Goal: Task Accomplishment & Management: Complete application form

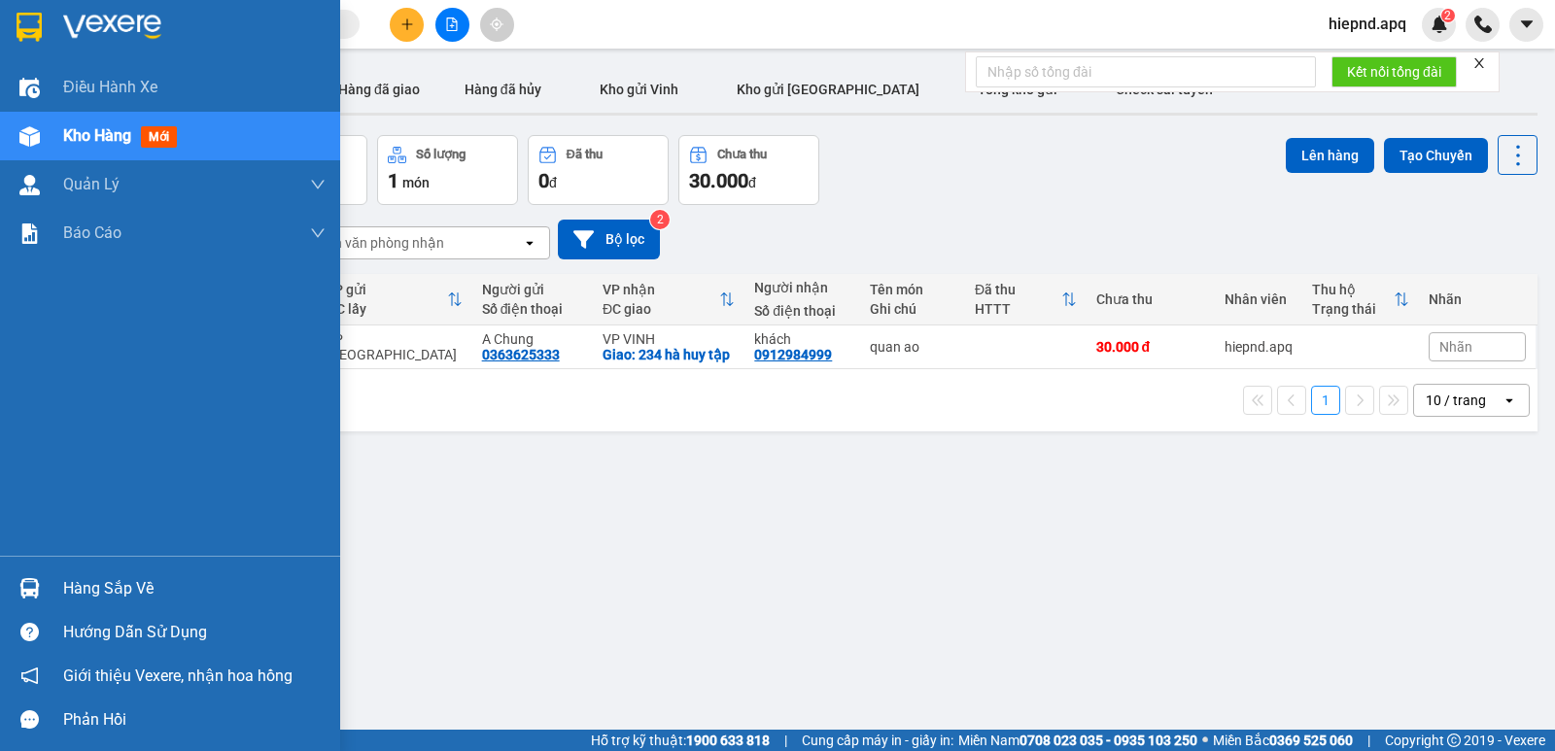
click at [131, 596] on div "Hàng sắp về" at bounding box center [194, 588] width 262 height 29
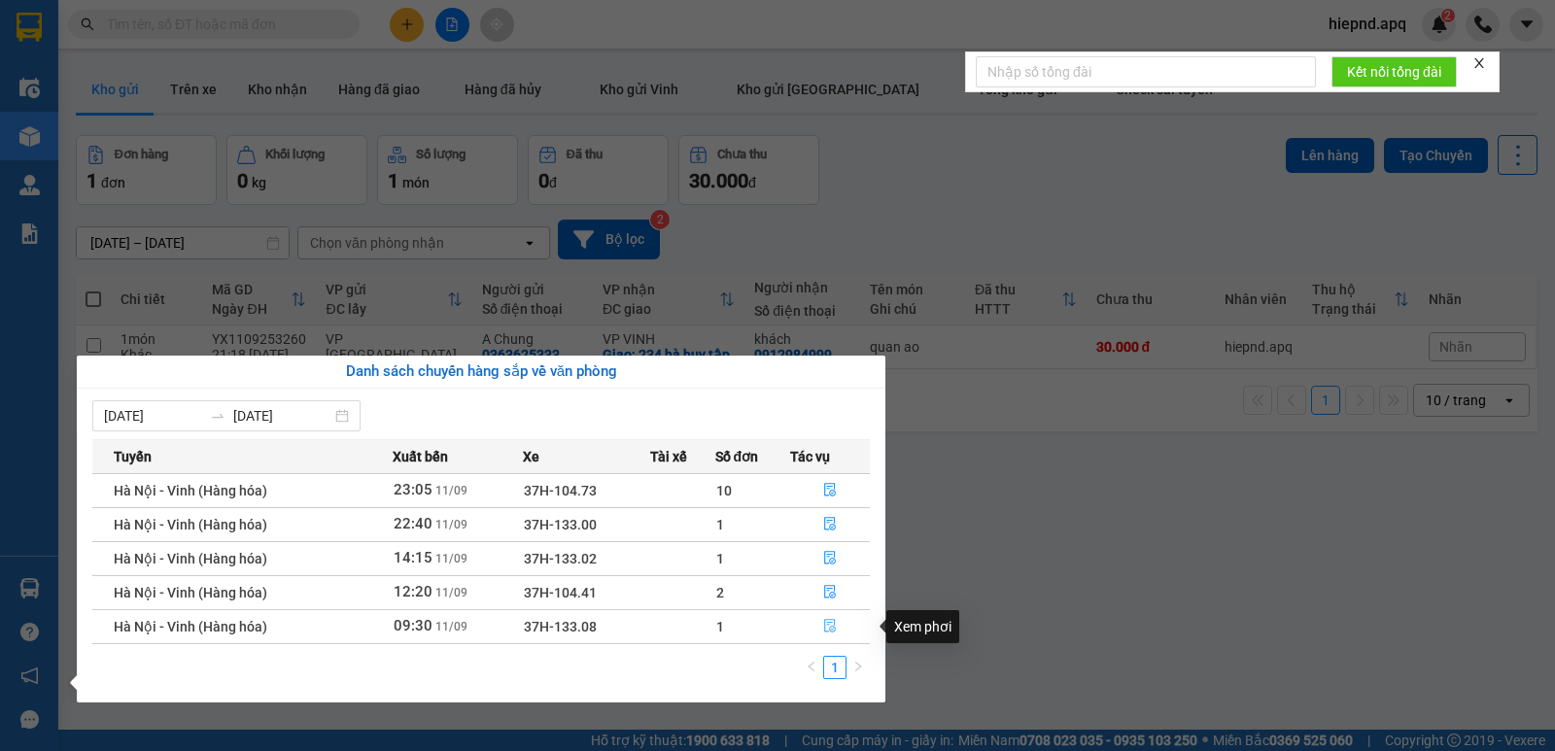
click at [827, 628] on icon "file-done" at bounding box center [830, 626] width 14 height 14
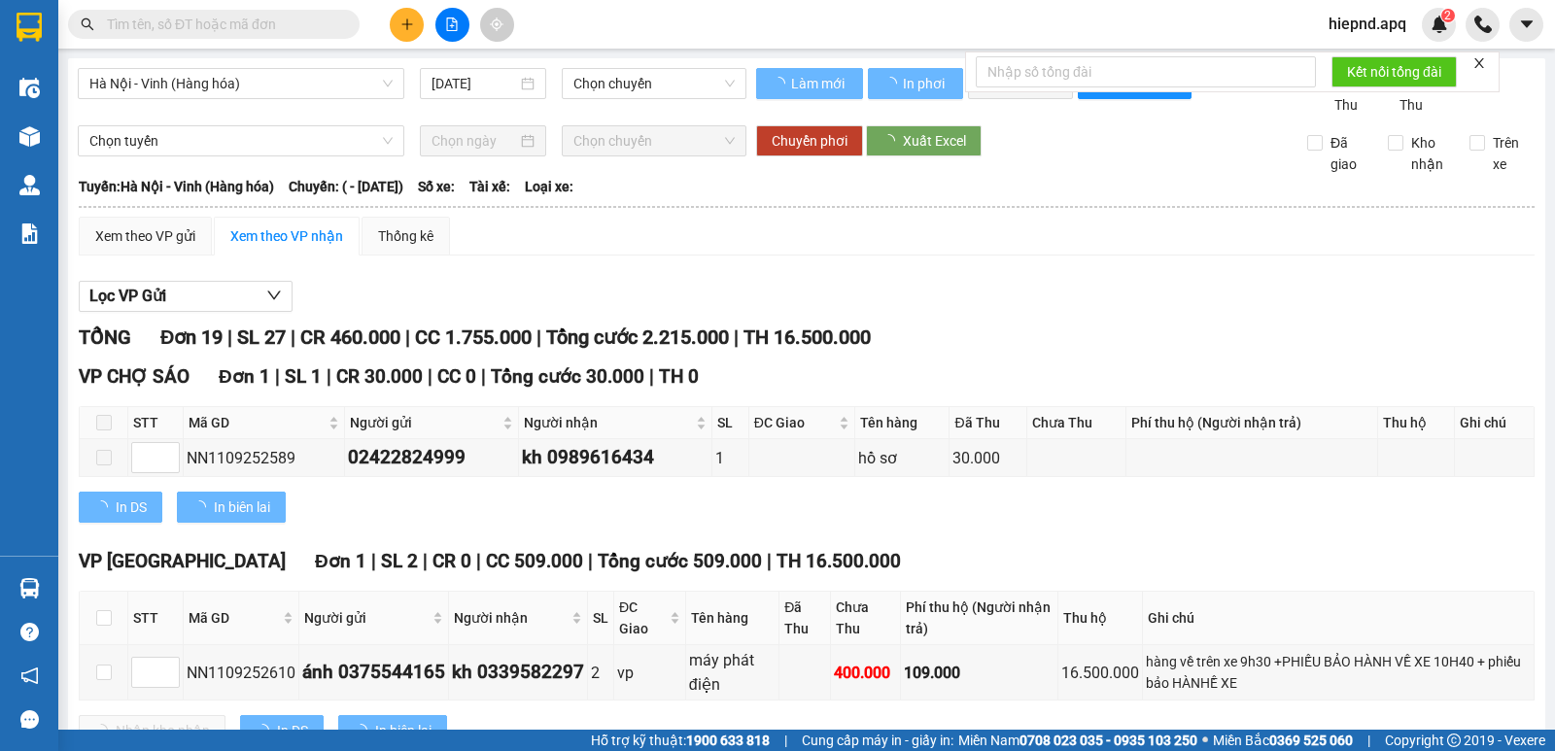
type input "[DATE]"
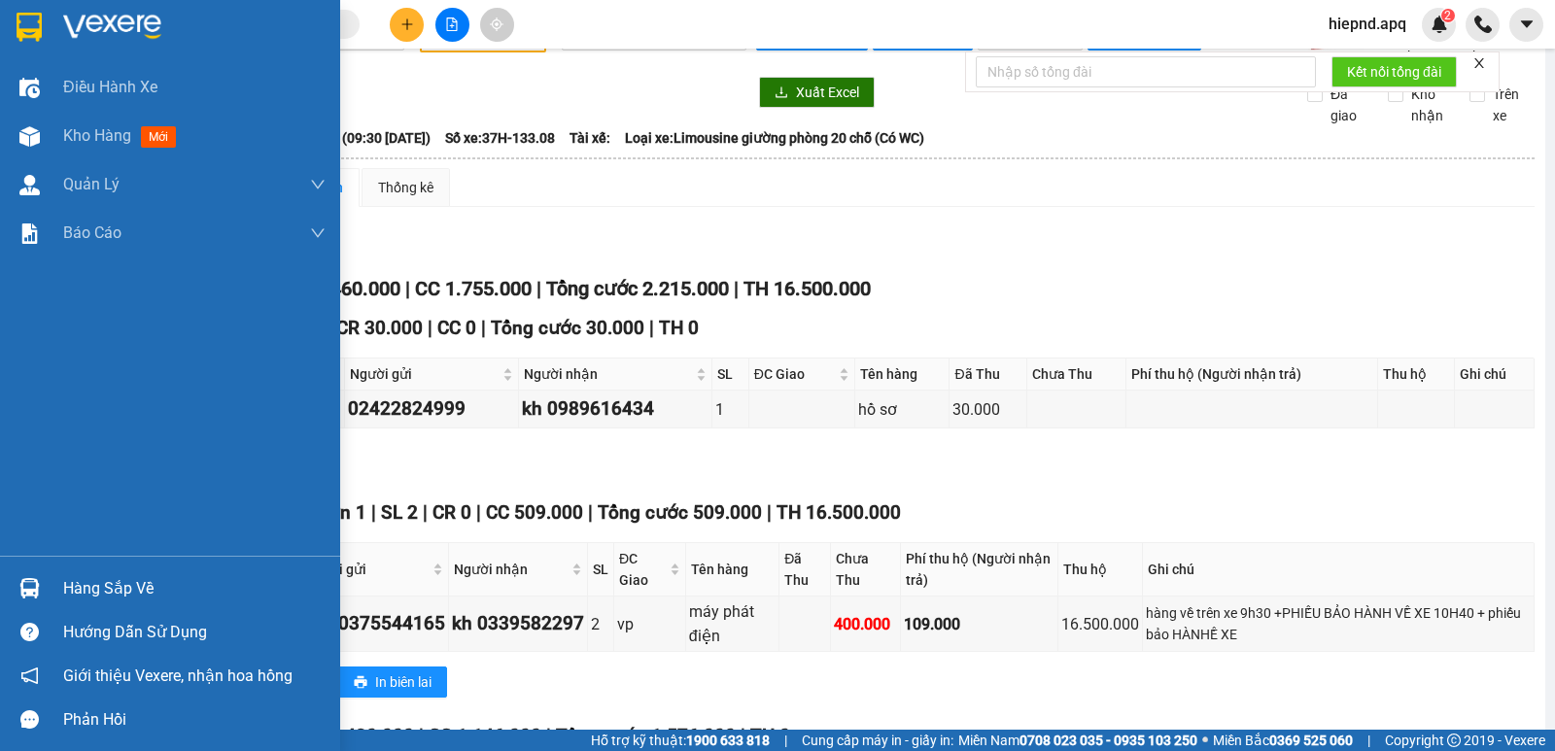
scroll to position [97, 0]
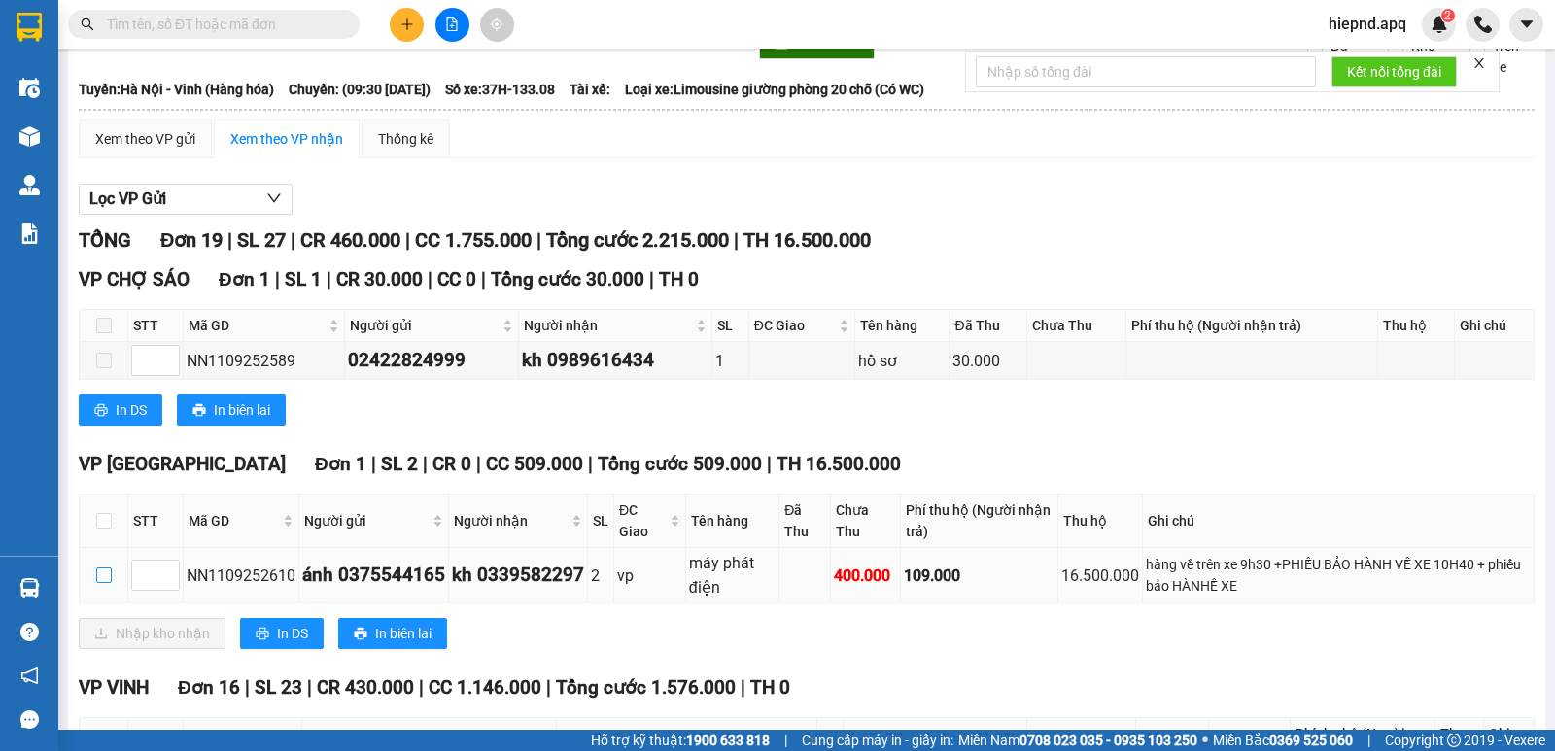
click at [100, 583] on input "checkbox" at bounding box center [104, 576] width 16 height 16
checkbox input "true"
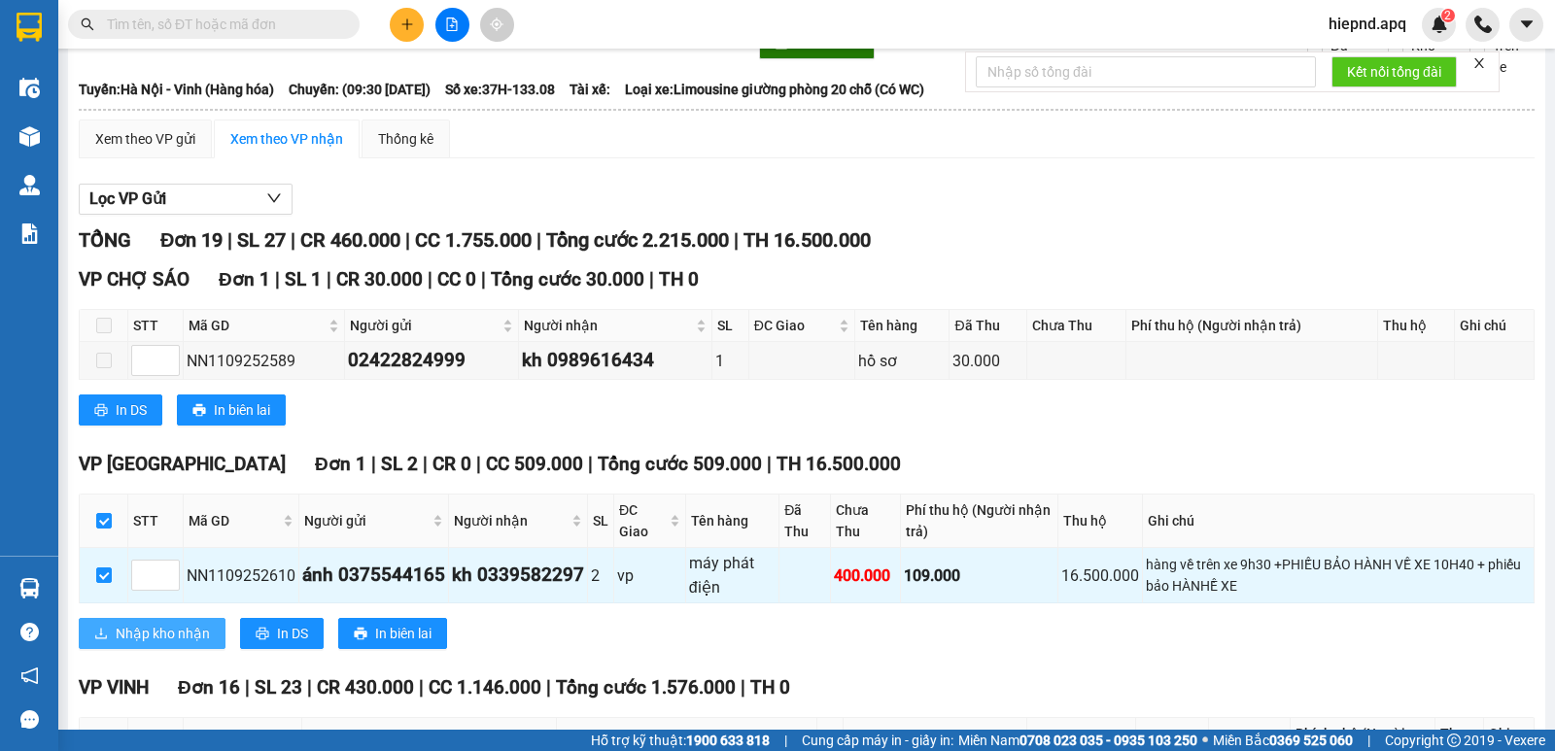
click at [160, 644] on span "Nhập kho nhận" at bounding box center [163, 633] width 94 height 21
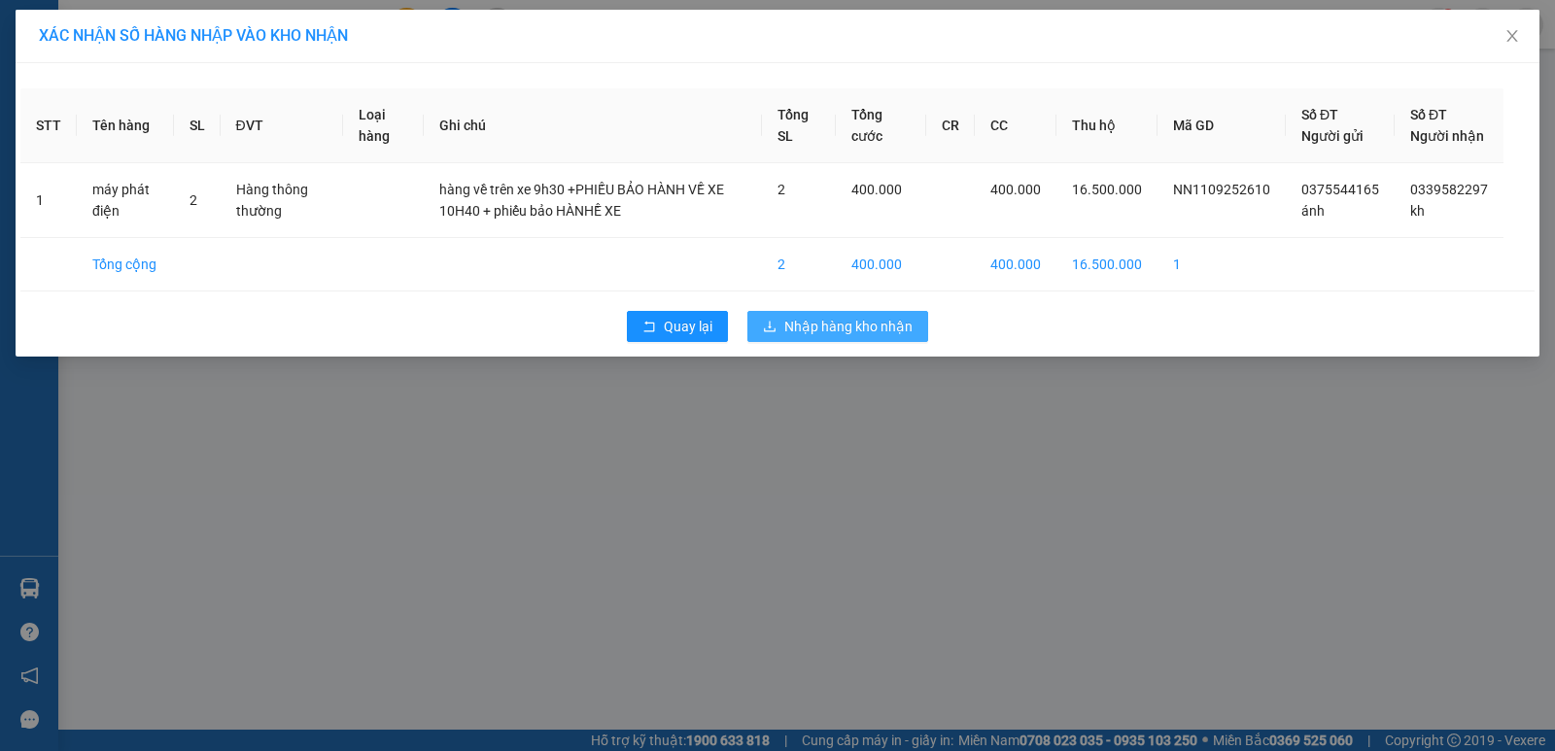
click at [789, 337] on span "Nhập hàng kho nhận" at bounding box center [848, 326] width 128 height 21
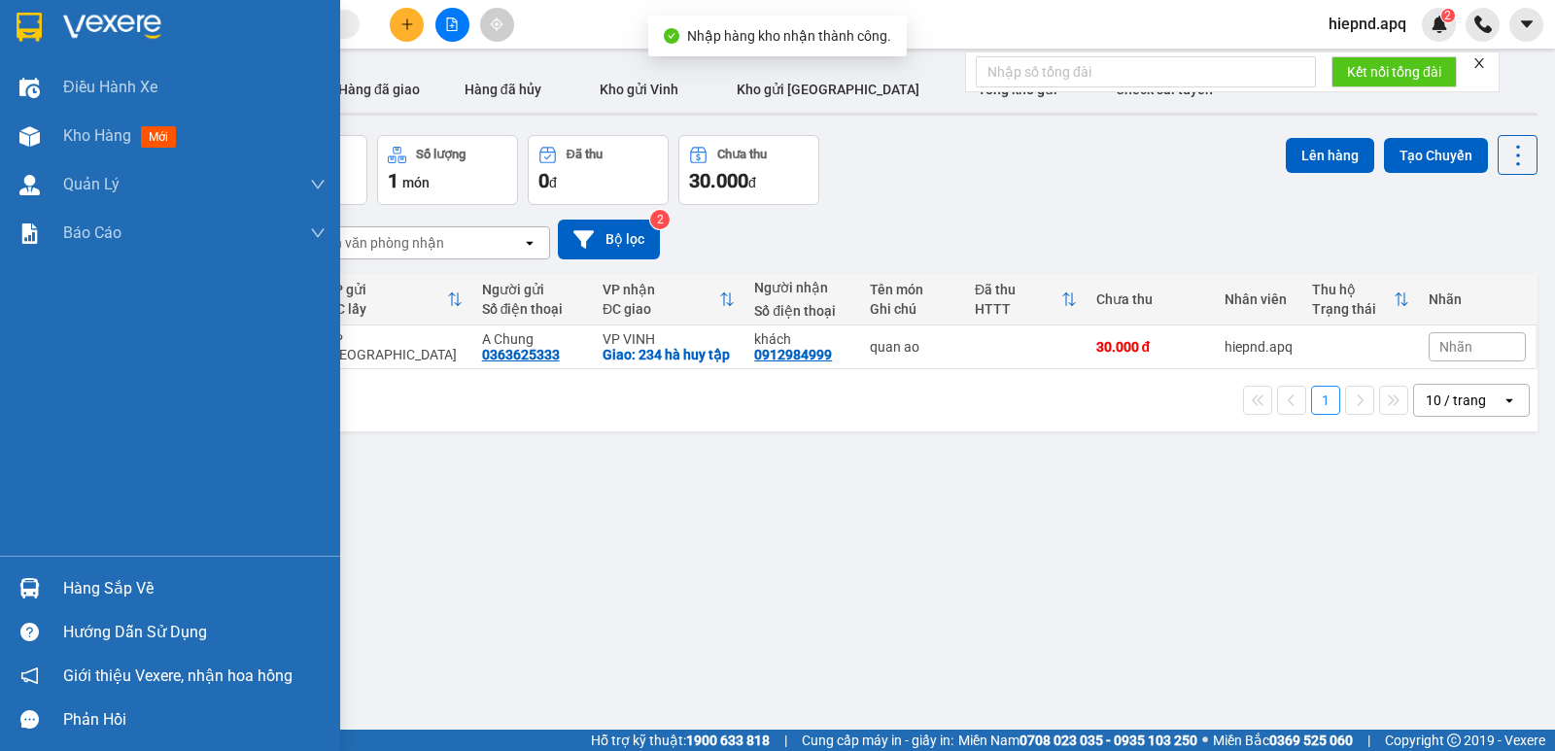
click at [132, 600] on div "Hàng sắp về" at bounding box center [194, 588] width 262 height 29
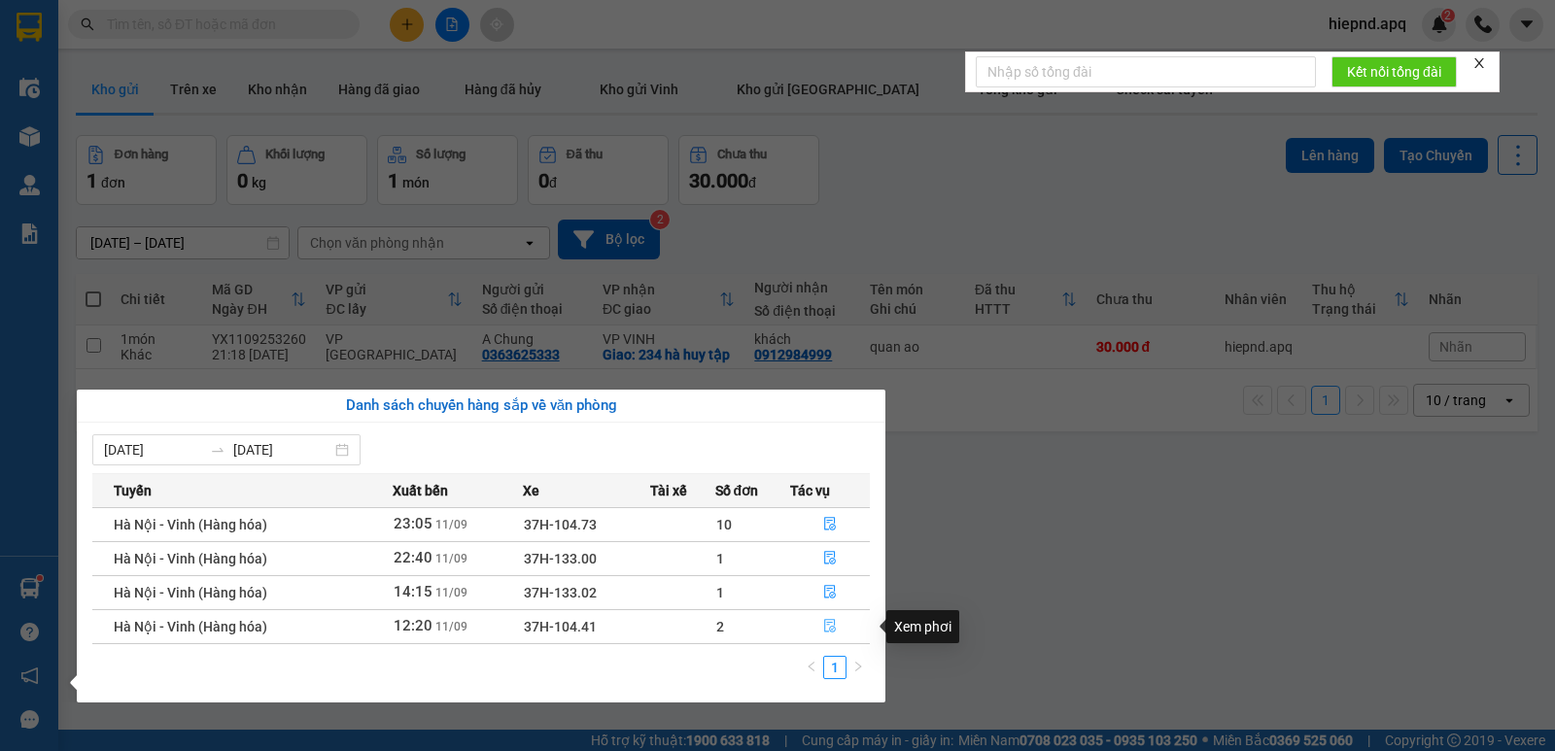
click at [822, 619] on button "button" at bounding box center [830, 626] width 78 height 31
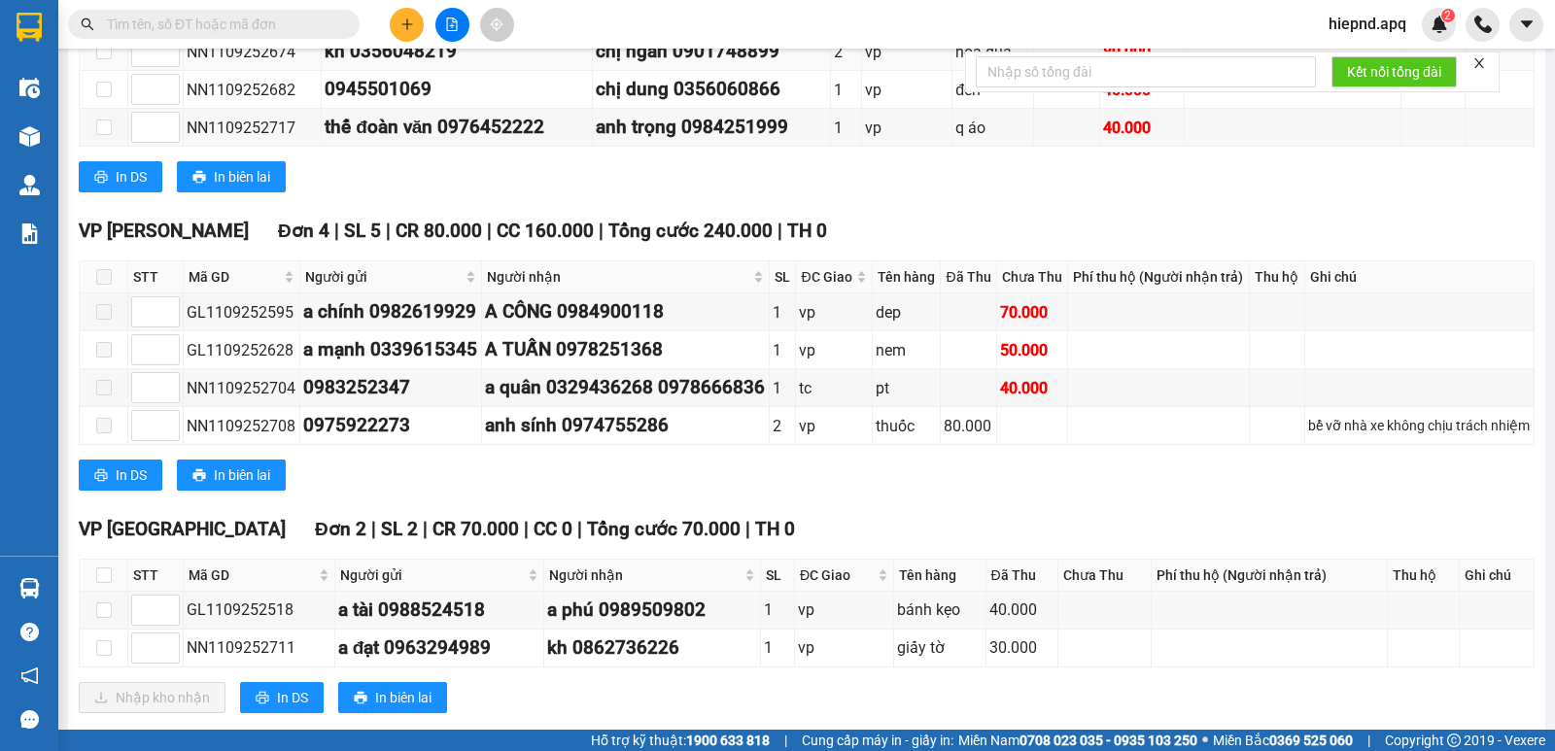
scroll to position [486, 0]
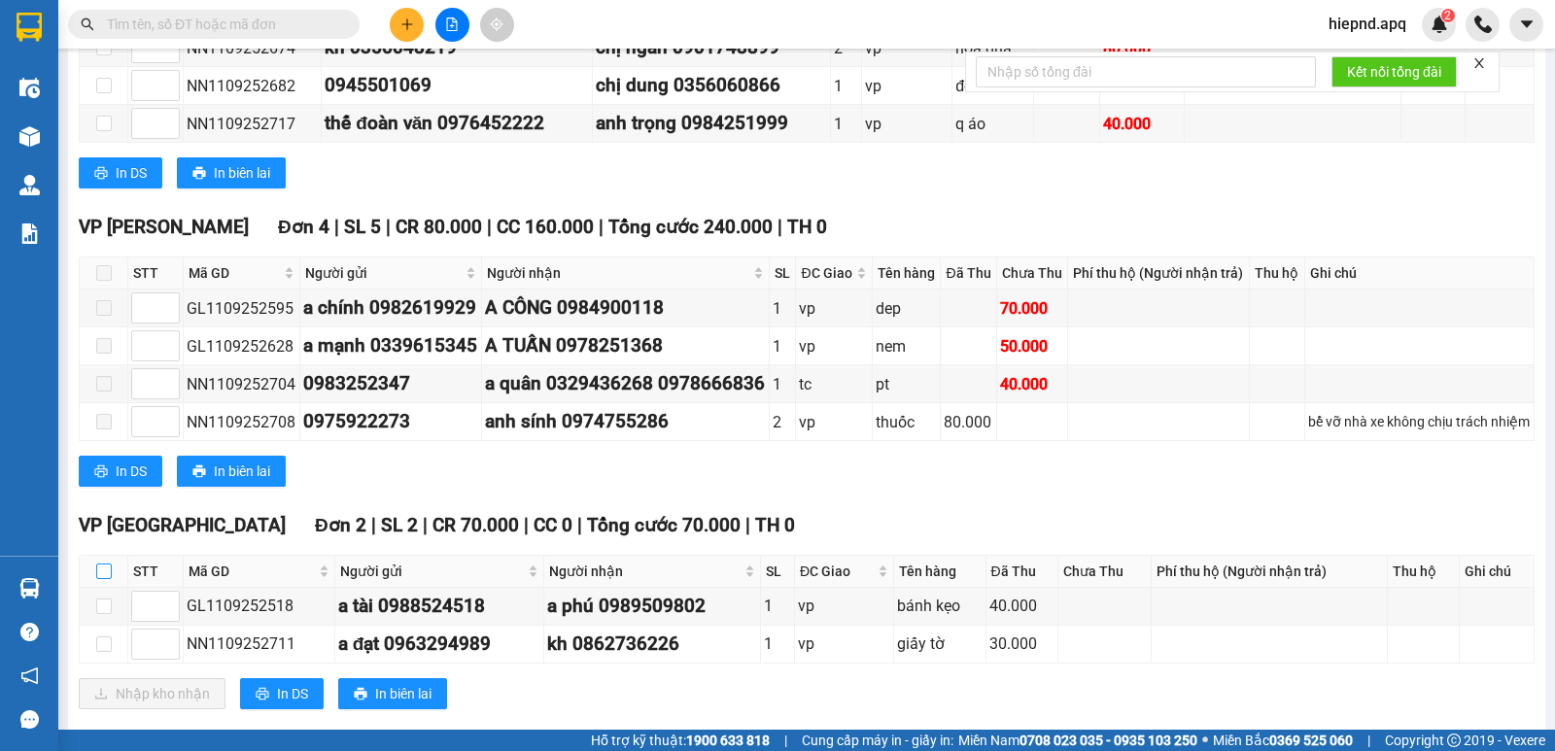
click at [104, 579] on input "checkbox" at bounding box center [104, 572] width 16 height 16
checkbox input "true"
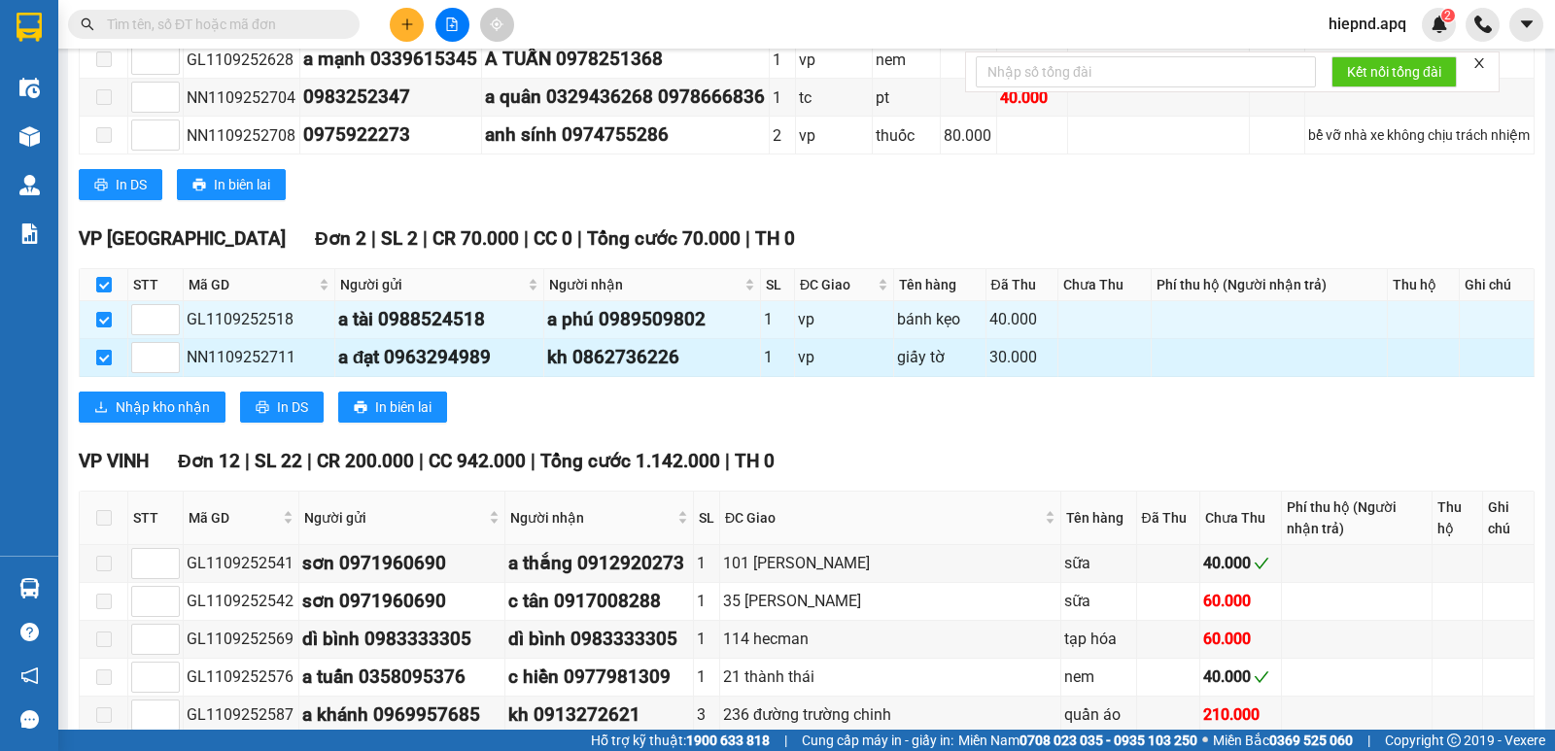
scroll to position [875, 0]
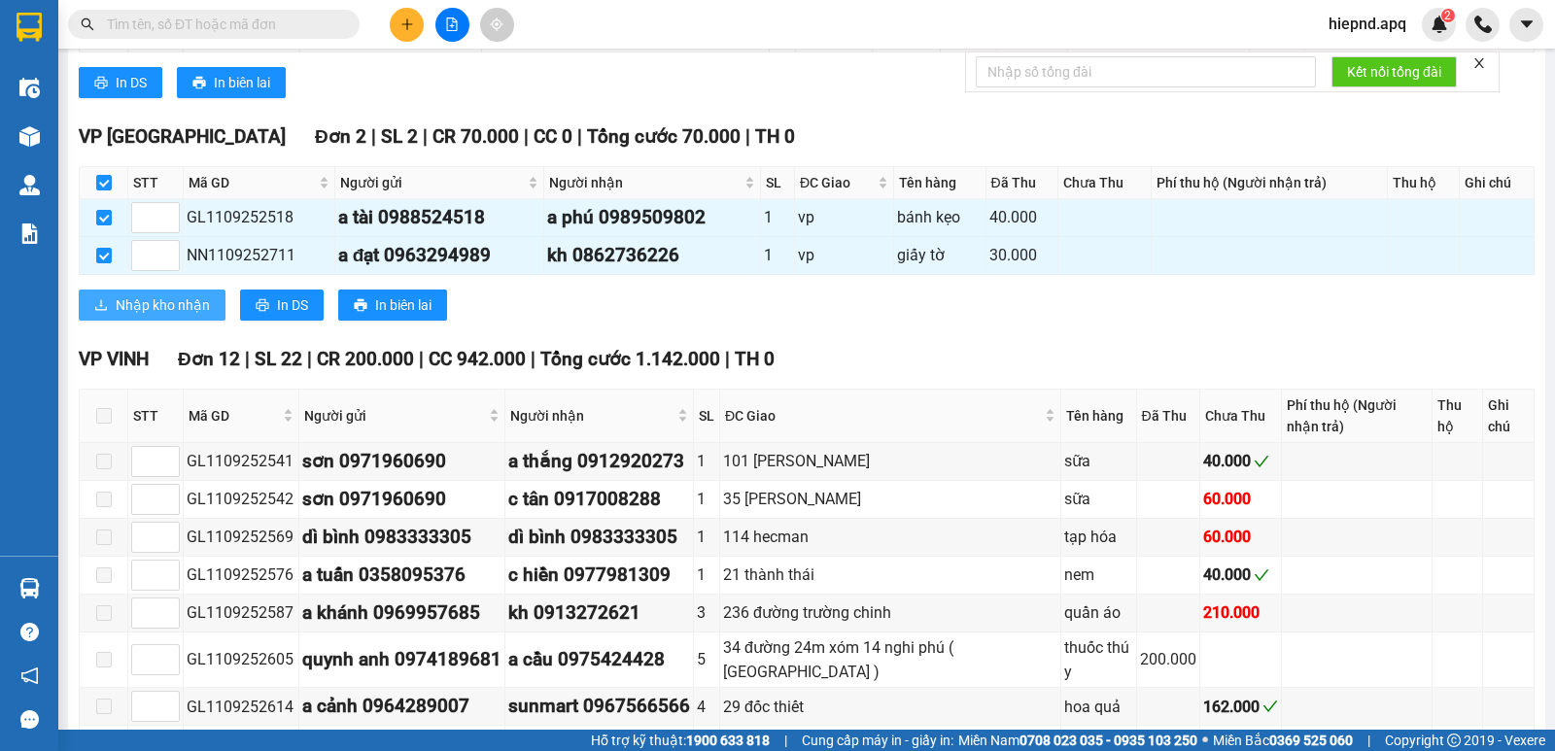
click at [173, 316] on span "Nhập kho nhận" at bounding box center [163, 304] width 94 height 21
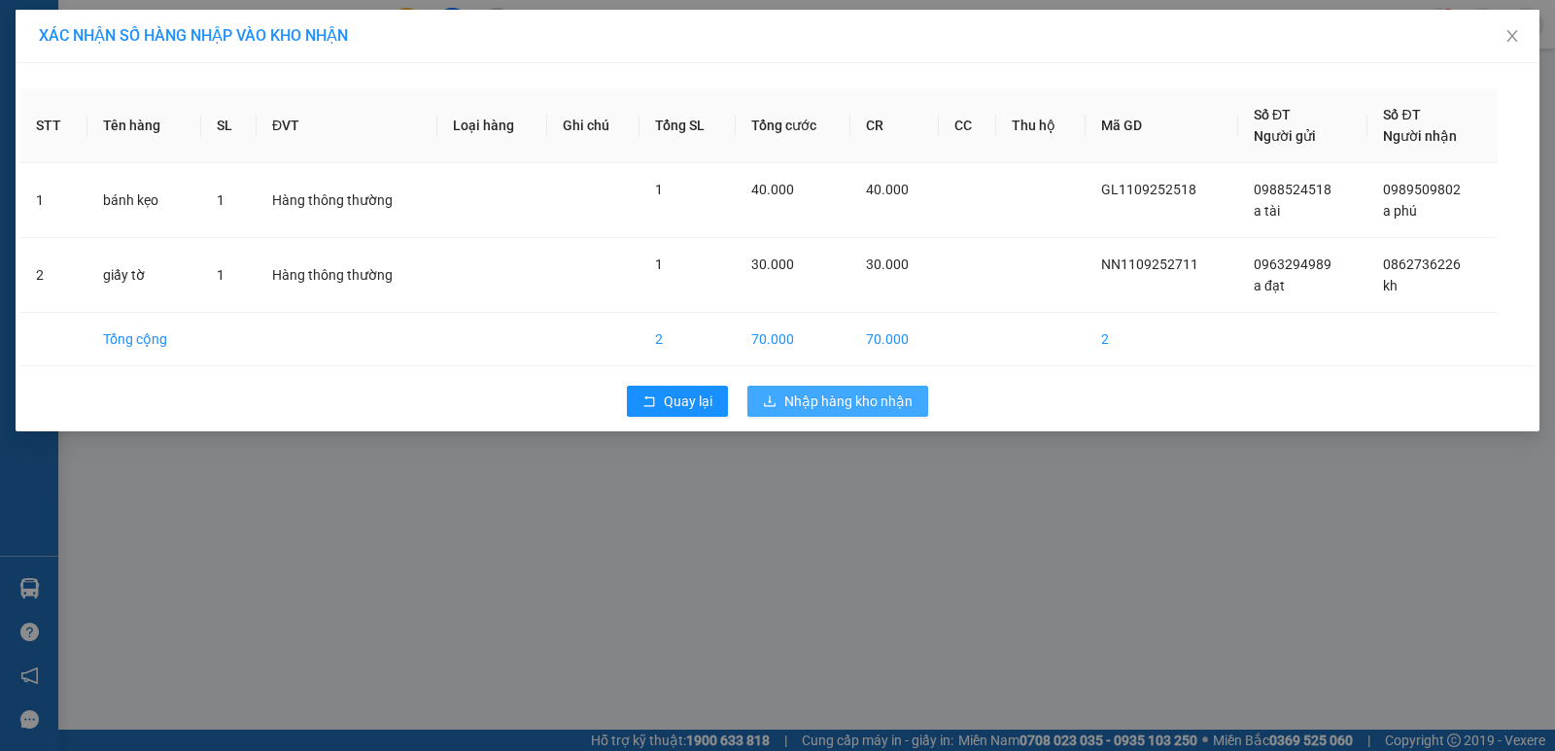
click at [884, 397] on span "Nhập hàng kho nhận" at bounding box center [848, 401] width 128 height 21
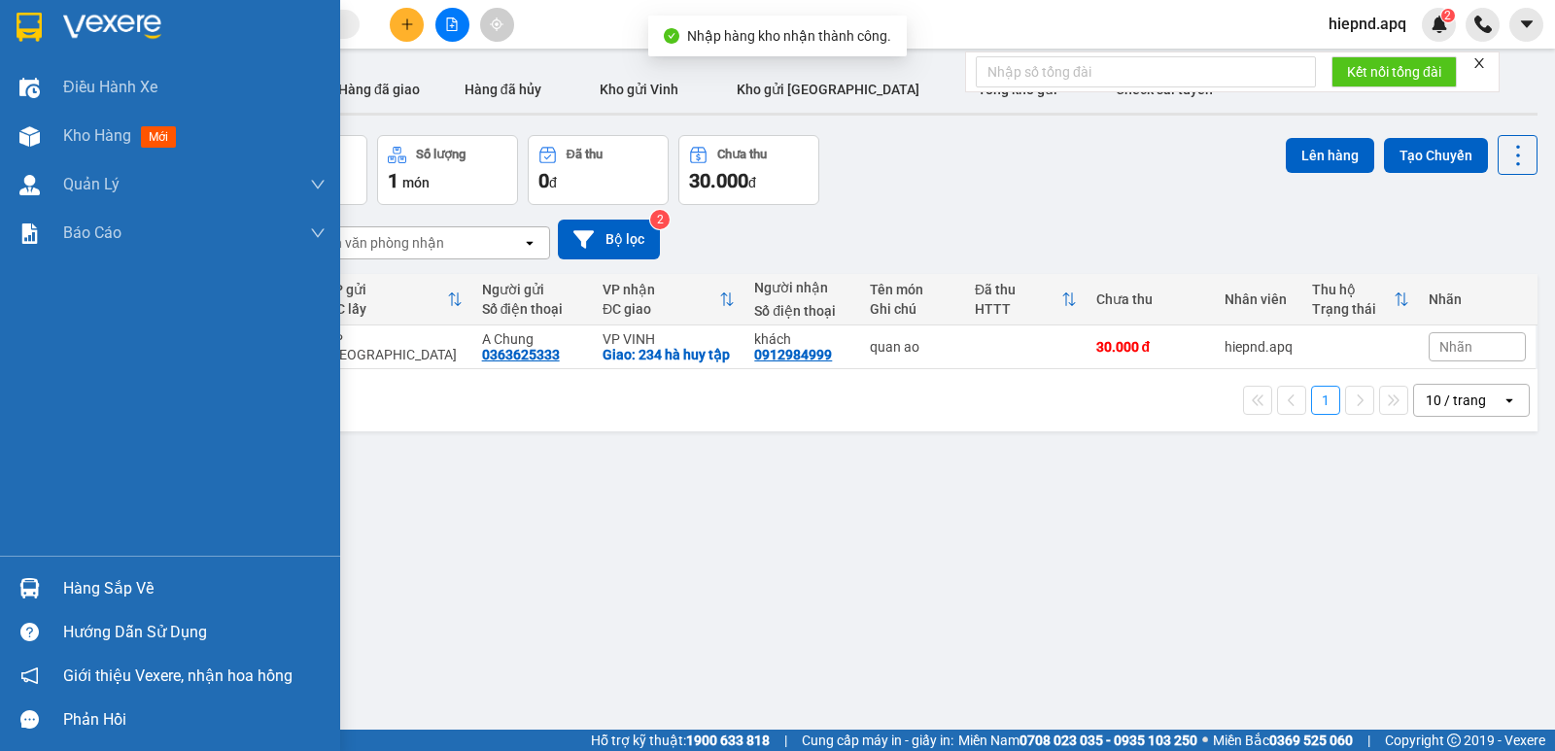
click at [88, 591] on div "Hàng sắp về" at bounding box center [194, 588] width 262 height 29
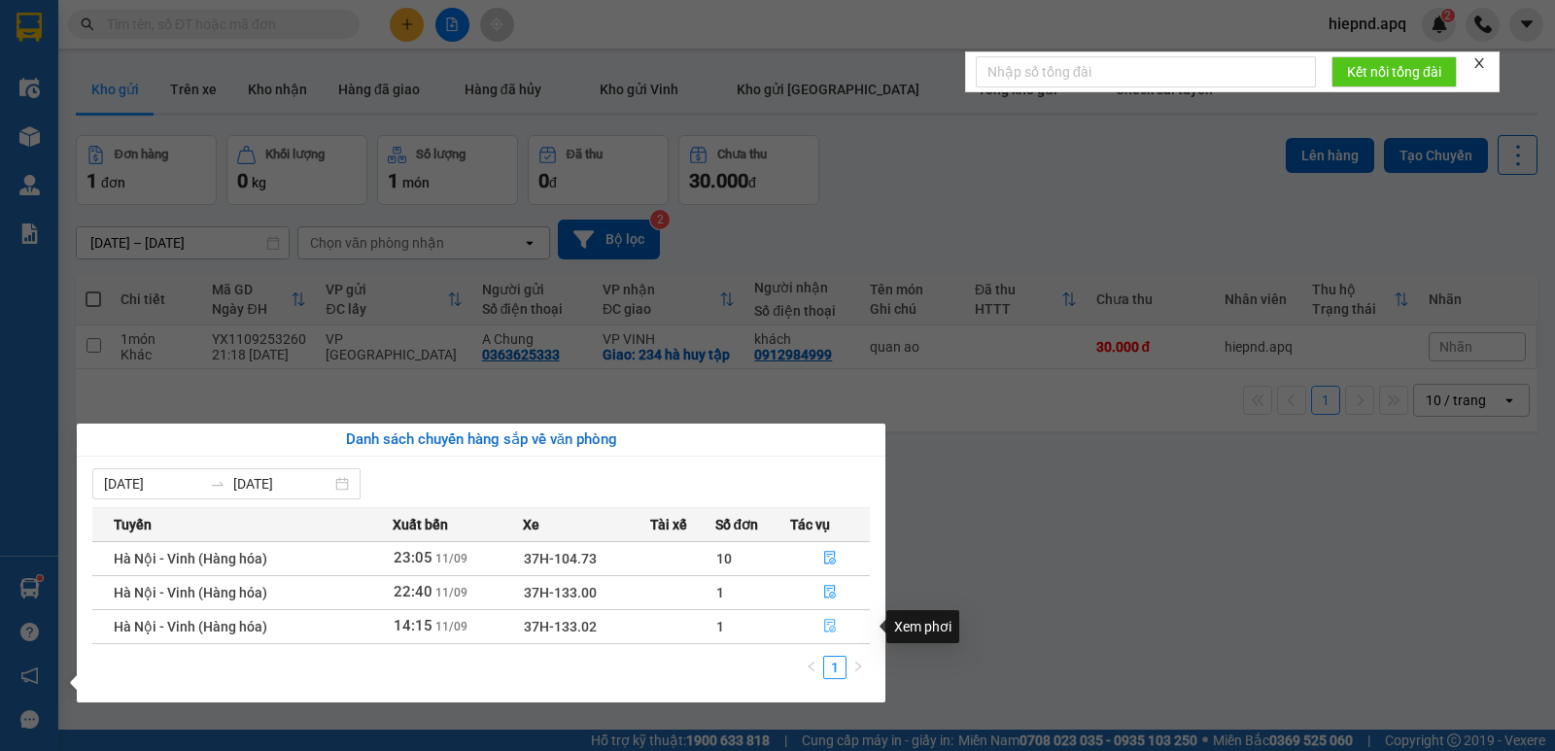
click at [831, 627] on icon "file-done" at bounding box center [830, 627] width 12 height 14
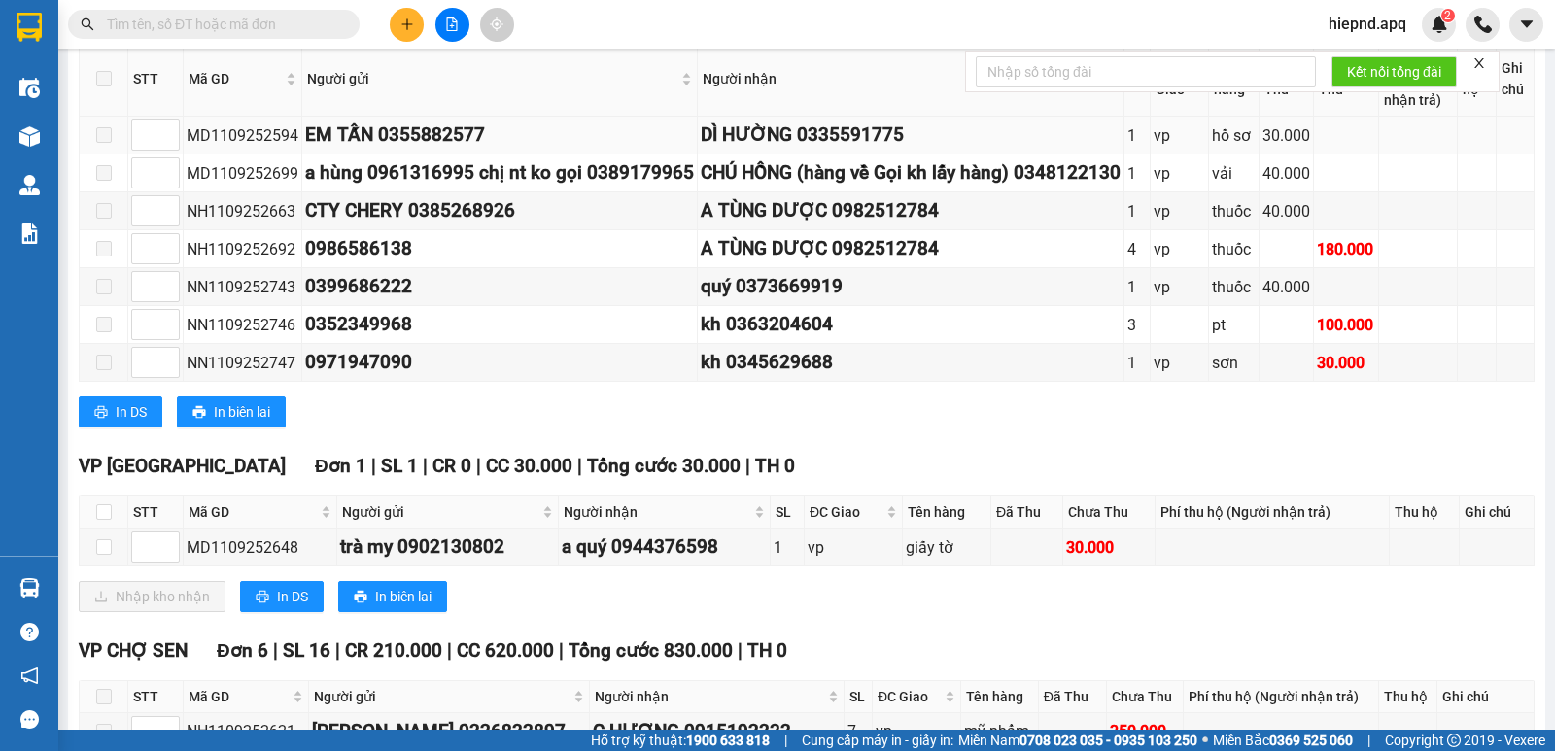
scroll to position [389, 0]
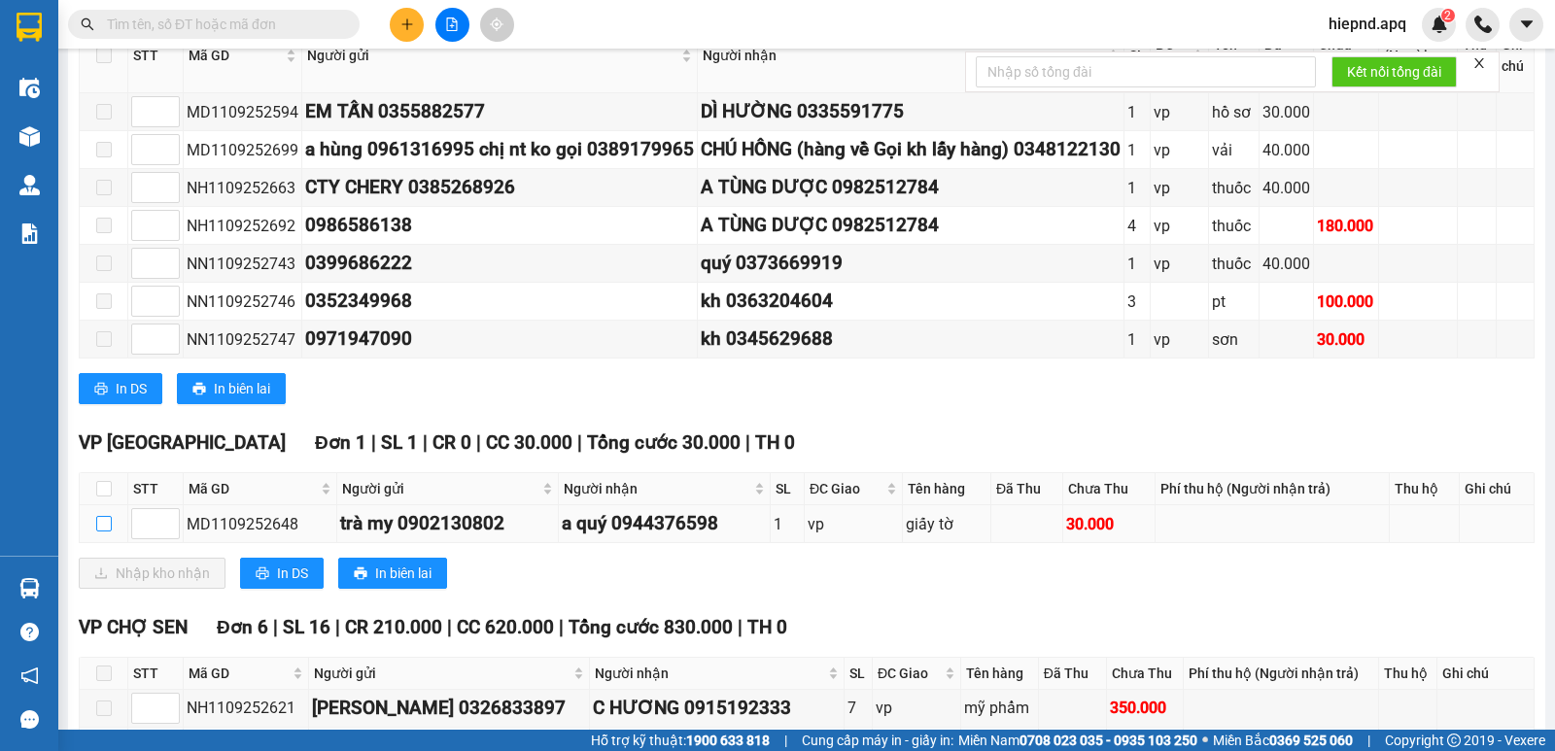
click at [106, 532] on input "checkbox" at bounding box center [104, 524] width 16 height 16
checkbox input "true"
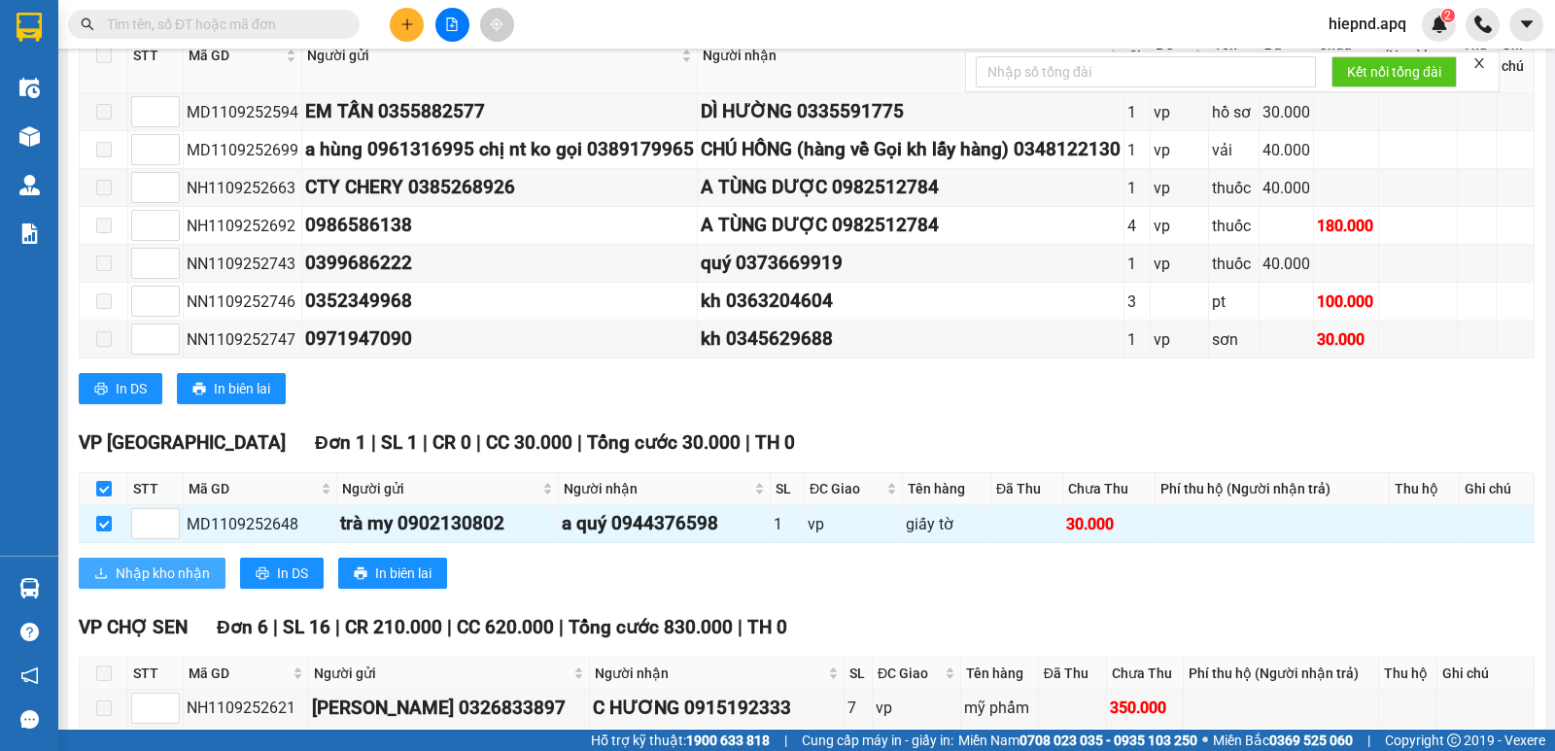
click at [120, 584] on span "Nhập kho nhận" at bounding box center [163, 573] width 94 height 21
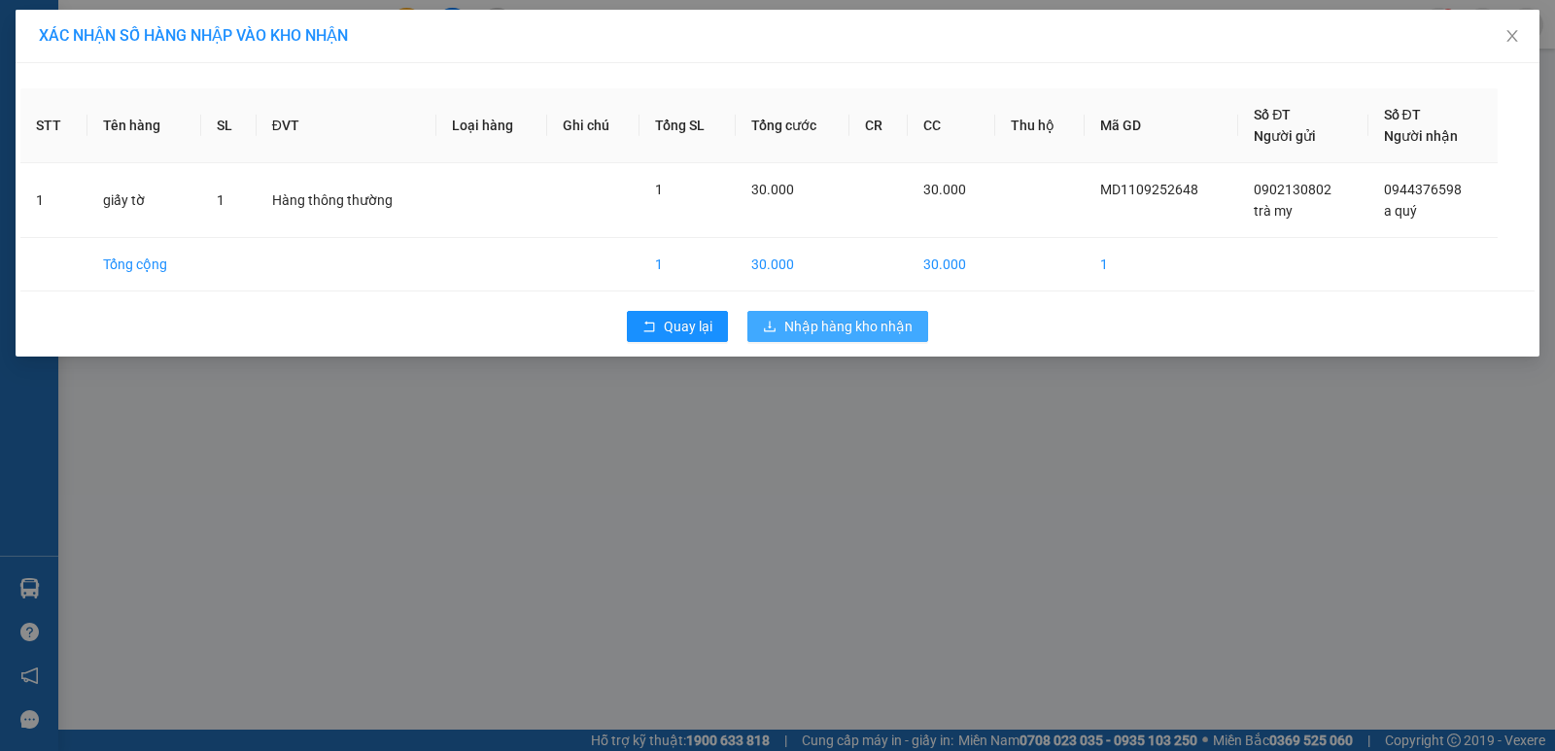
click at [816, 322] on span "Nhập hàng kho nhận" at bounding box center [848, 326] width 128 height 21
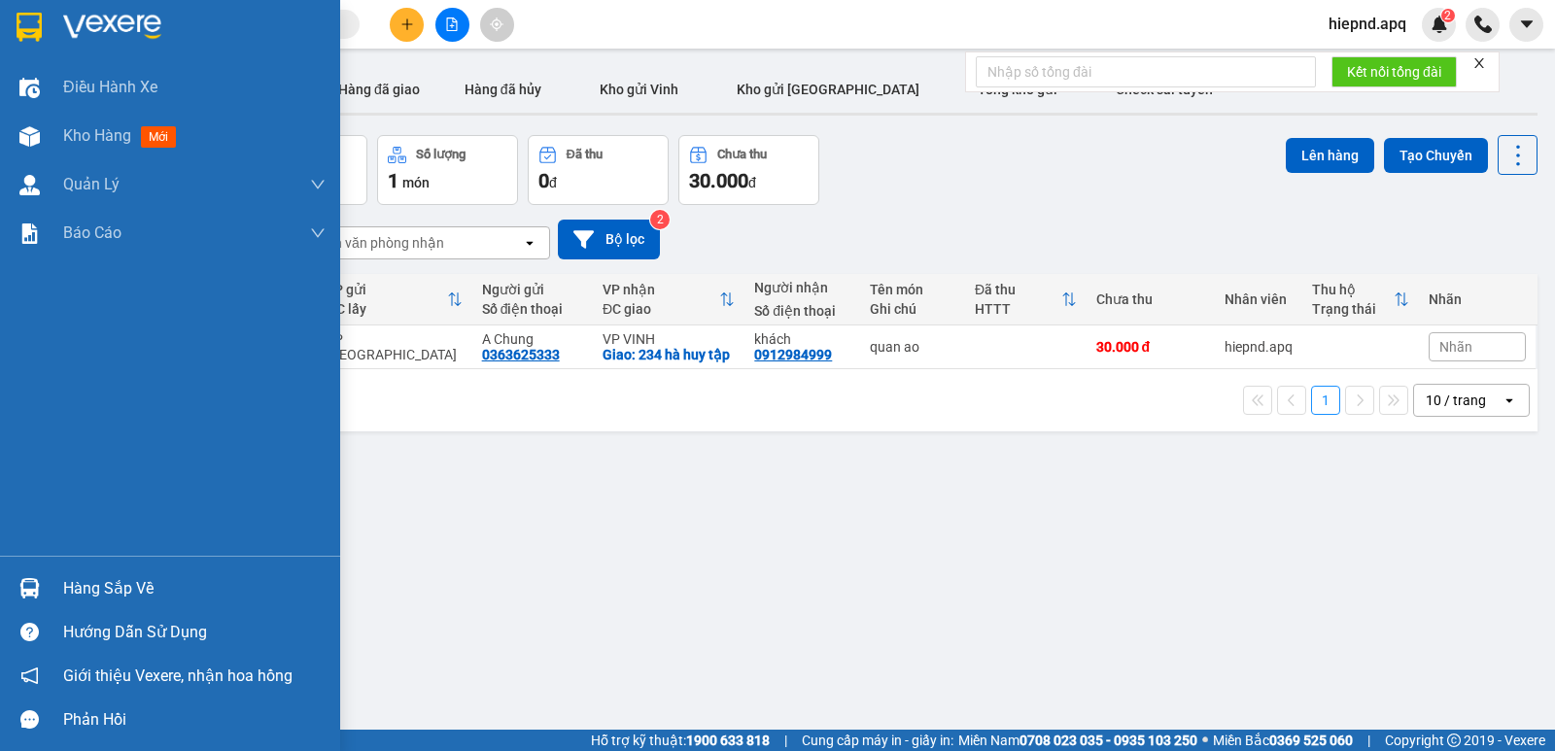
click at [111, 597] on div "Hàng sắp về" at bounding box center [194, 588] width 262 height 29
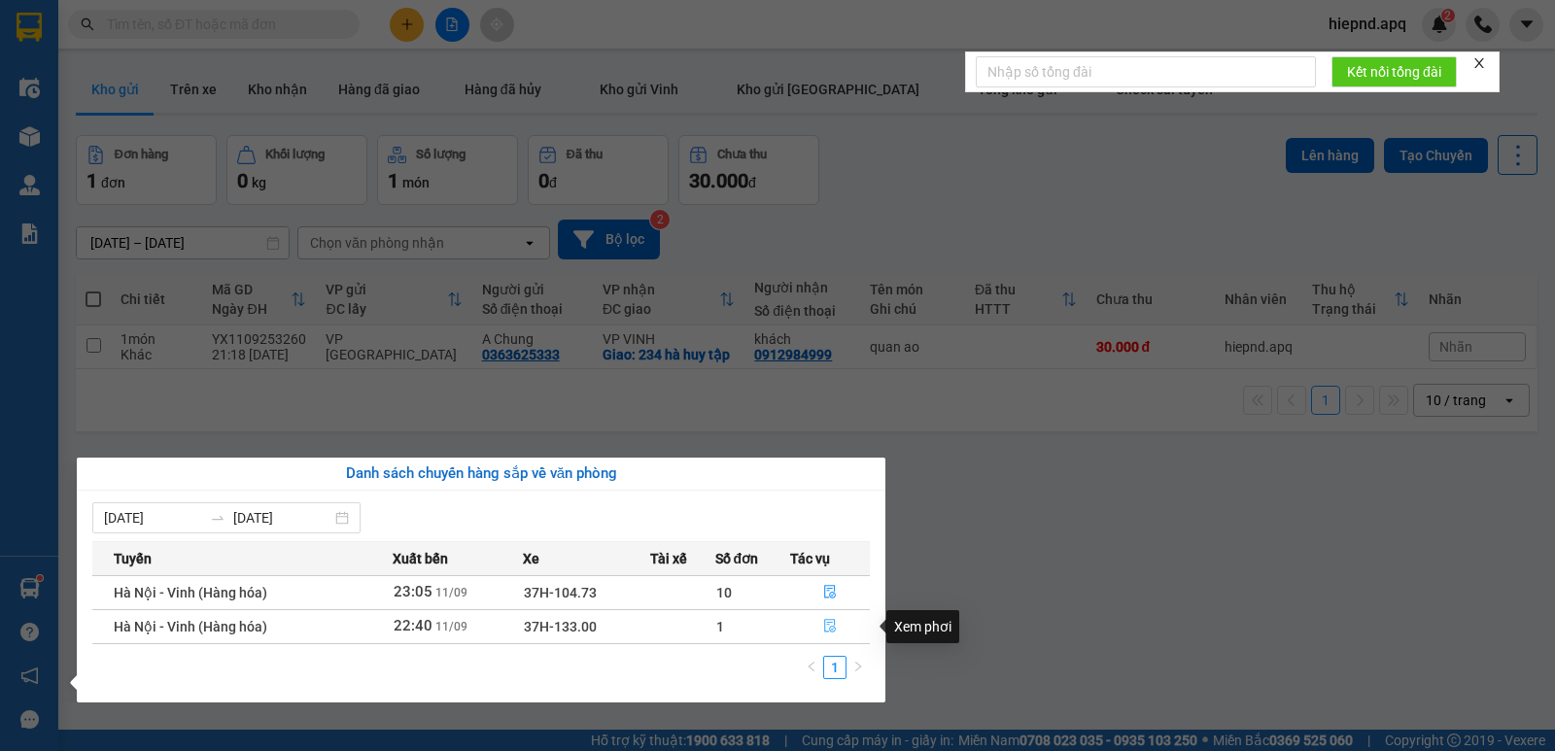
click at [825, 624] on icon "file-done" at bounding box center [830, 627] width 12 height 14
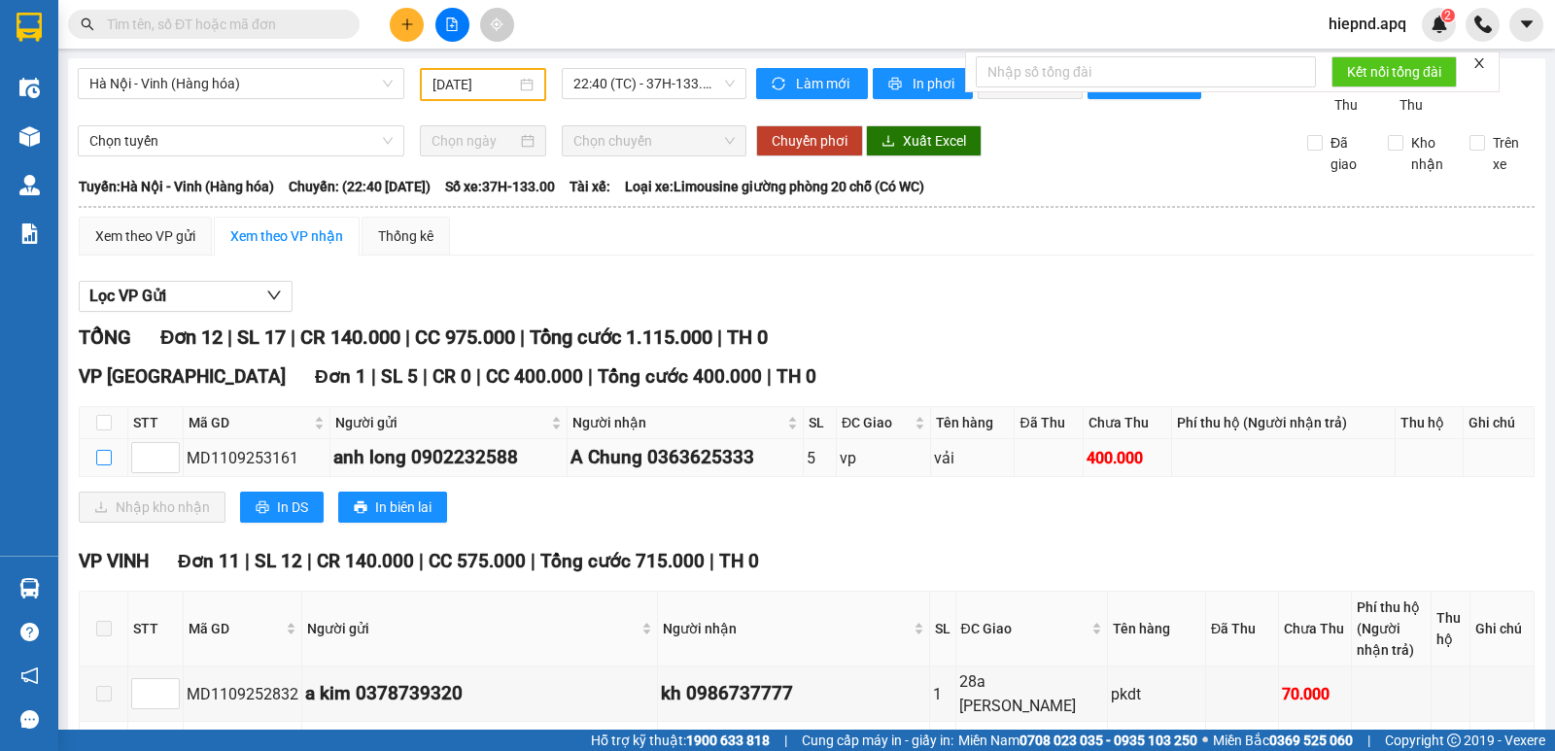
click at [100, 466] on input "checkbox" at bounding box center [104, 458] width 16 height 16
checkbox input "true"
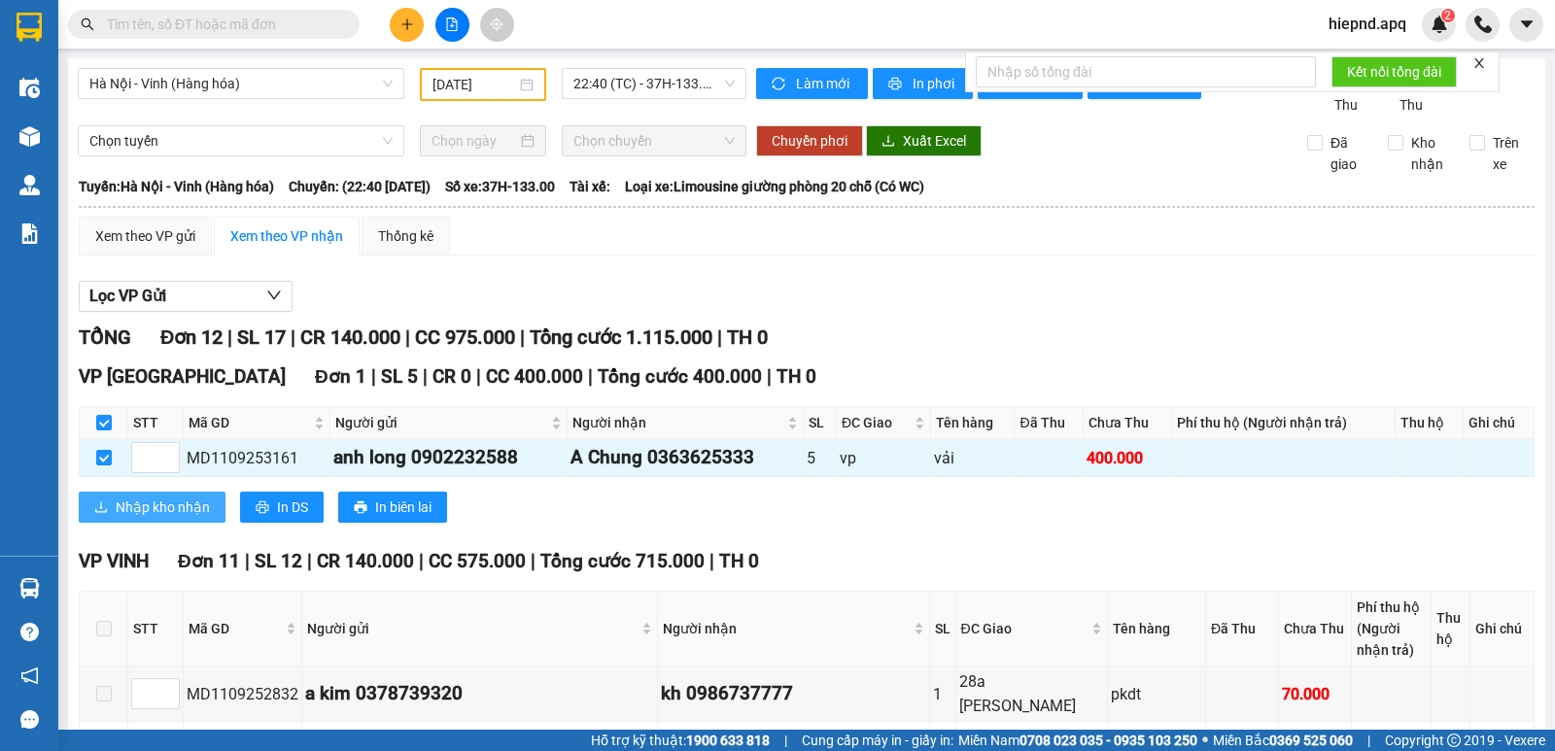
click at [132, 518] on span "Nhập kho nhận" at bounding box center [163, 507] width 94 height 21
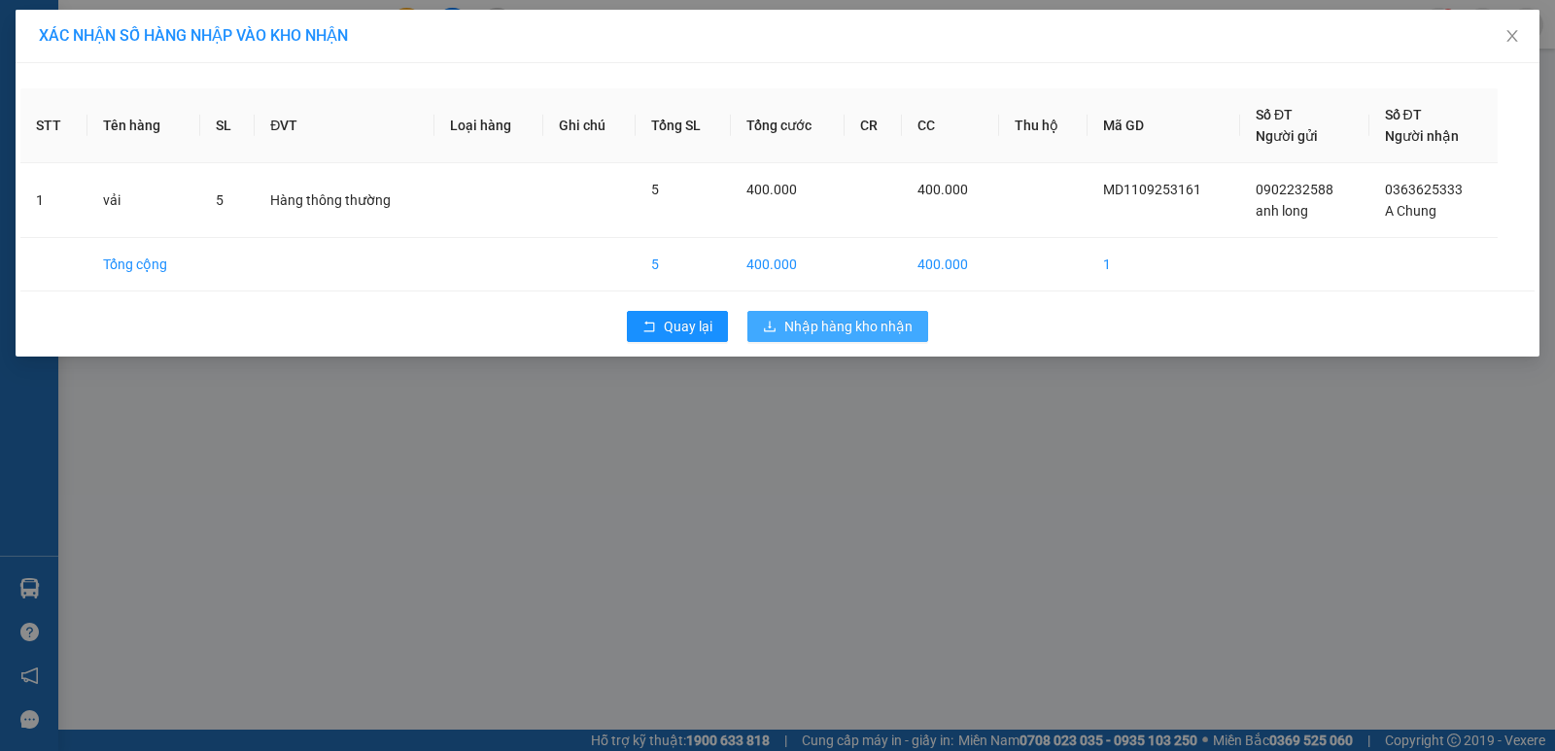
drag, startPoint x: 837, startPoint y: 327, endPoint x: 798, endPoint y: 335, distance: 39.8
click at [835, 327] on span "Nhập hàng kho nhận" at bounding box center [848, 326] width 128 height 21
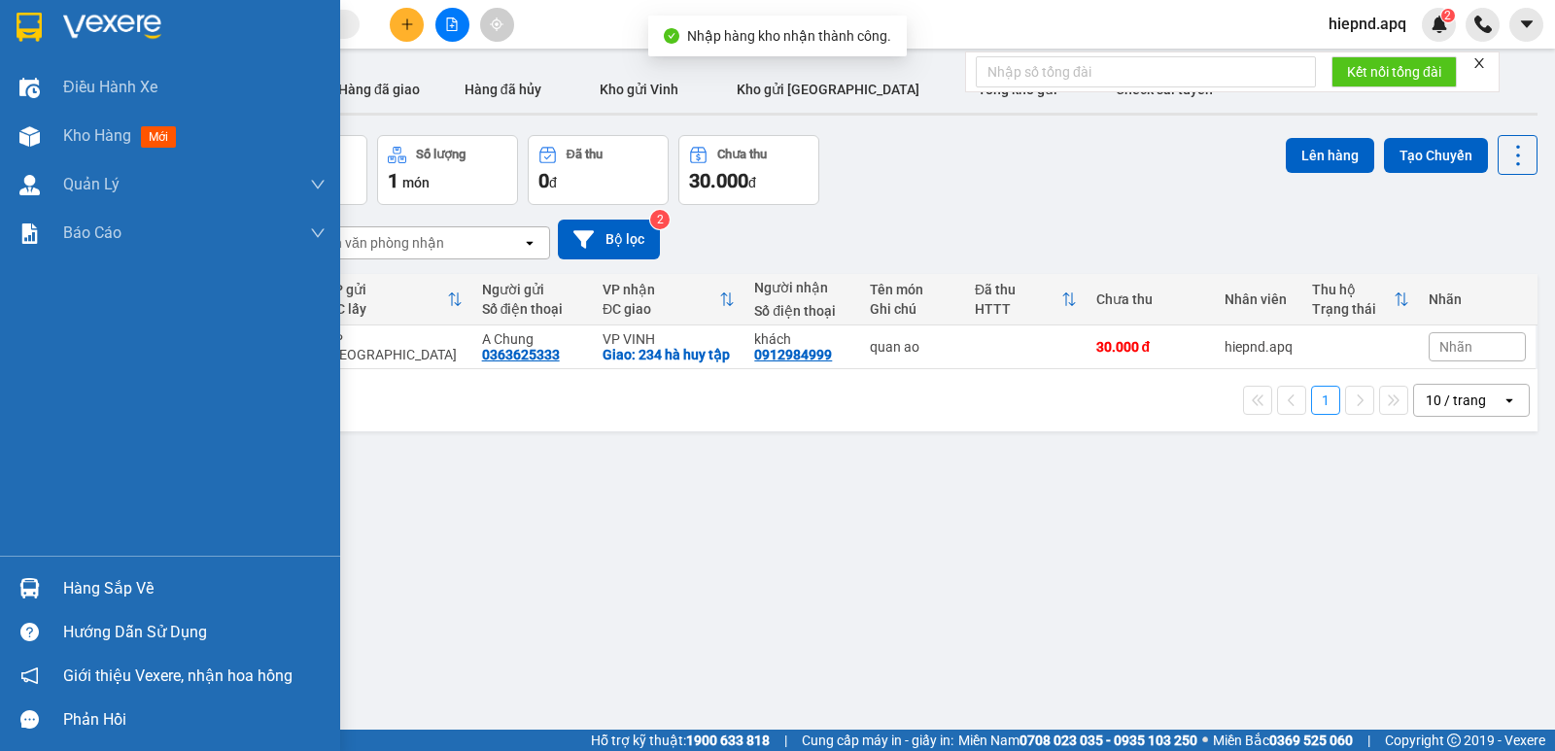
click at [76, 590] on div "Hàng sắp về" at bounding box center [194, 588] width 262 height 29
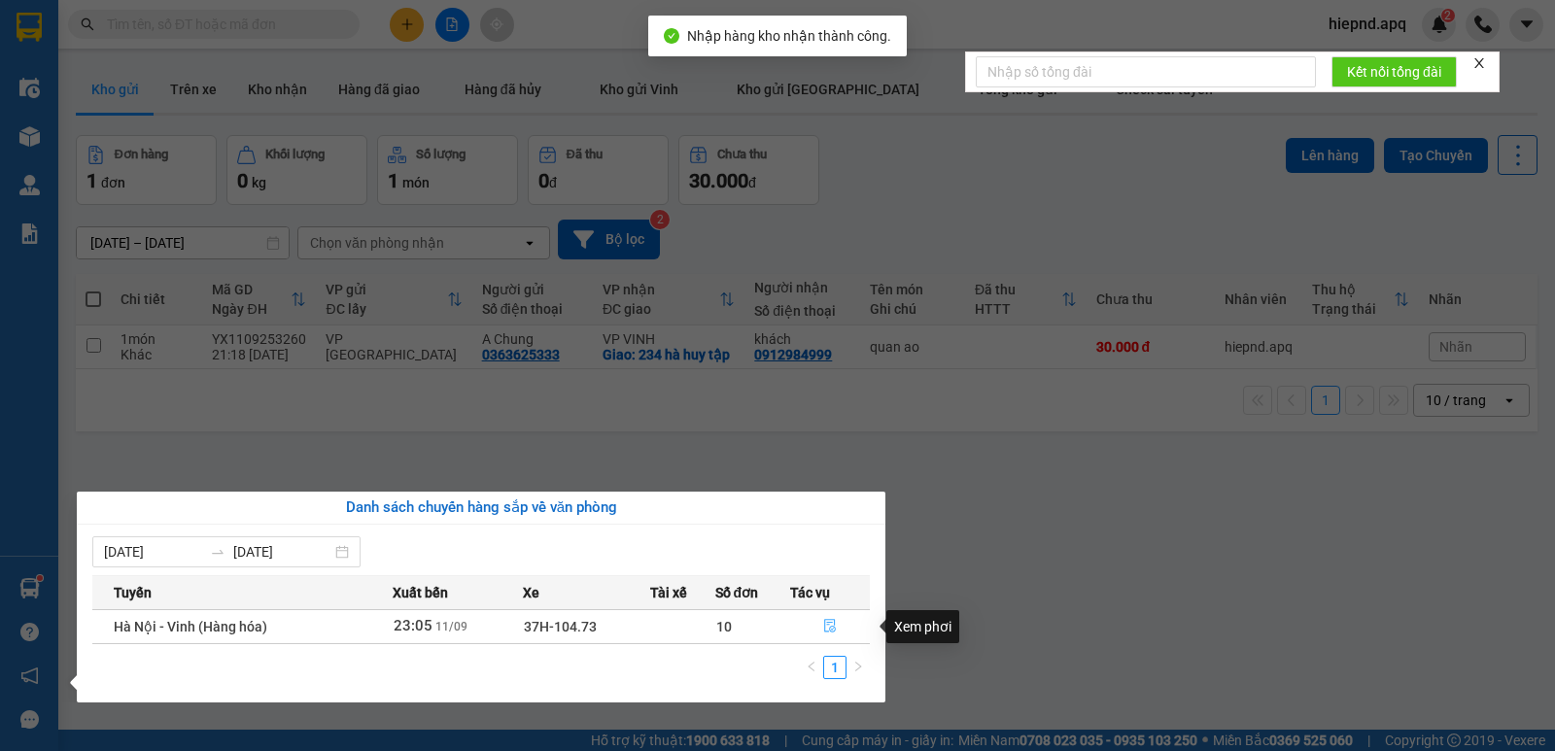
click at [832, 625] on icon "file-done" at bounding box center [830, 626] width 14 height 14
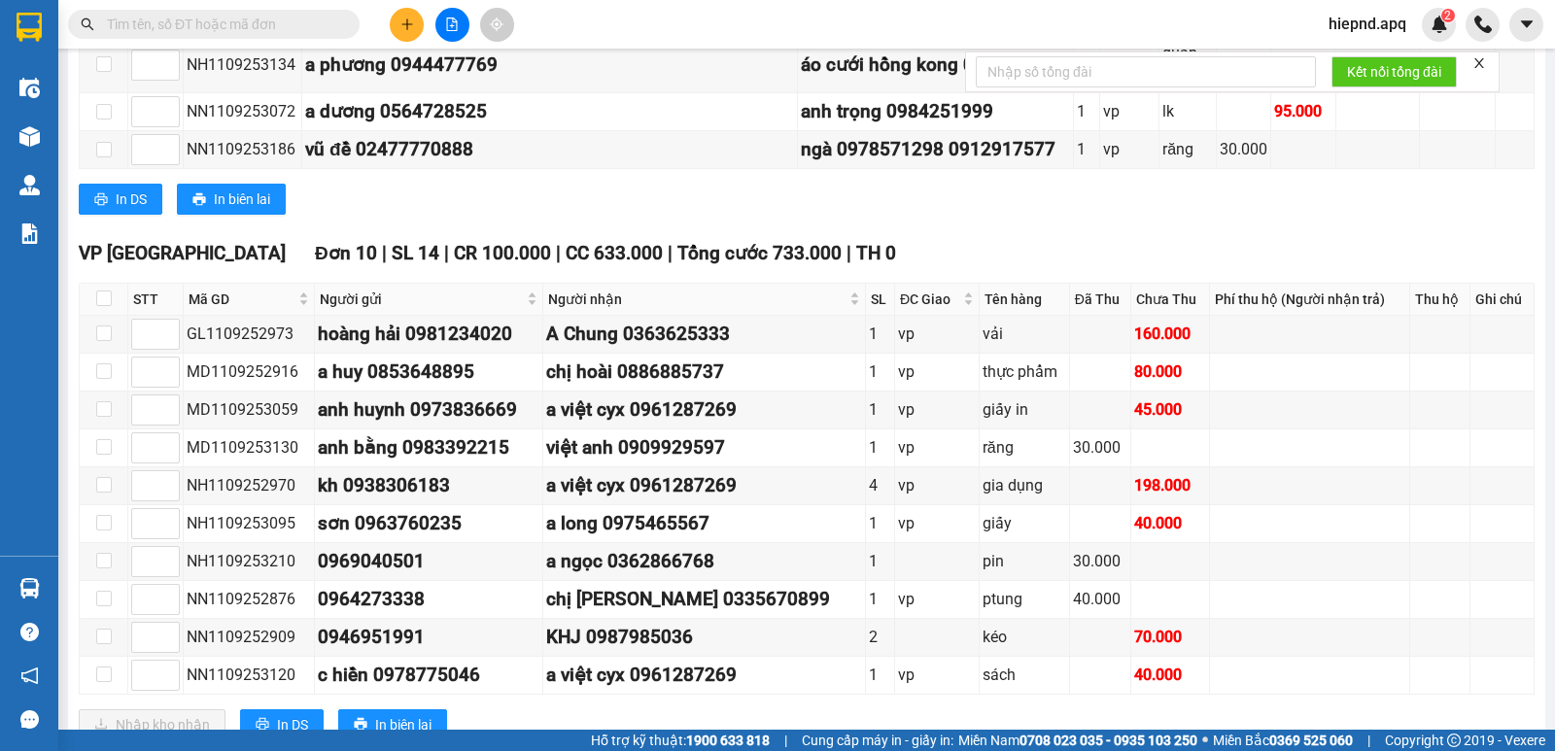
scroll to position [972, 0]
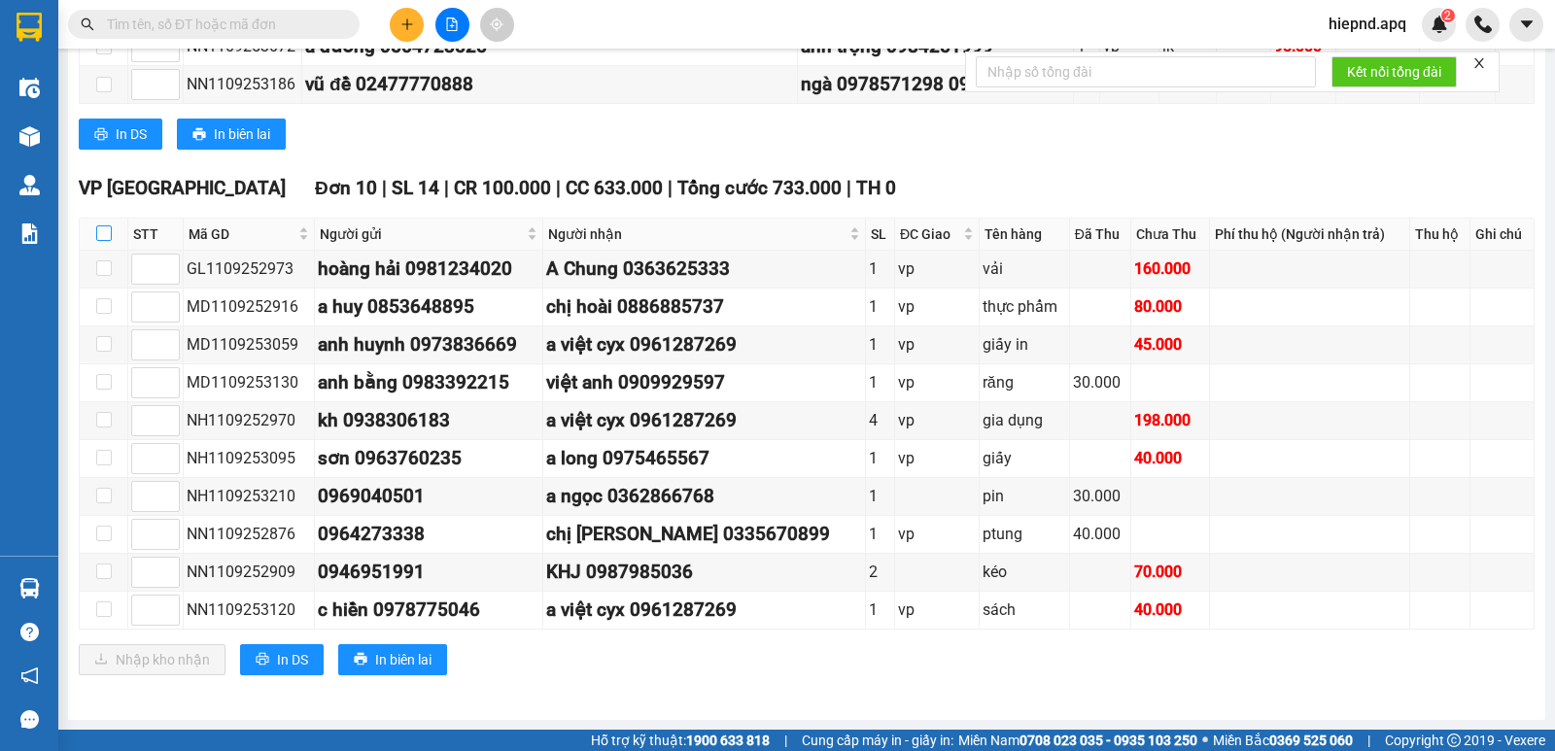
click at [98, 236] on input "checkbox" at bounding box center [104, 233] width 16 height 16
checkbox input "true"
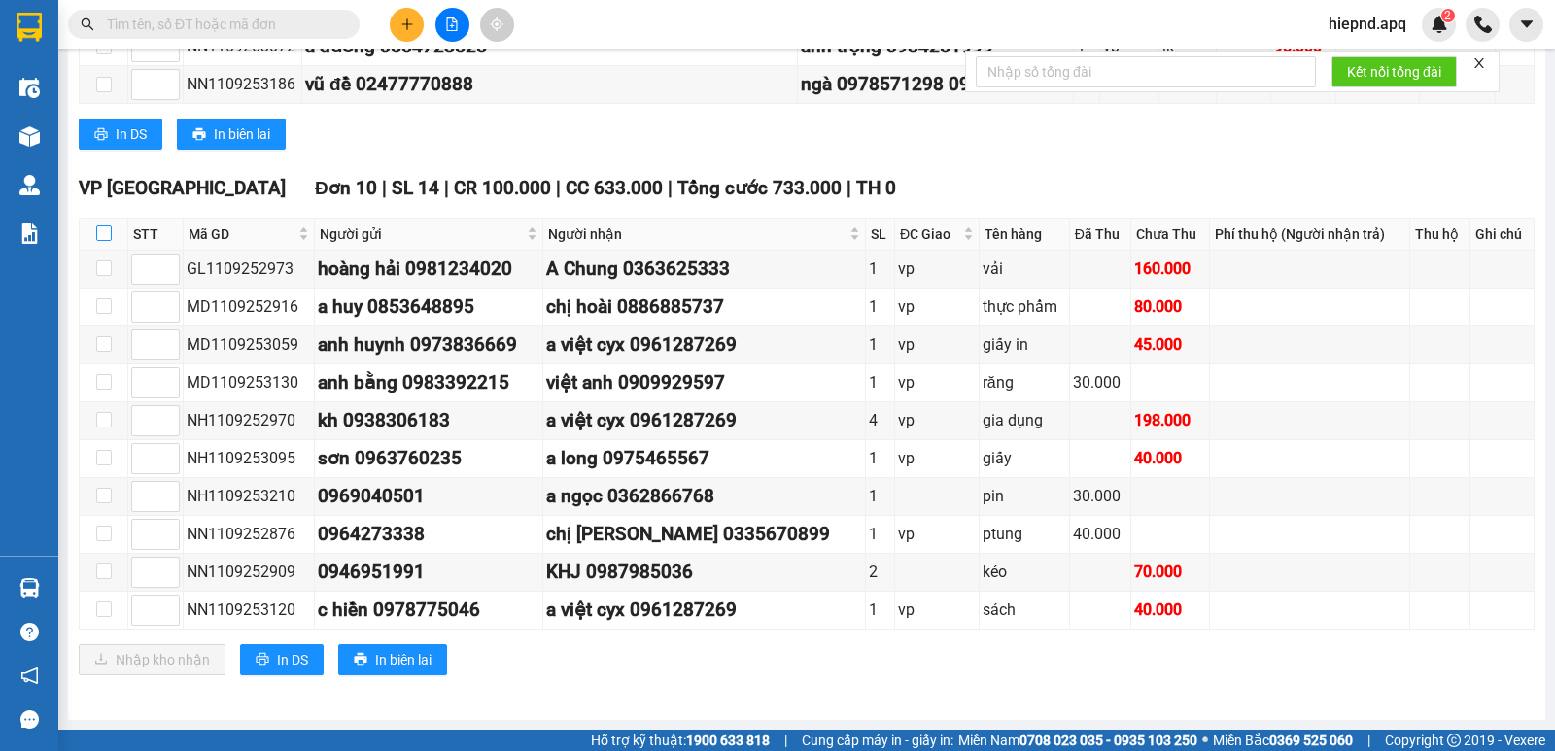
checkbox input "true"
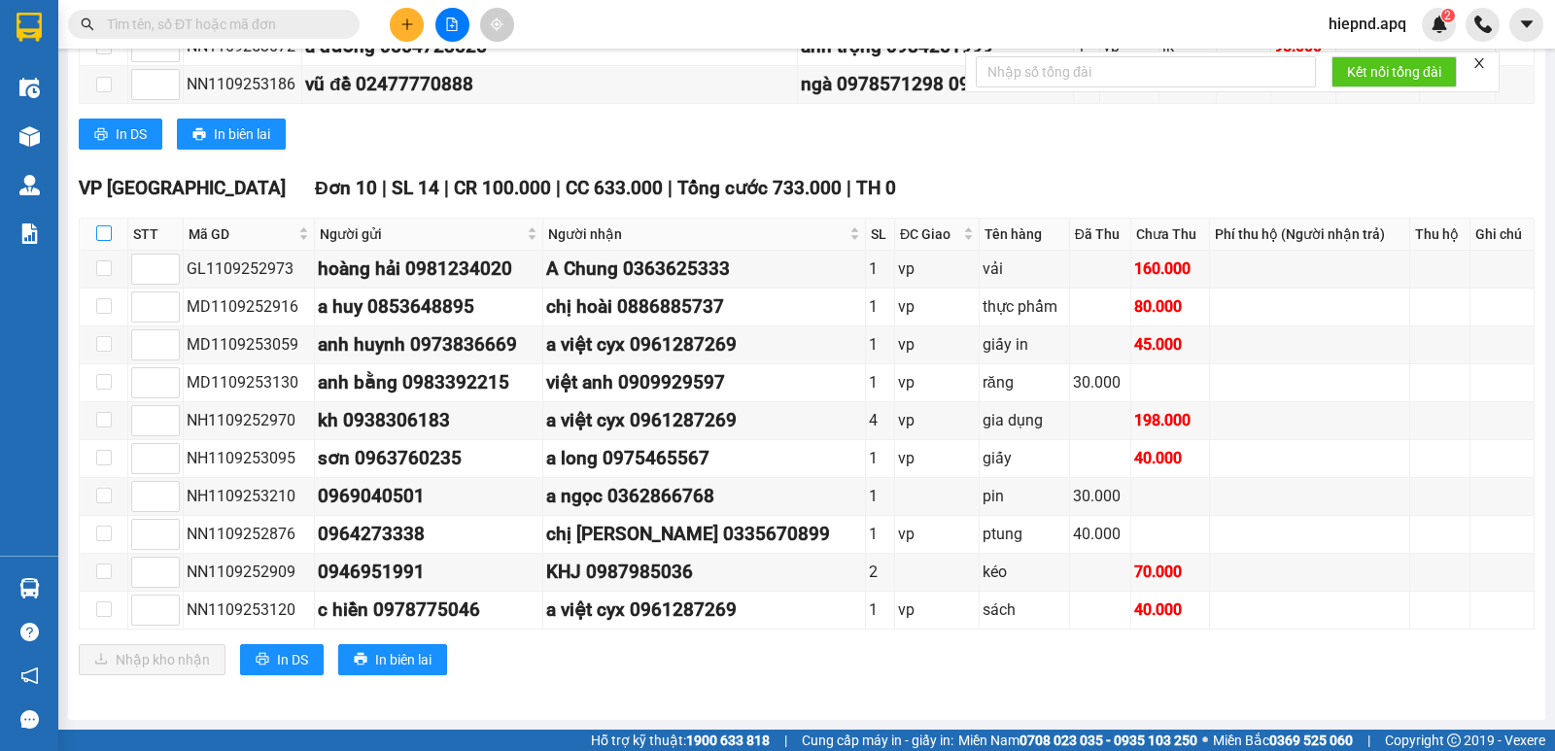
checkbox input "true"
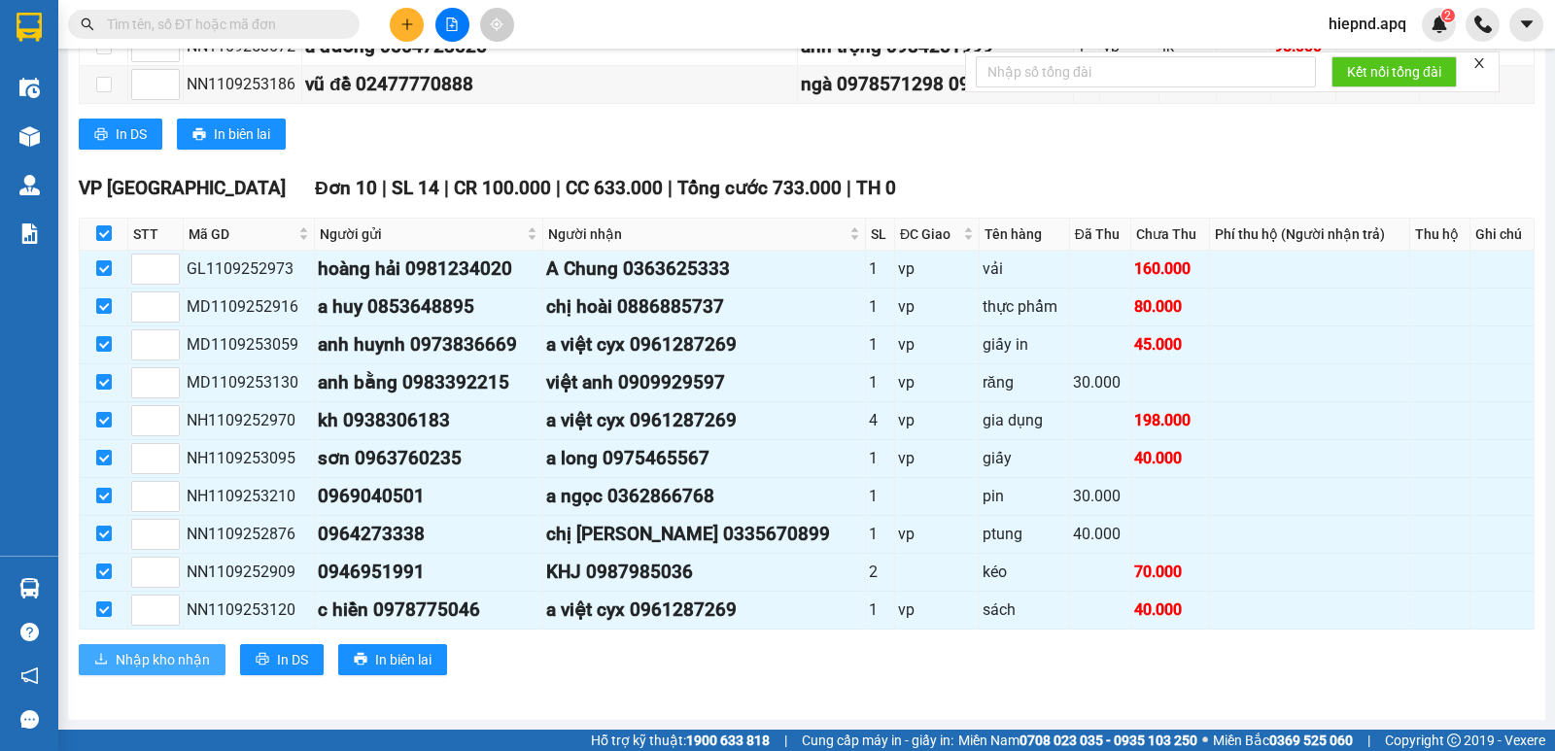
click at [151, 666] on span "Nhập kho nhận" at bounding box center [163, 659] width 94 height 21
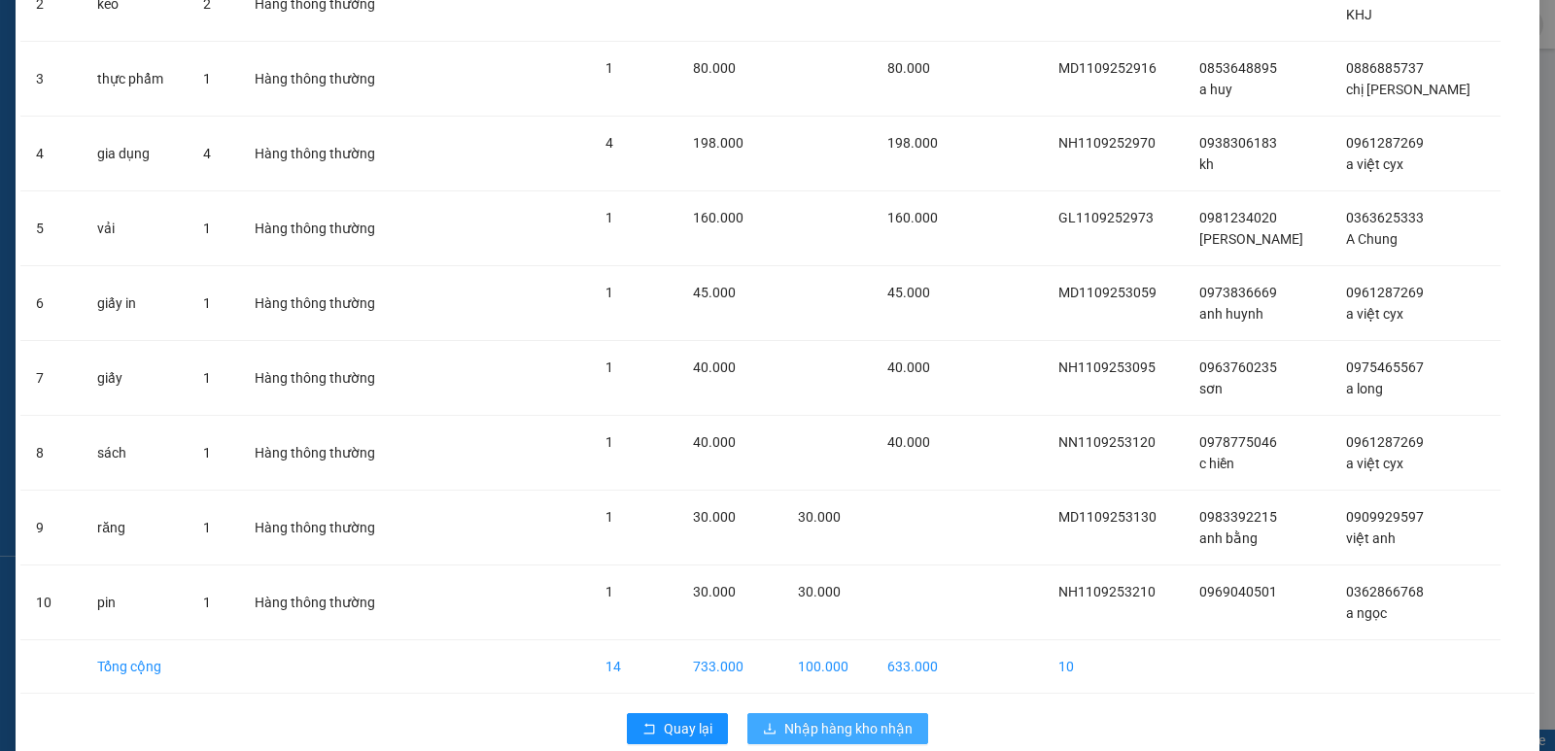
scroll to position [292, 0]
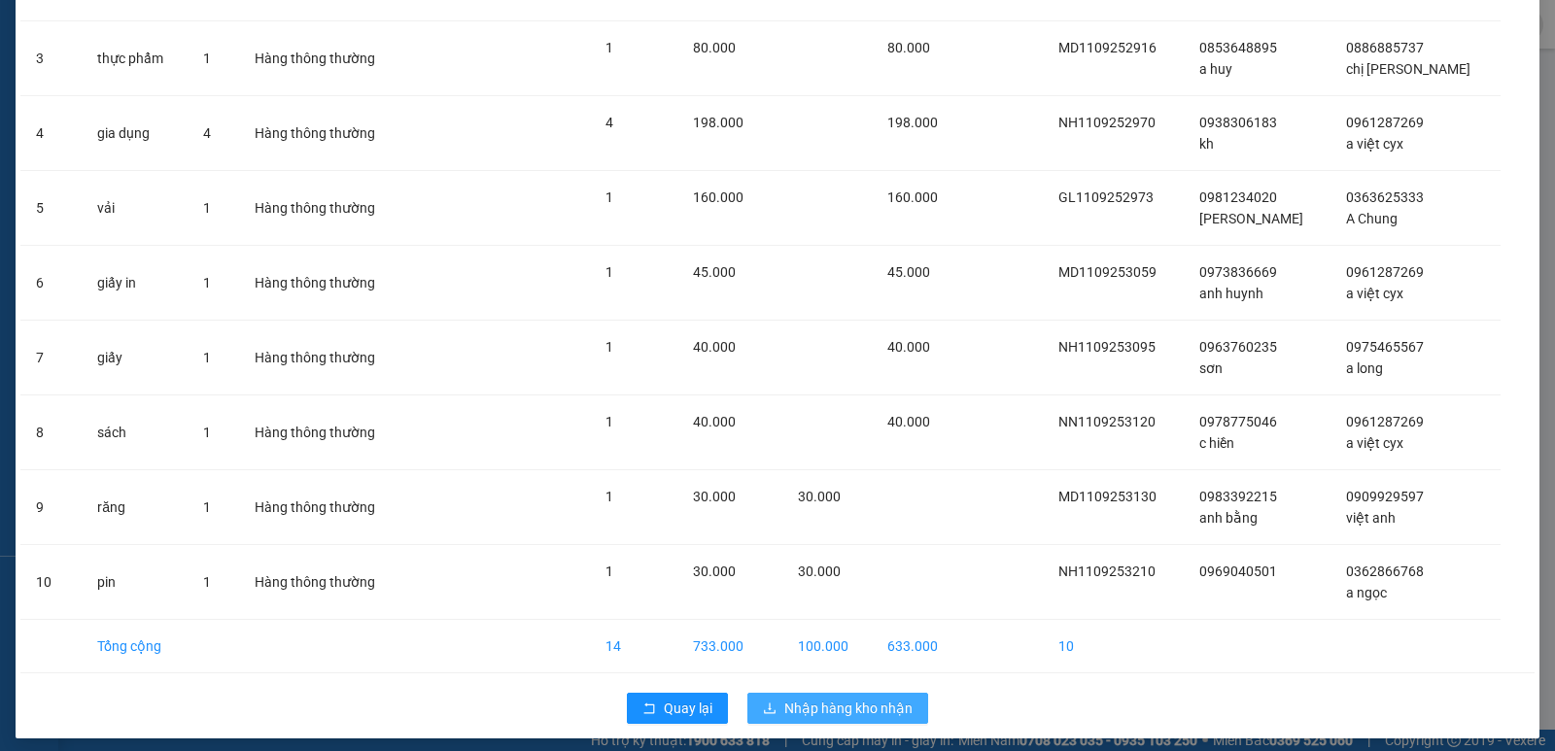
click at [837, 705] on span "Nhập hàng kho nhận" at bounding box center [848, 708] width 128 height 21
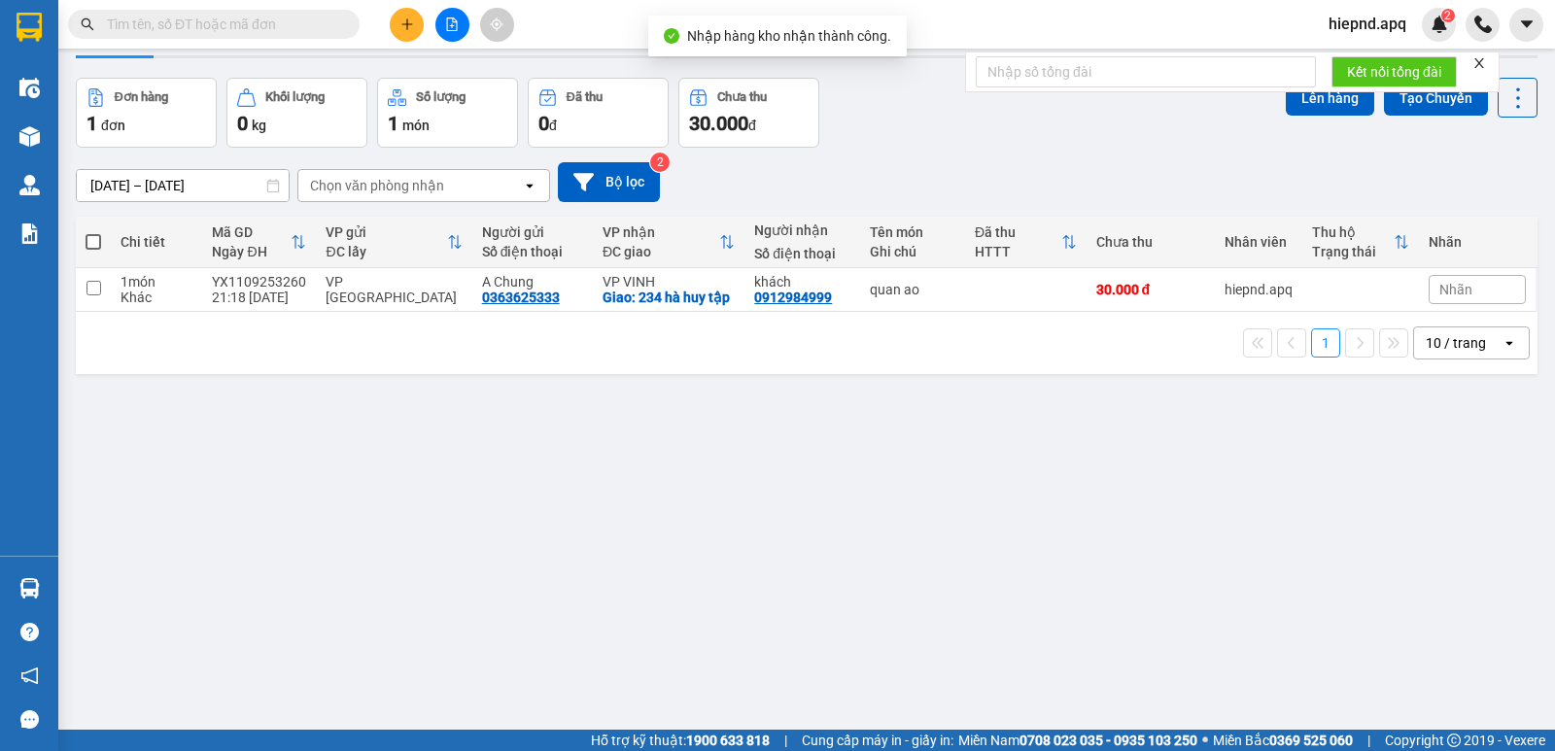
scroll to position [89, 0]
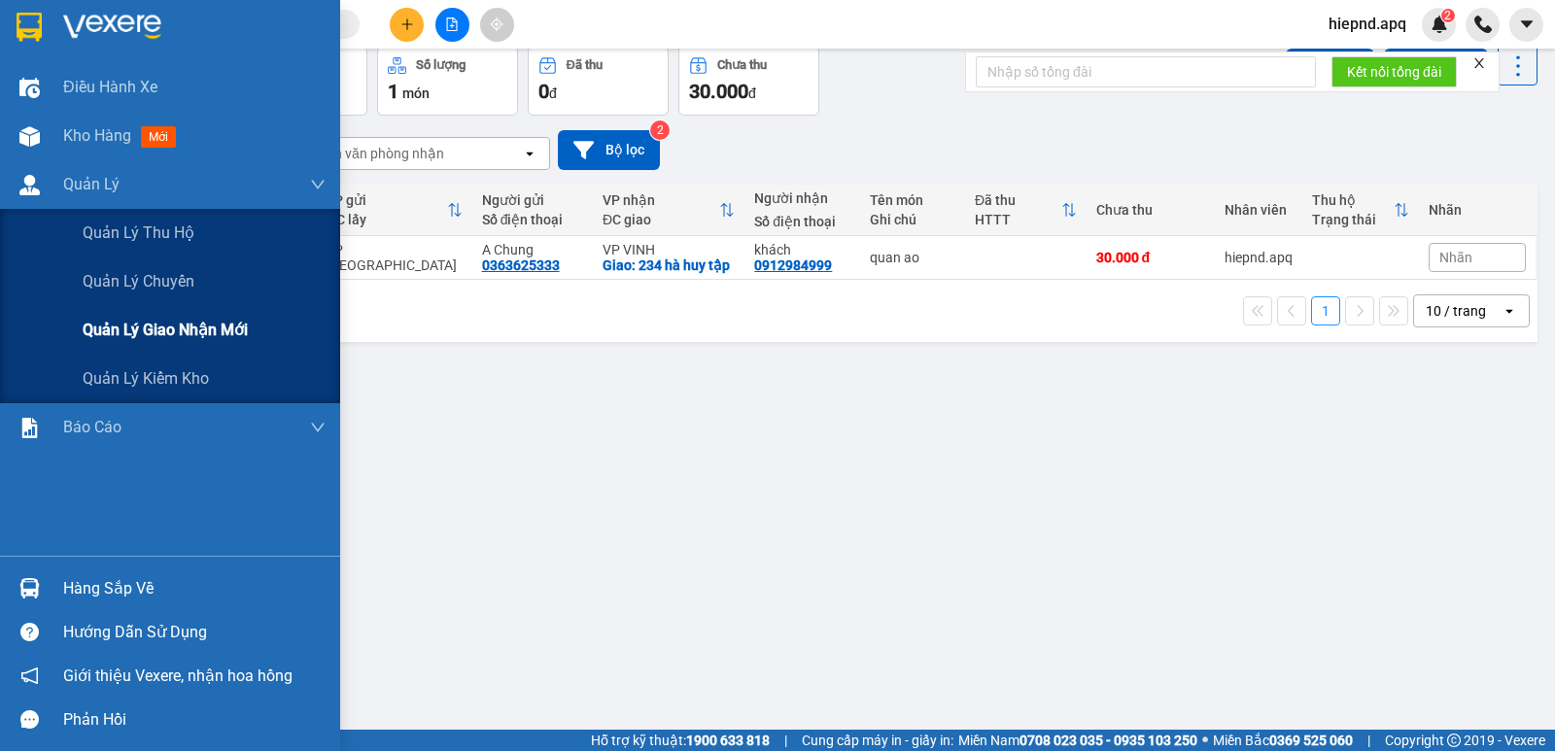
click at [161, 336] on span "Quản lý giao nhận mới" at bounding box center [165, 330] width 165 height 24
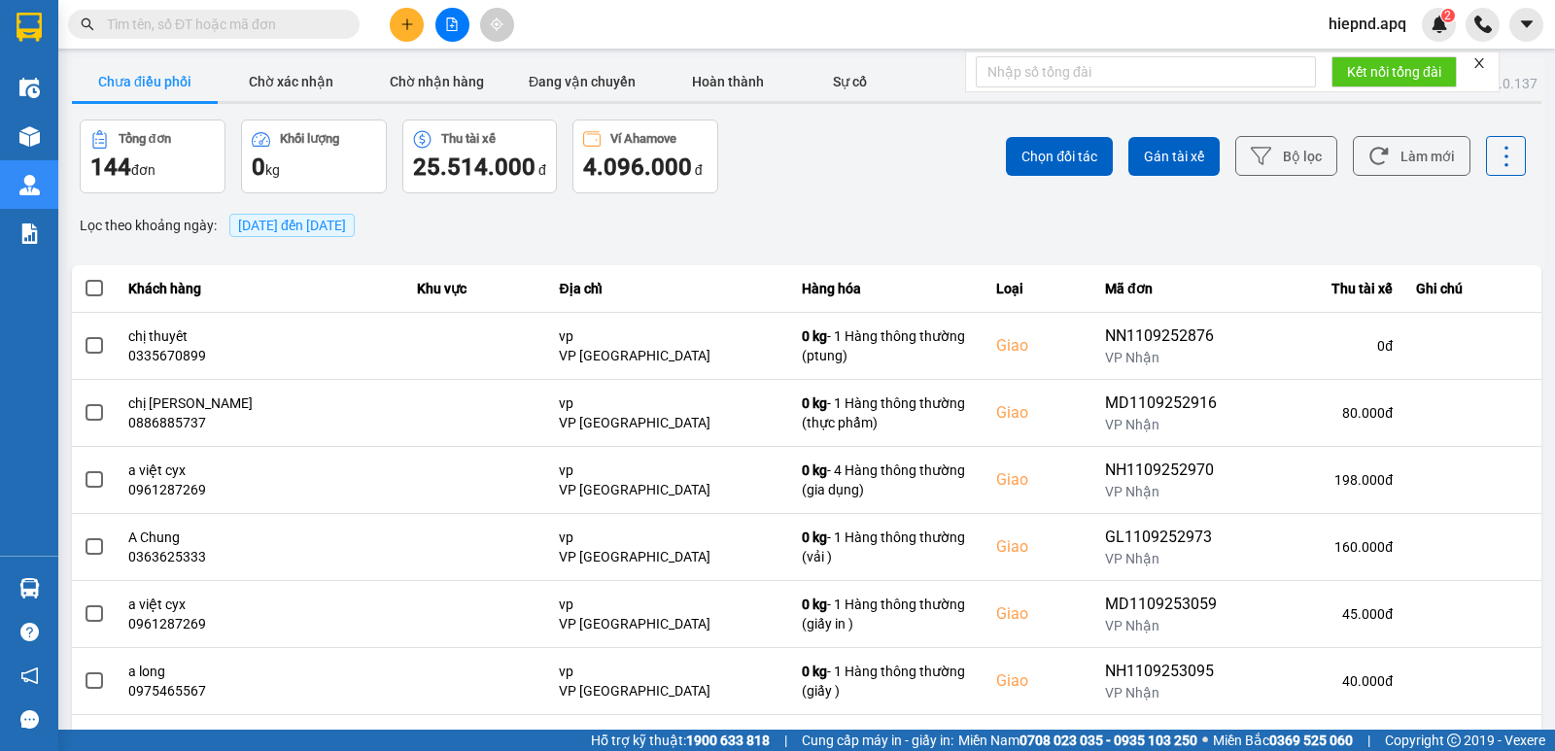
click at [346, 229] on span "[DATE] đến [DATE]" at bounding box center [292, 226] width 108 height 16
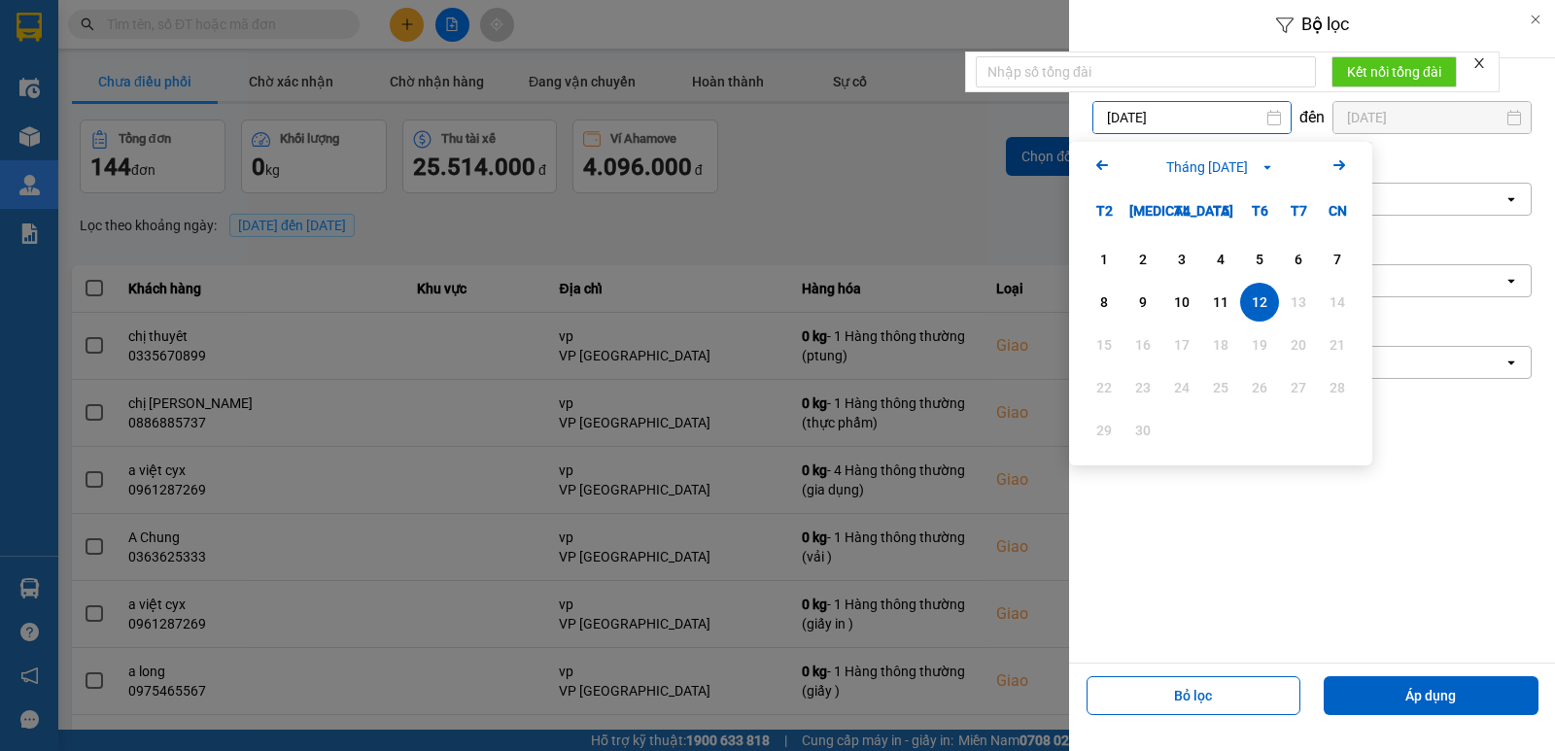
click at [1217, 117] on input "[DATE]" at bounding box center [1191, 117] width 197 height 31
click at [1114, 269] on div "1" at bounding box center [1103, 259] width 27 height 23
type input "[DATE]"
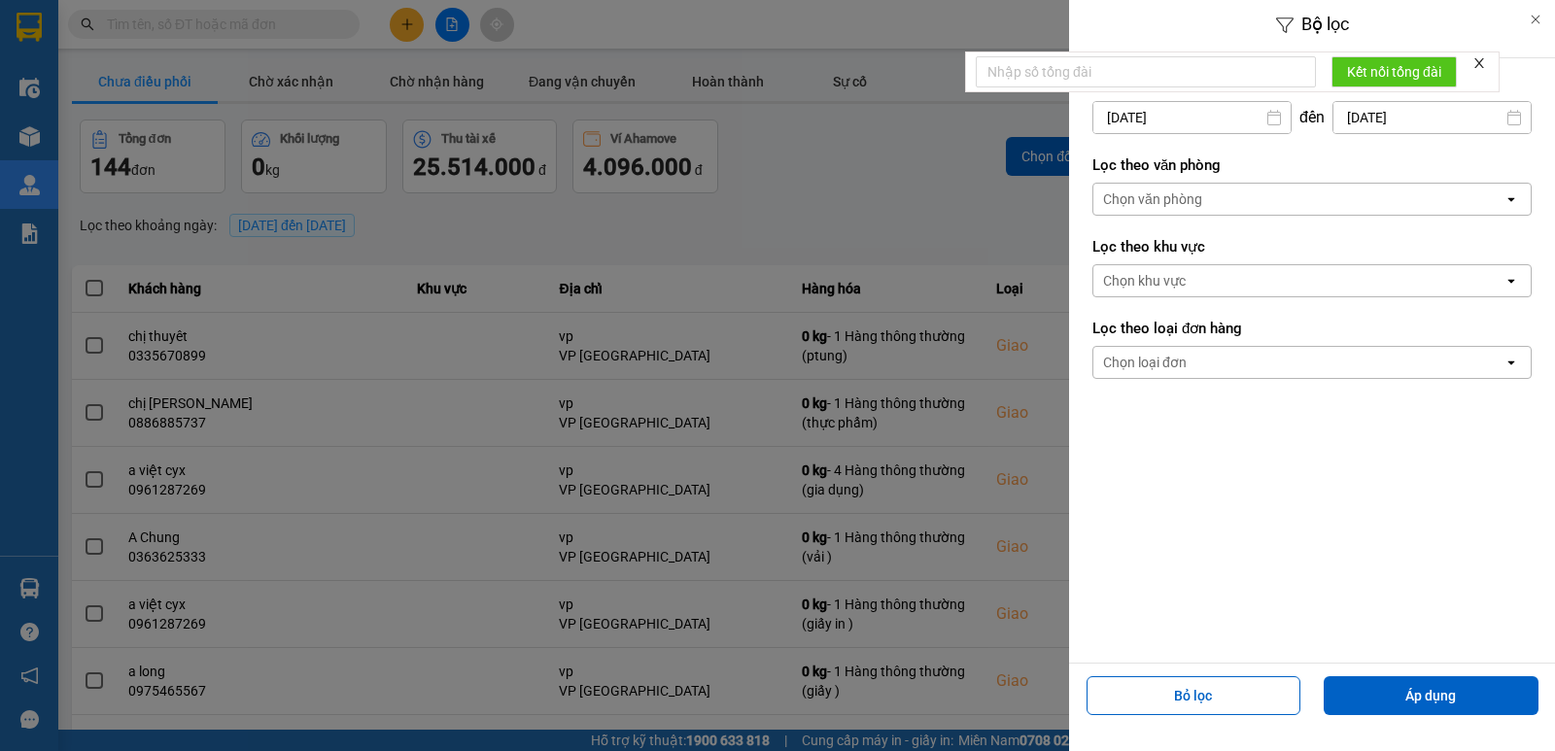
click at [1207, 203] on div "Chọn văn phòng" at bounding box center [1298, 199] width 410 height 31
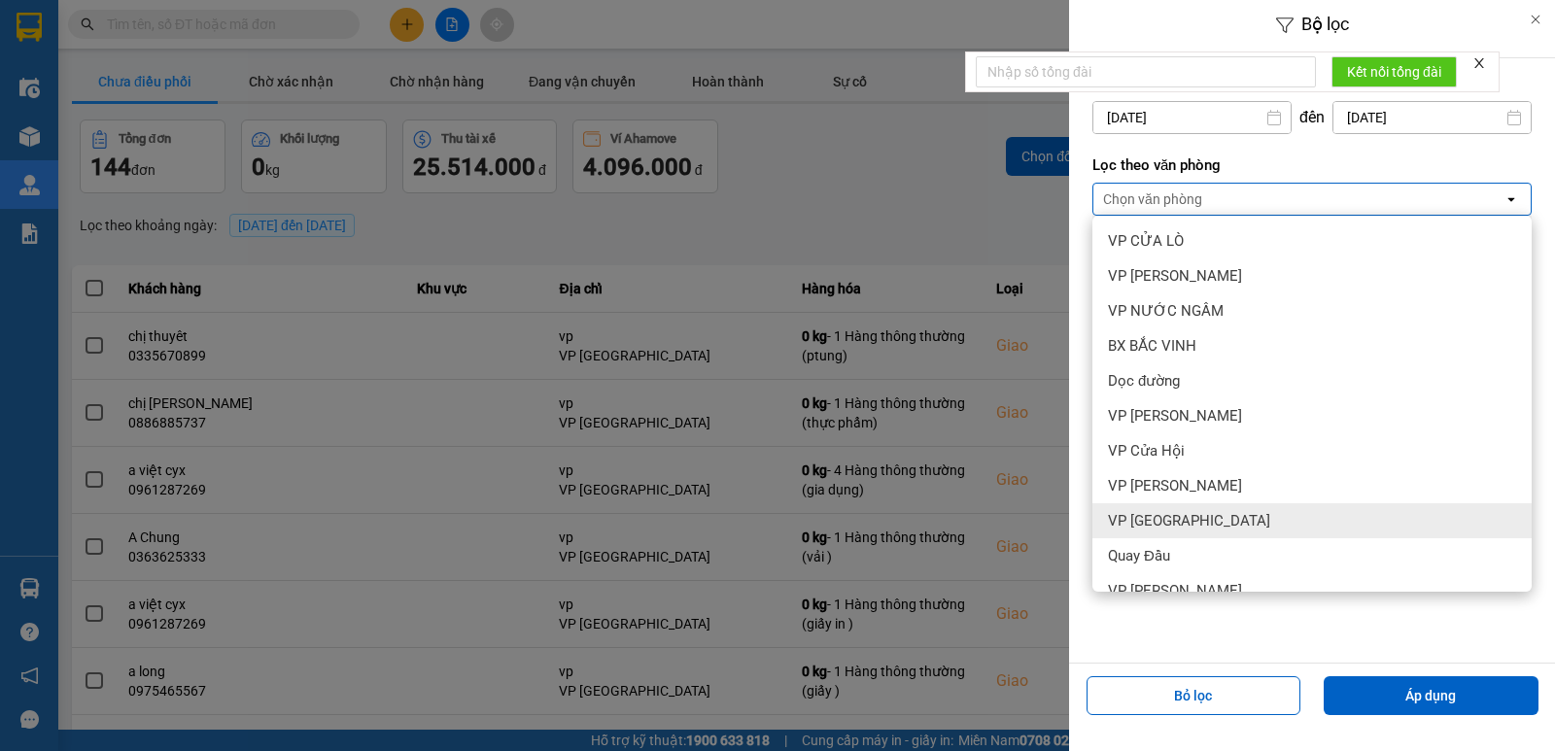
click at [1170, 515] on span "VP [GEOGRAPHIC_DATA]" at bounding box center [1189, 520] width 162 height 19
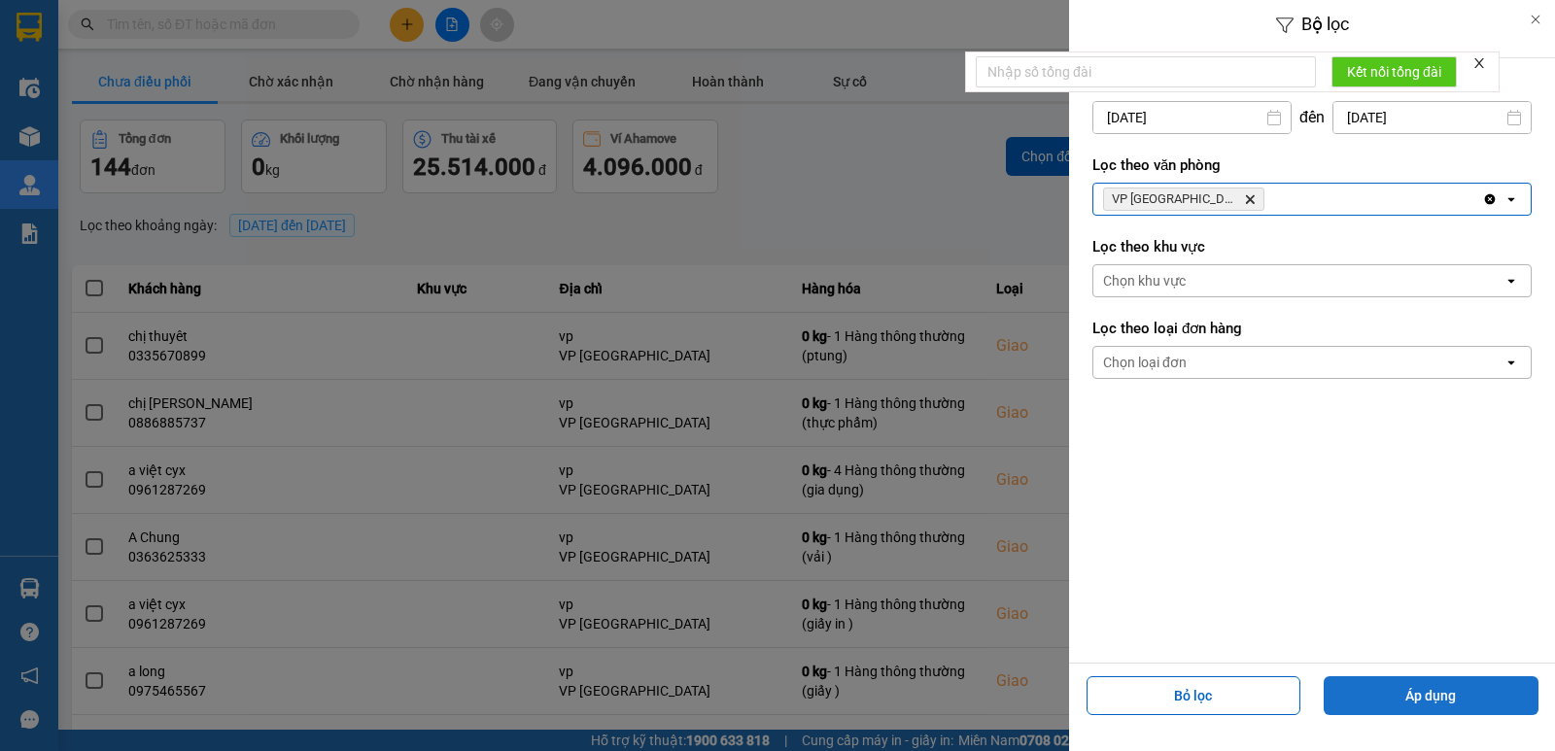
click at [1429, 704] on button "Áp dụng" at bounding box center [1431, 695] width 215 height 39
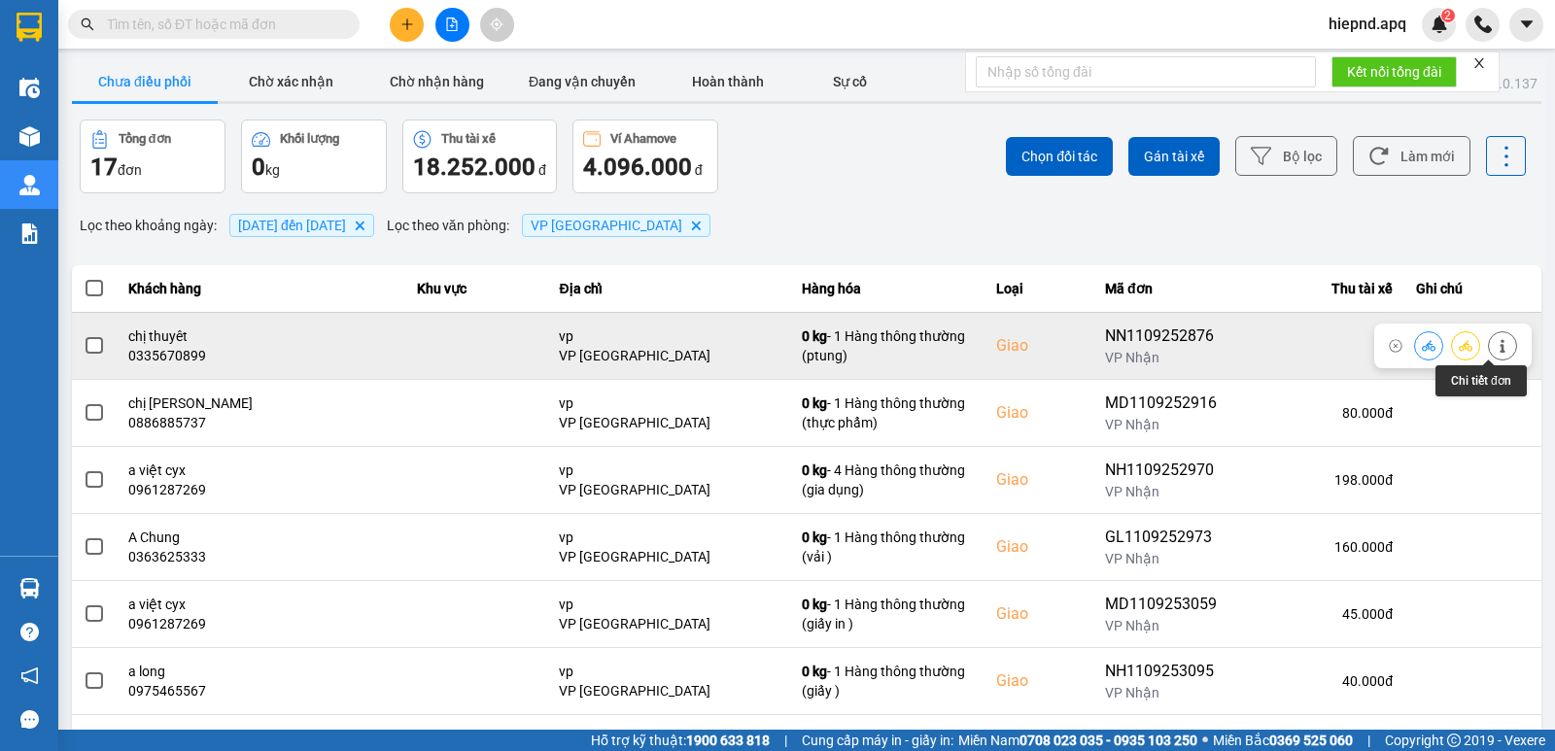
click at [1489, 341] on button at bounding box center [1502, 345] width 27 height 34
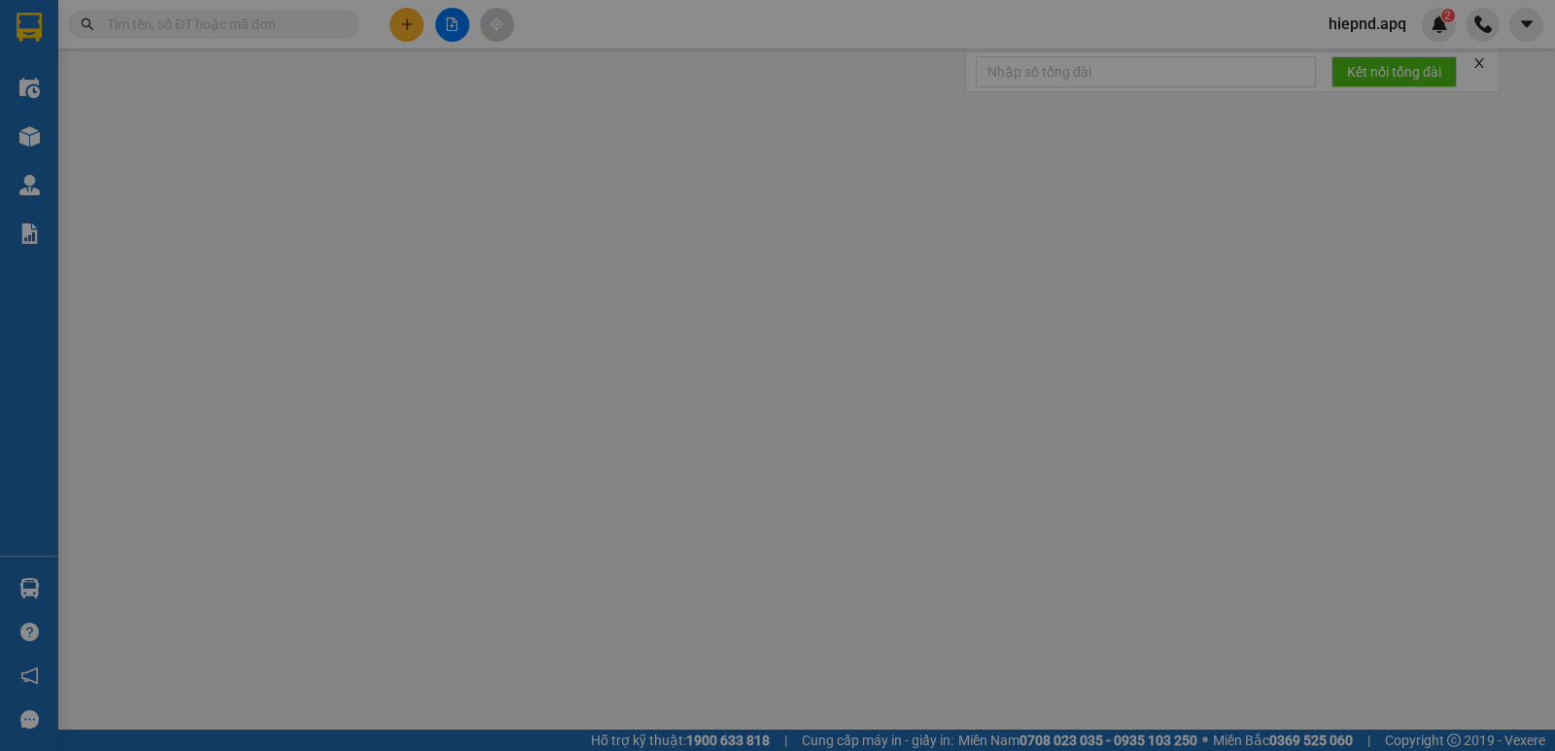
type input "0964273338"
type input "0335670899"
type input "chị thuyêt"
checkbox input "true"
type input "vp"
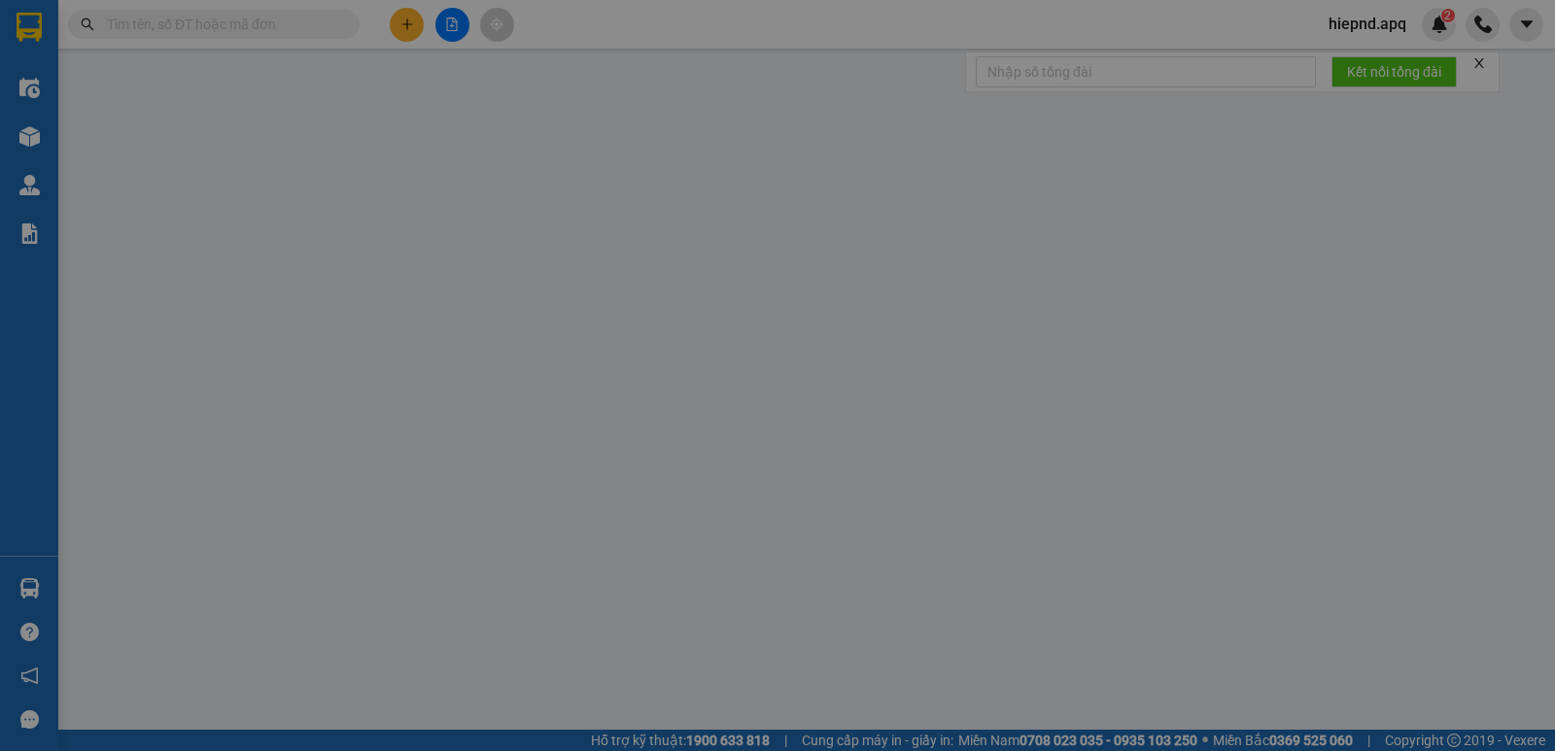
type input "40.000"
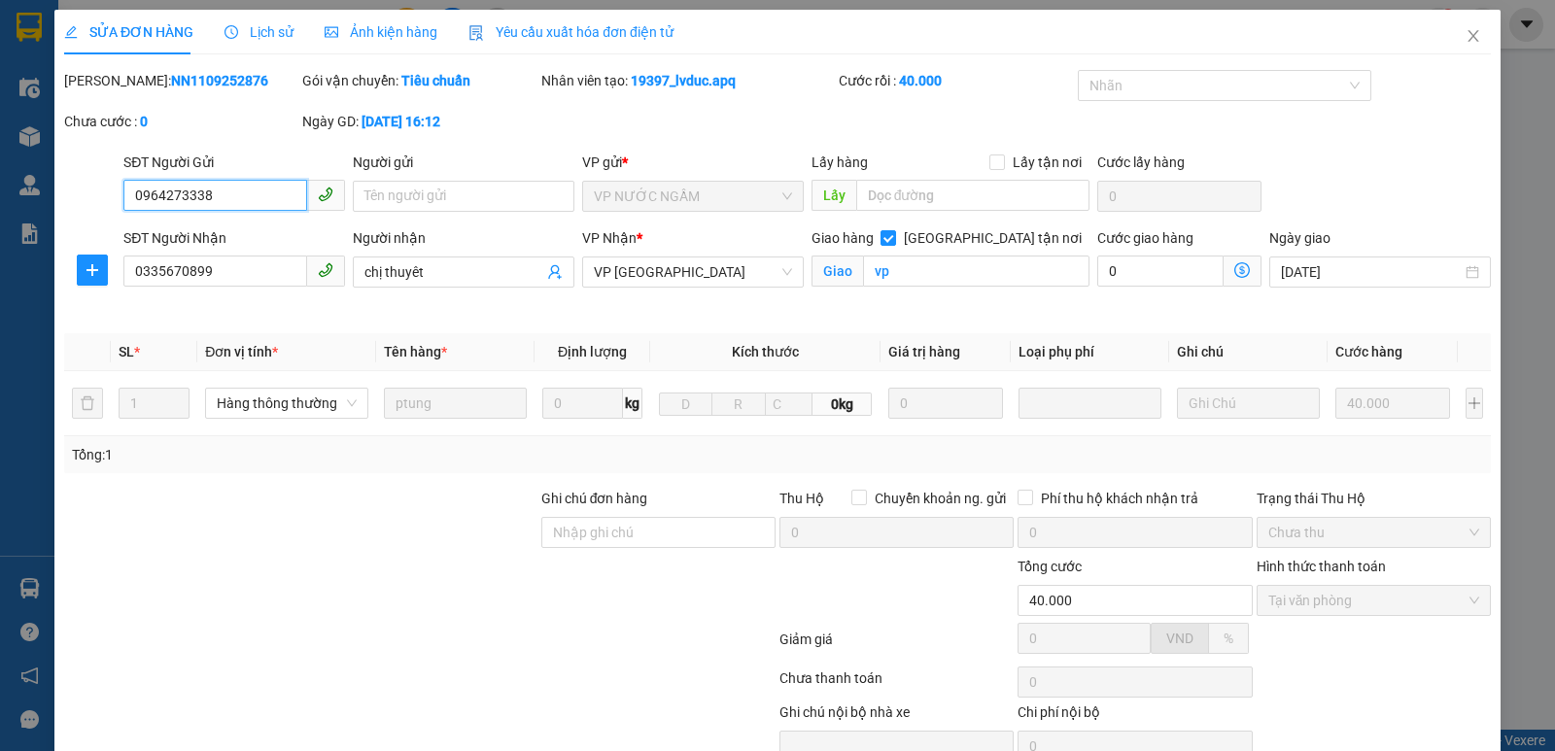
scroll to position [94, 0]
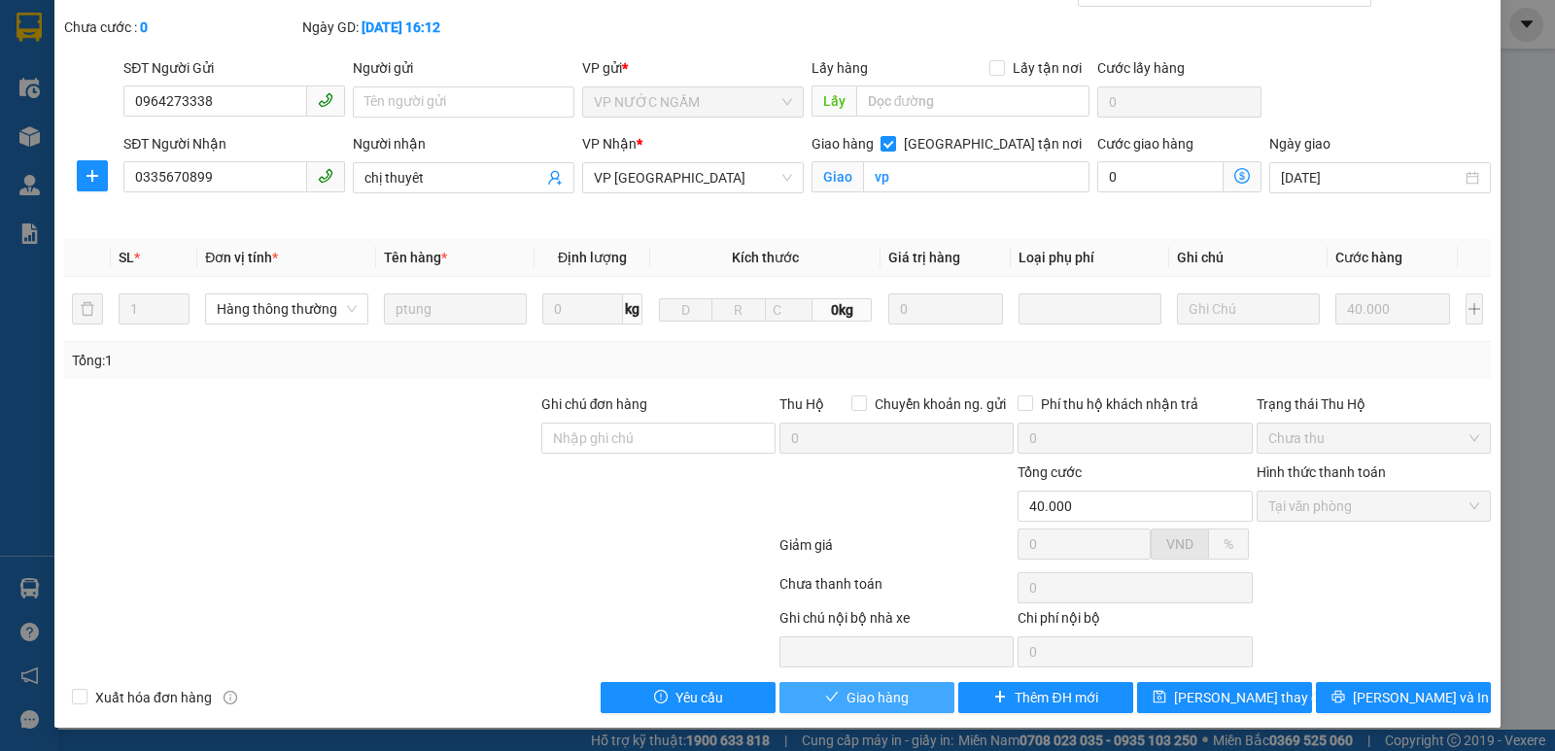
click at [848, 698] on span "Giao hàng" at bounding box center [877, 697] width 62 height 21
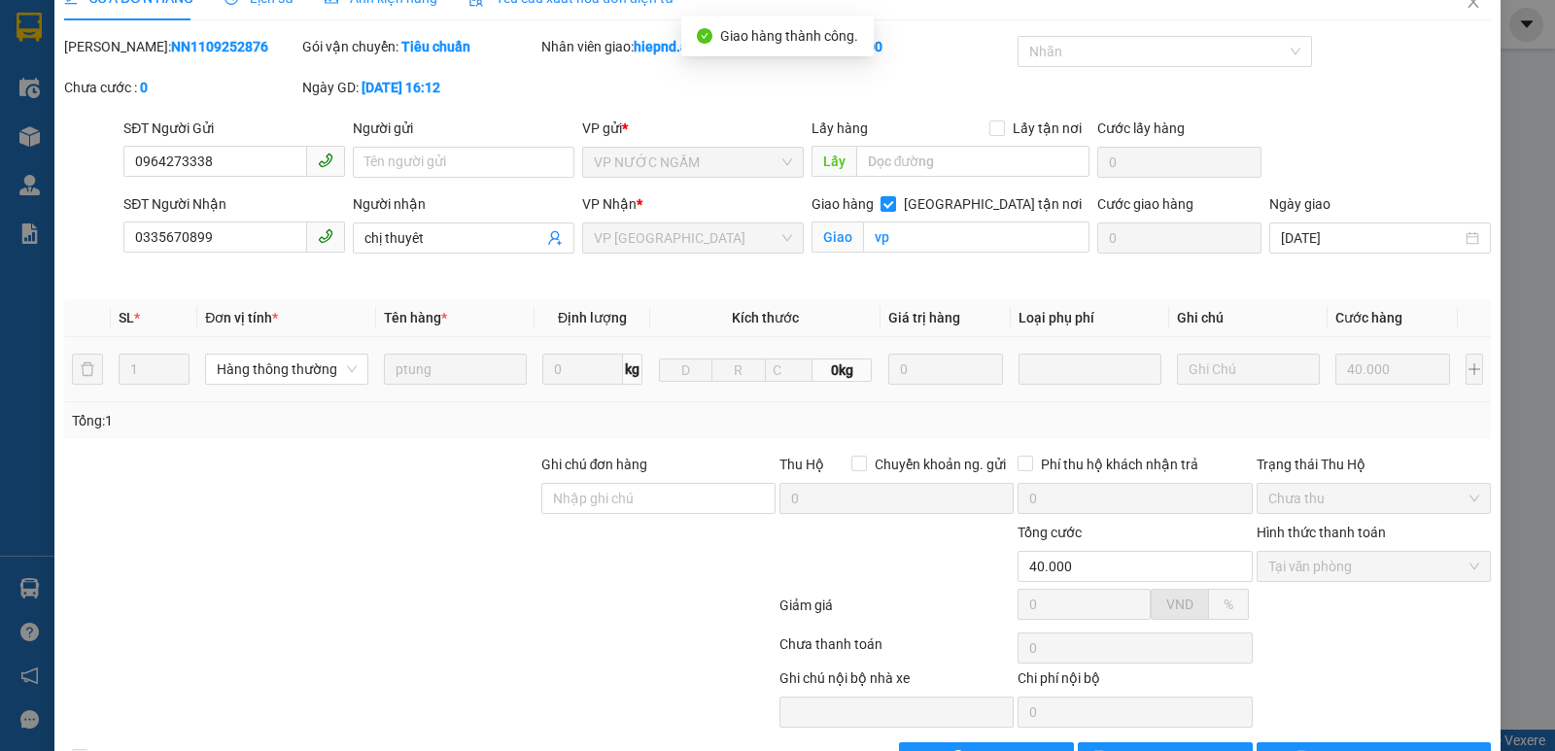
scroll to position [0, 0]
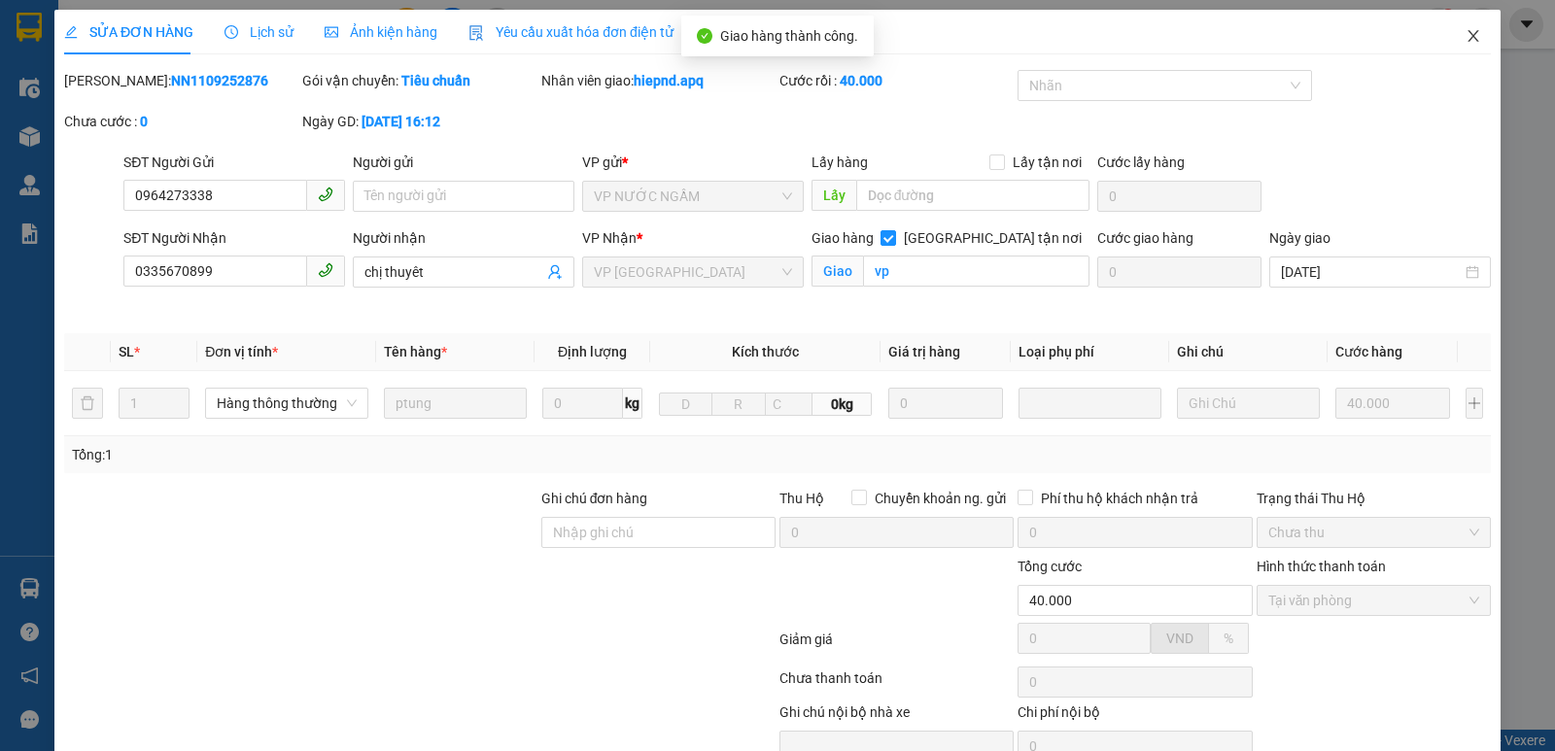
click at [1467, 41] on icon "close" at bounding box center [1472, 36] width 11 height 12
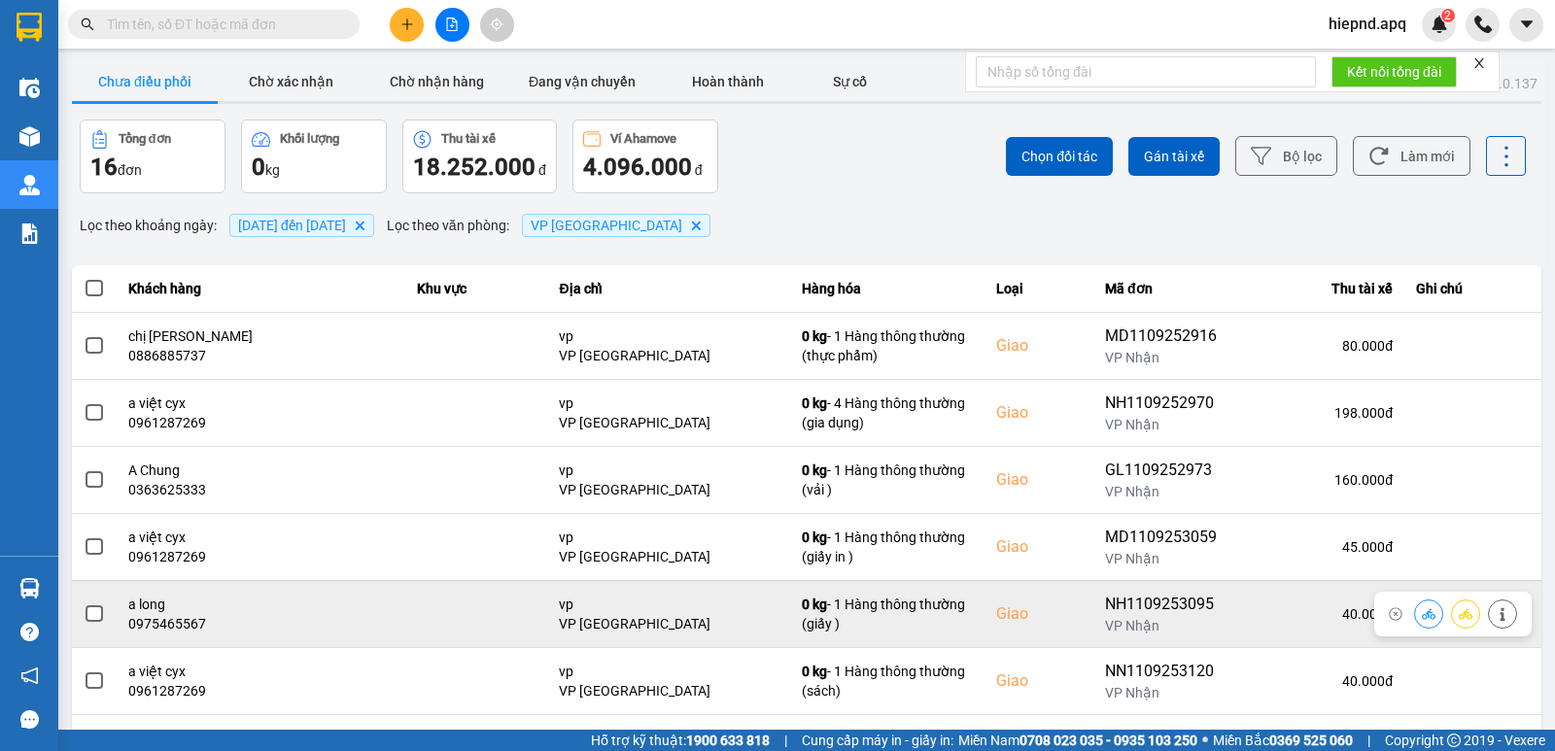
scroll to position [97, 0]
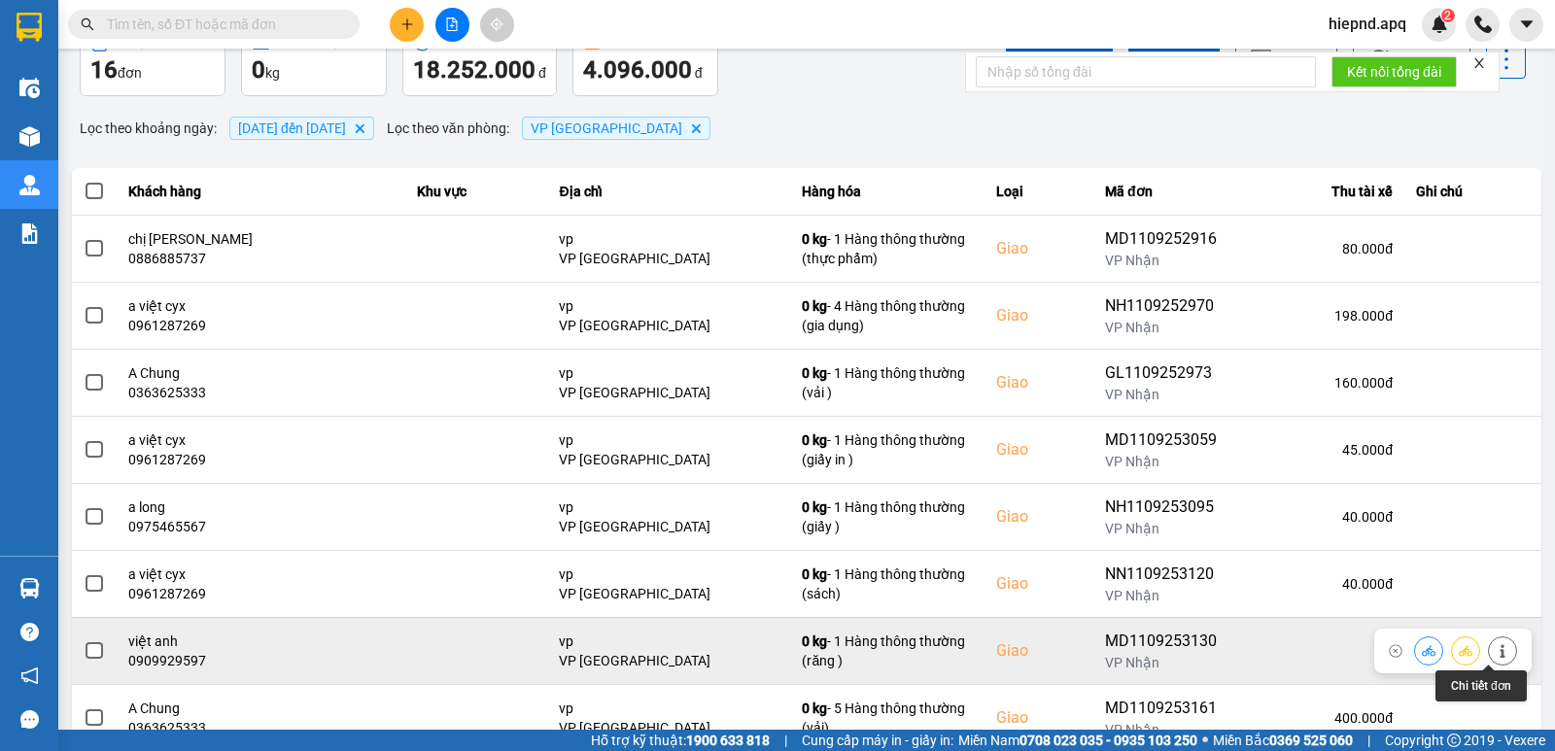
click at [1496, 649] on icon at bounding box center [1503, 651] width 14 height 14
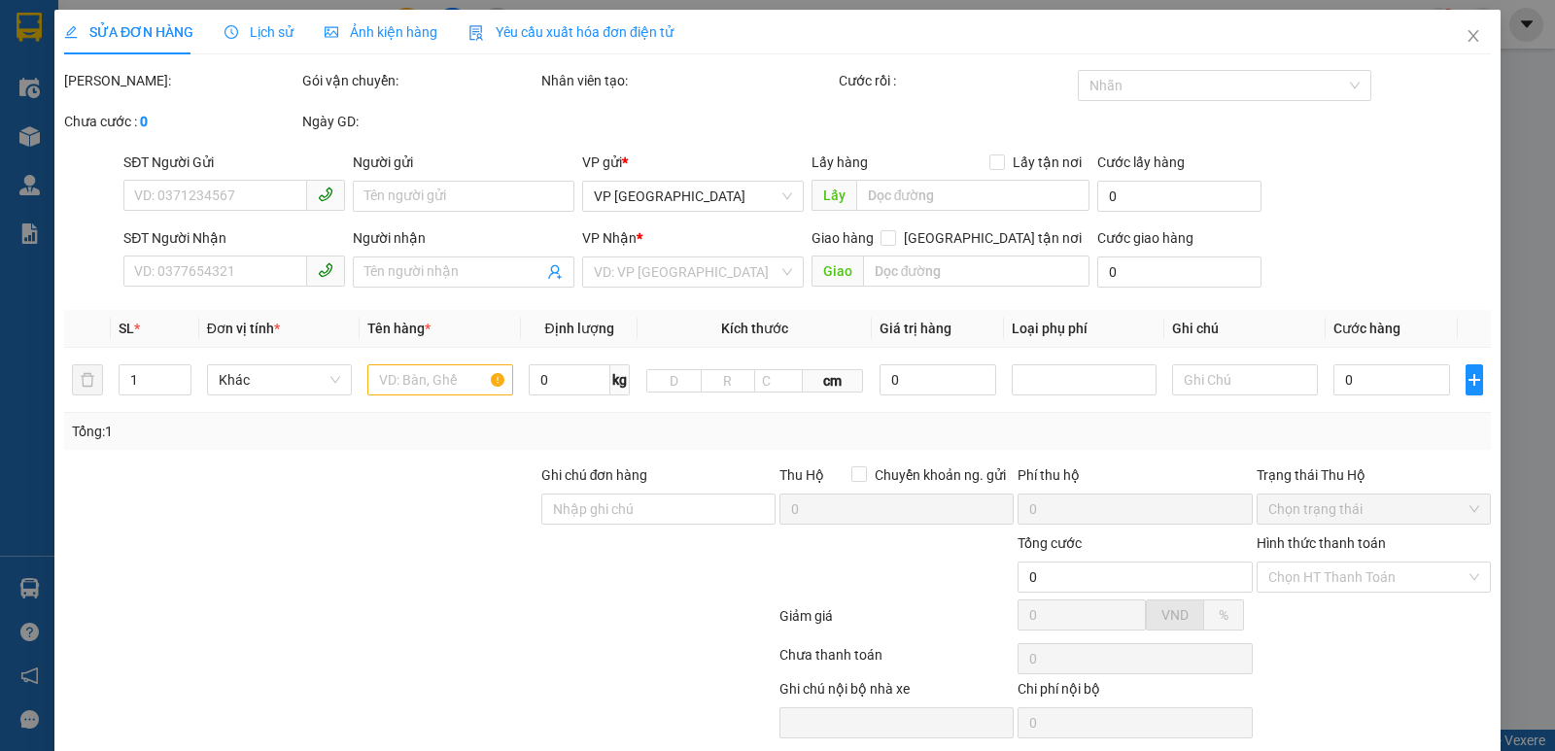
type input "0983392215"
type input "anh bằng"
type input "0909929597"
type input "việt anh"
checkbox input "true"
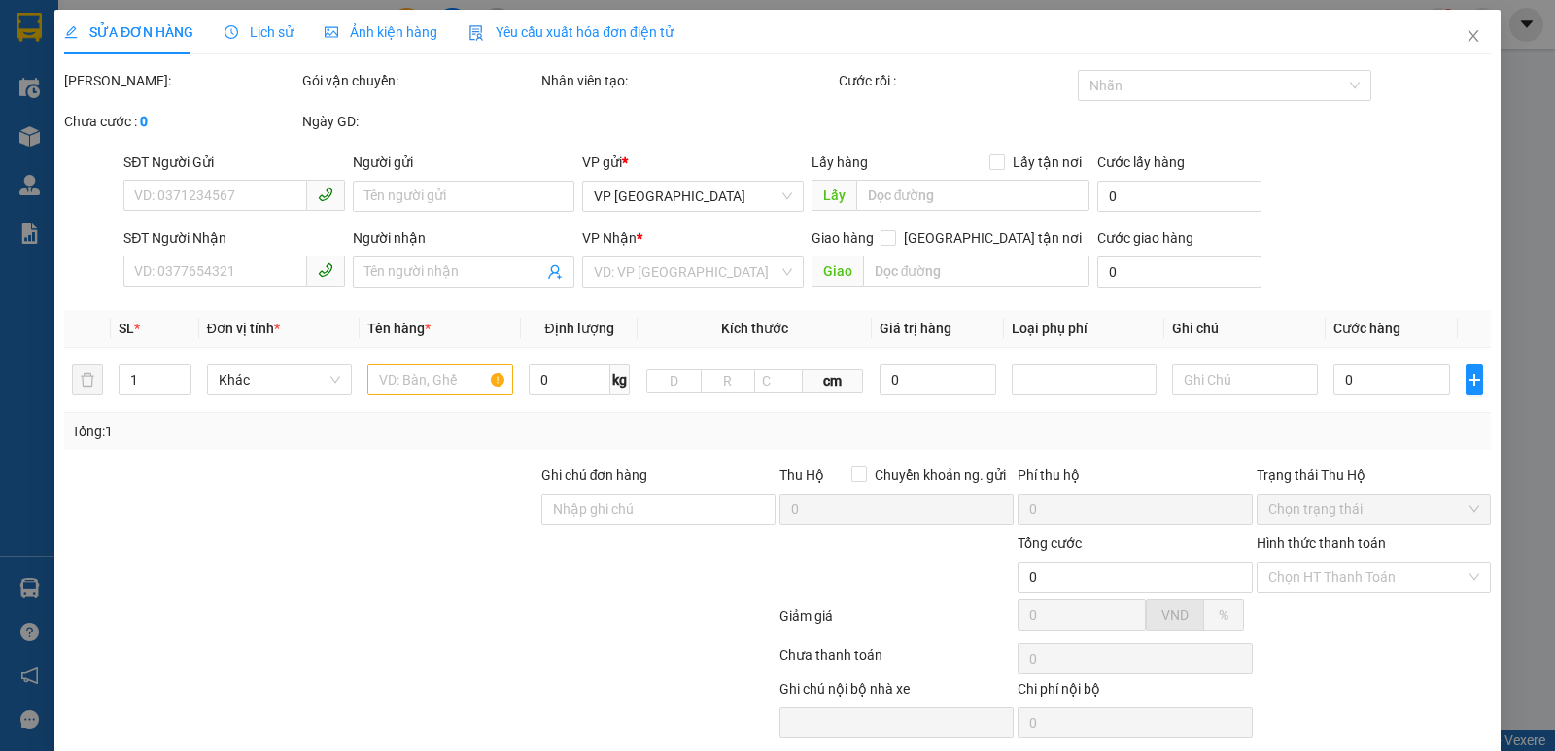
type input "vp"
type input "30.000"
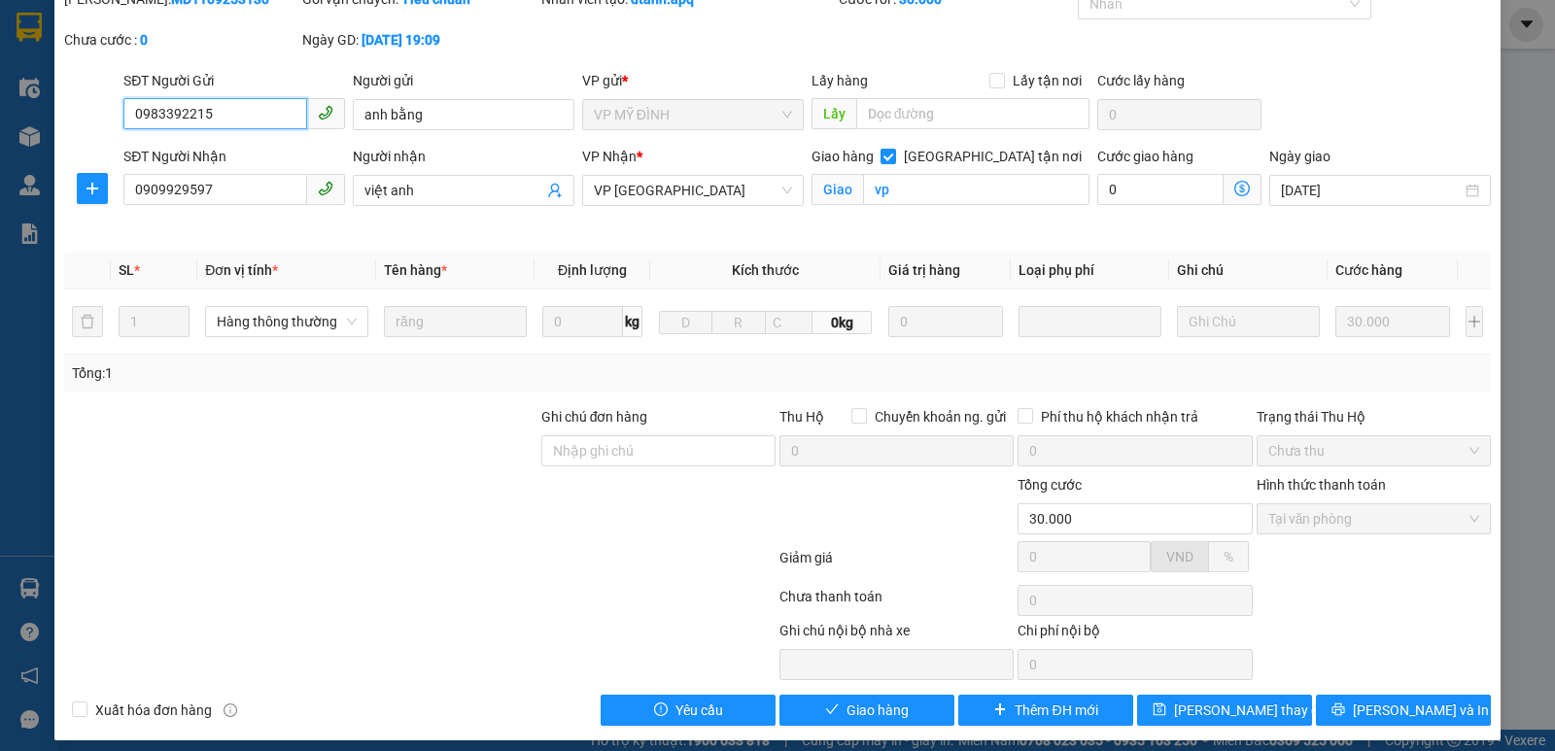
scroll to position [94, 0]
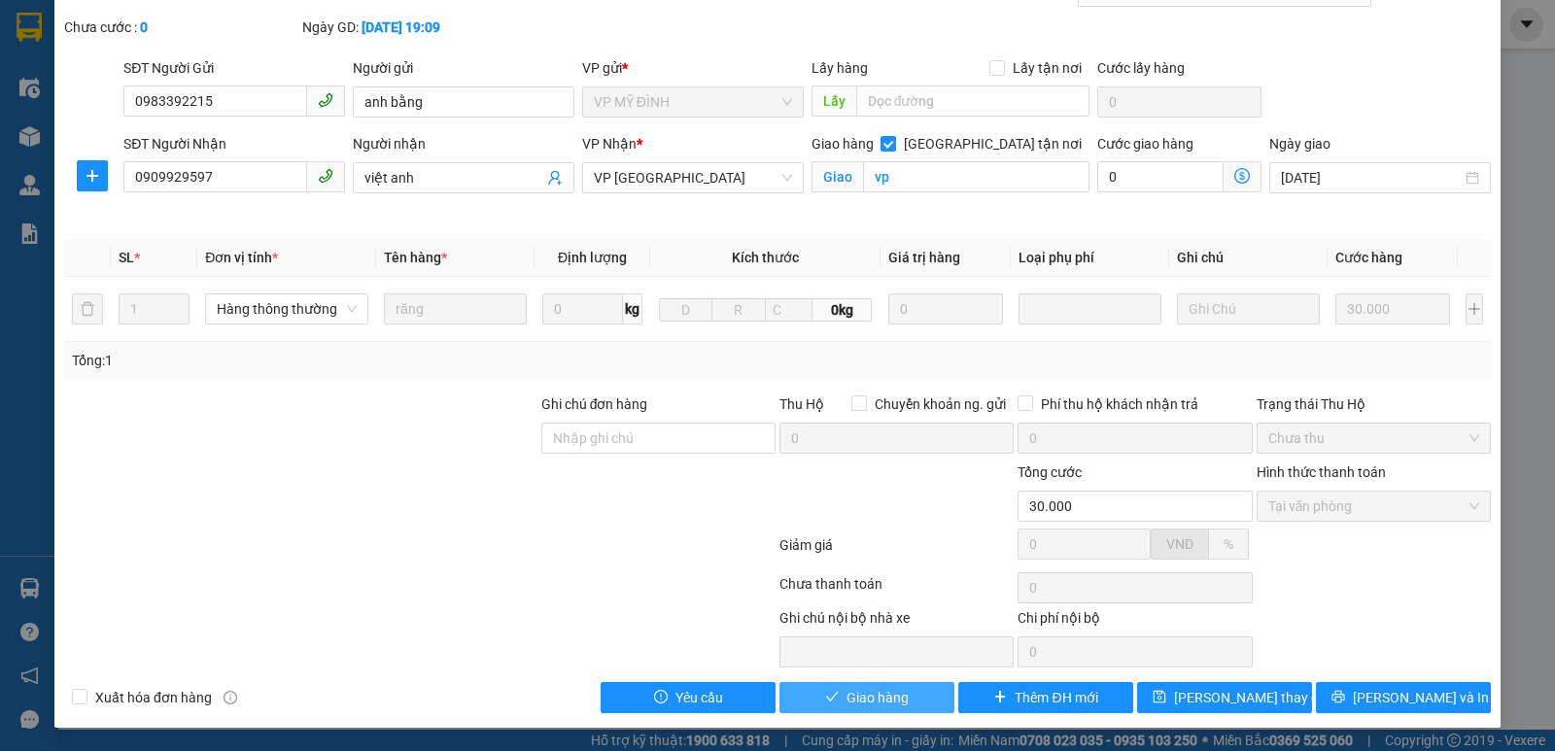
click at [925, 707] on button "Giao hàng" at bounding box center [866, 697] width 175 height 31
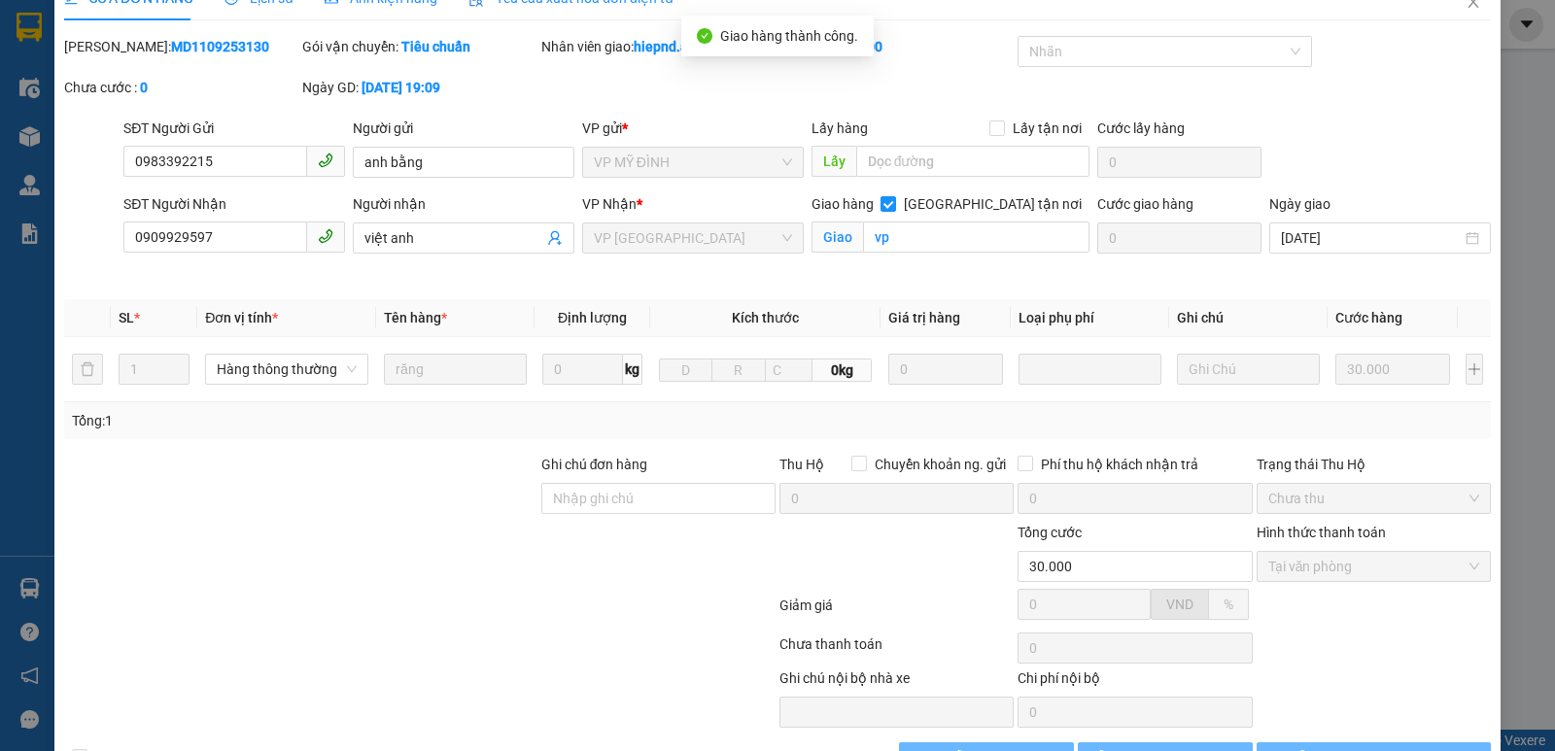
scroll to position [0, 0]
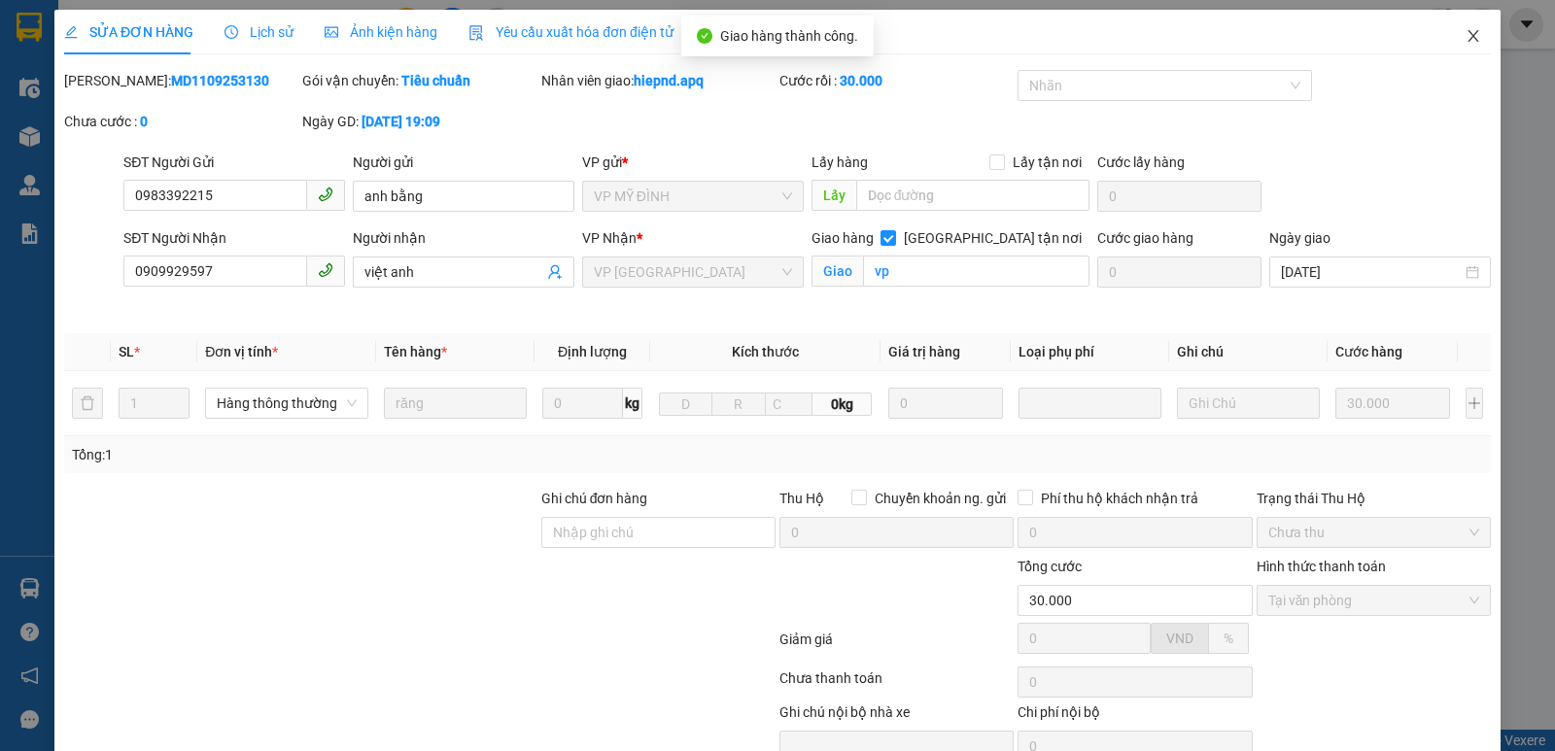
click at [1466, 31] on icon "close" at bounding box center [1474, 36] width 16 height 16
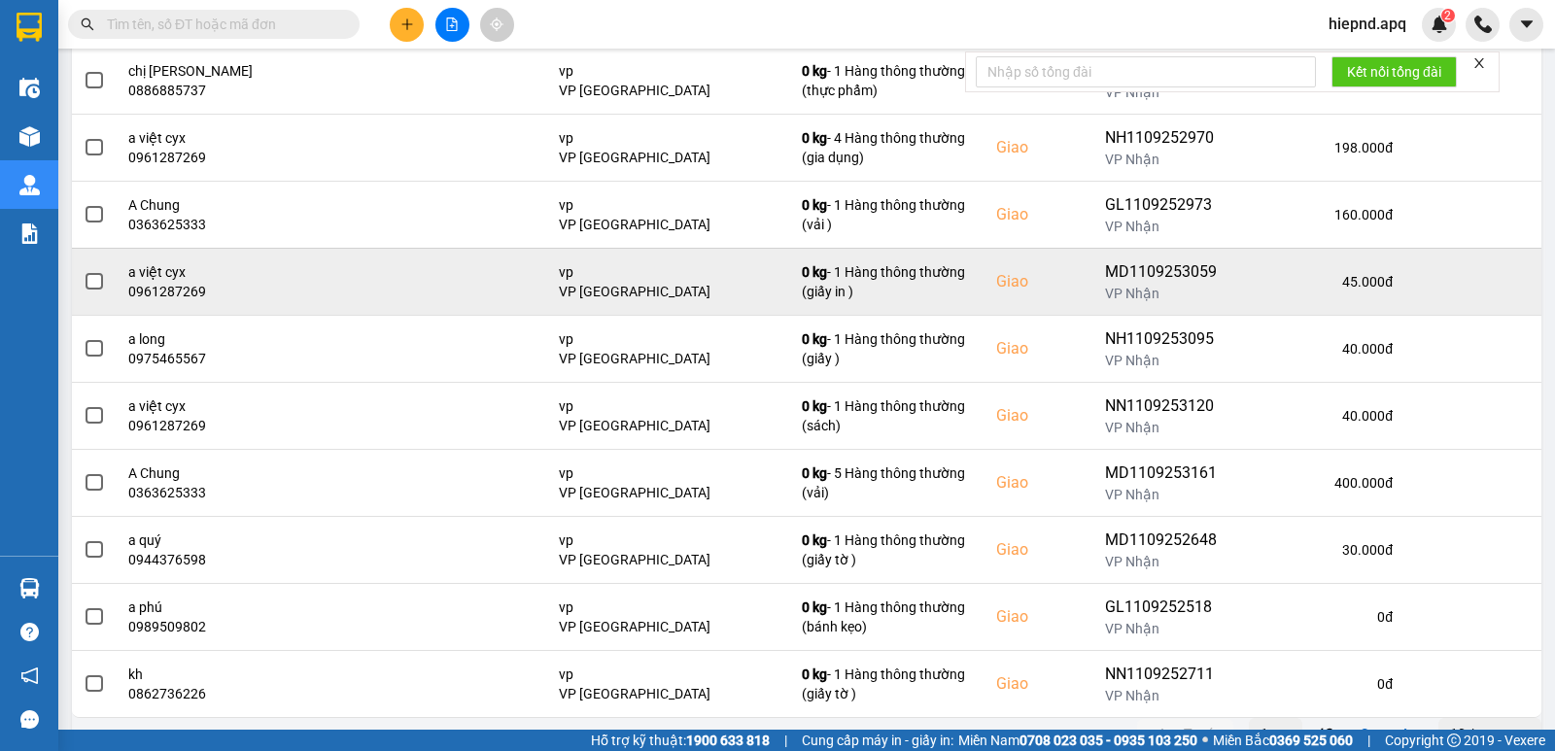
scroll to position [292, 0]
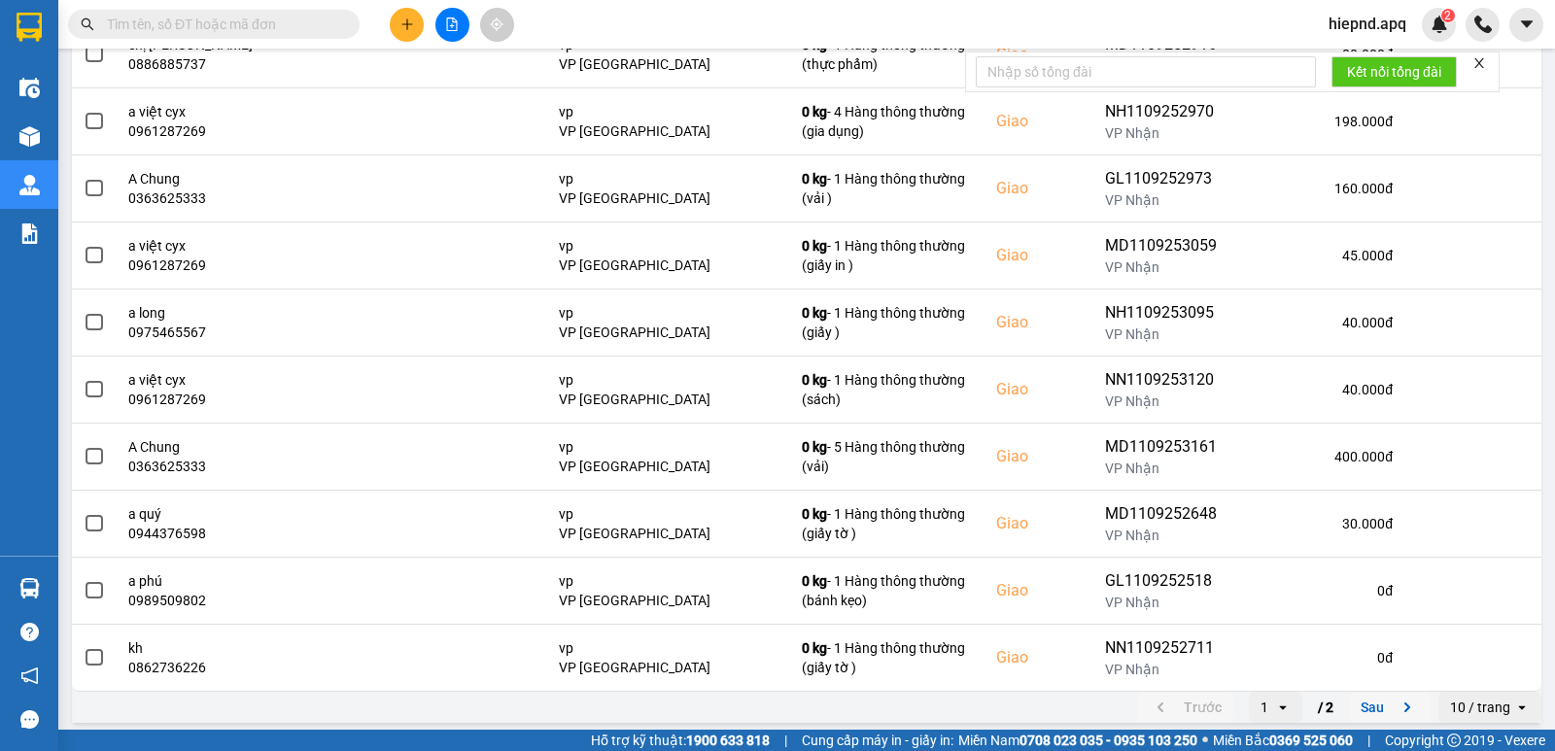
click at [1396, 712] on icon "next page. current page 1 / 2" at bounding box center [1407, 707] width 23 height 23
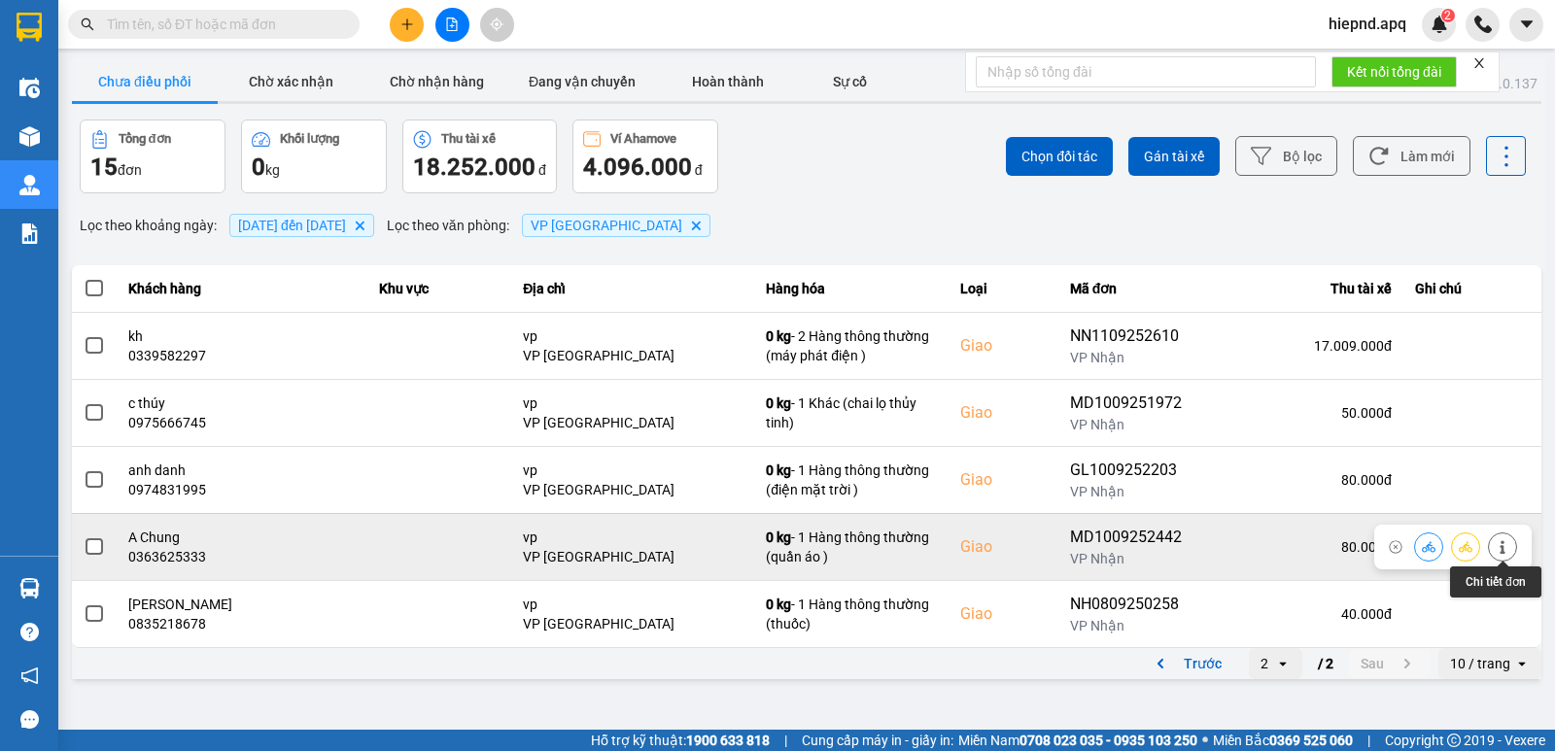
click at [1501, 551] on icon at bounding box center [1503, 547] width 14 height 14
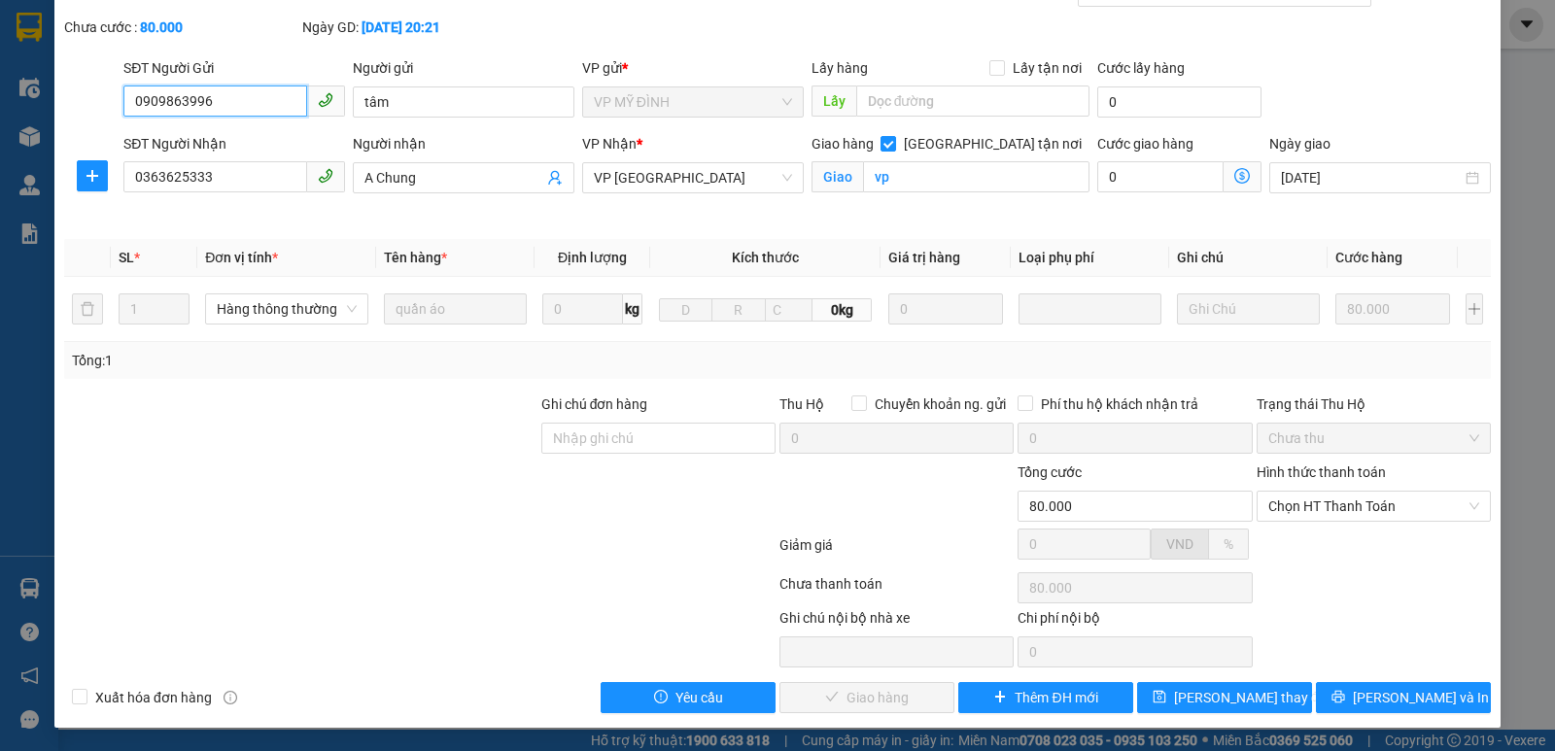
scroll to position [94, 0]
click at [1405, 509] on span "Chọn HT Thanh Toán" at bounding box center [1373, 506] width 211 height 29
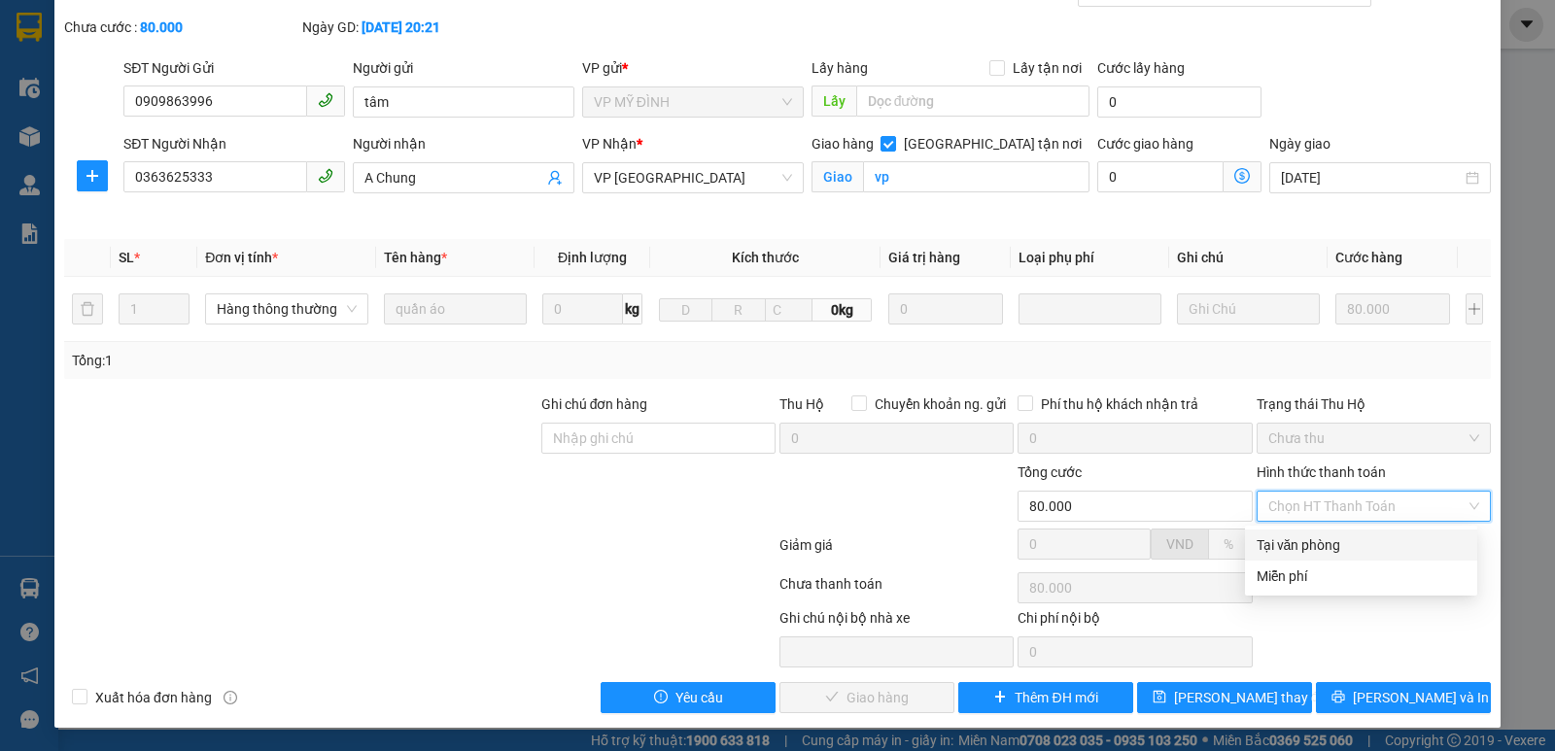
click at [1360, 548] on div "Tại văn phòng" at bounding box center [1361, 545] width 209 height 21
type input "0"
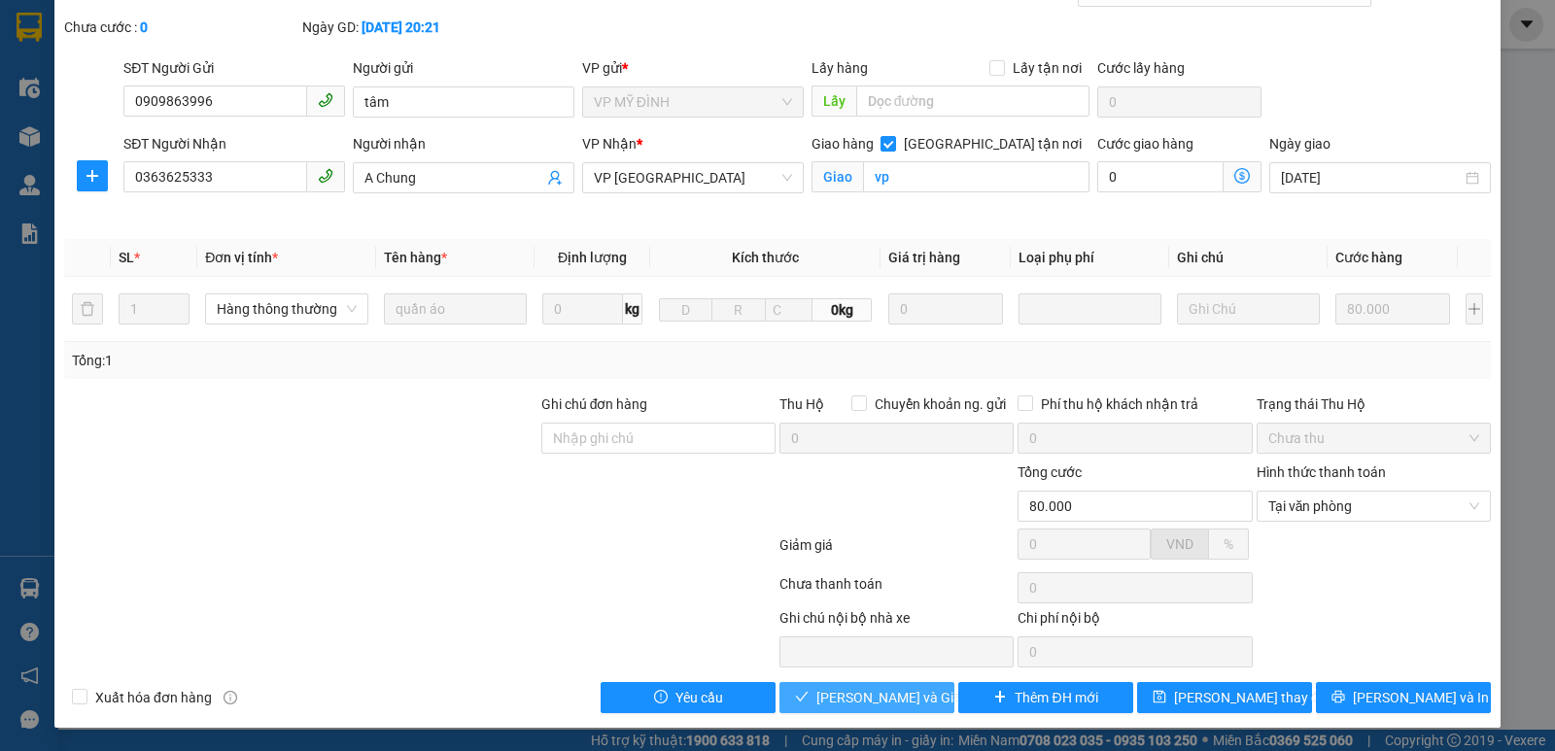
click at [817, 692] on span "[PERSON_NAME] và Giao hàng" at bounding box center [909, 697] width 187 height 21
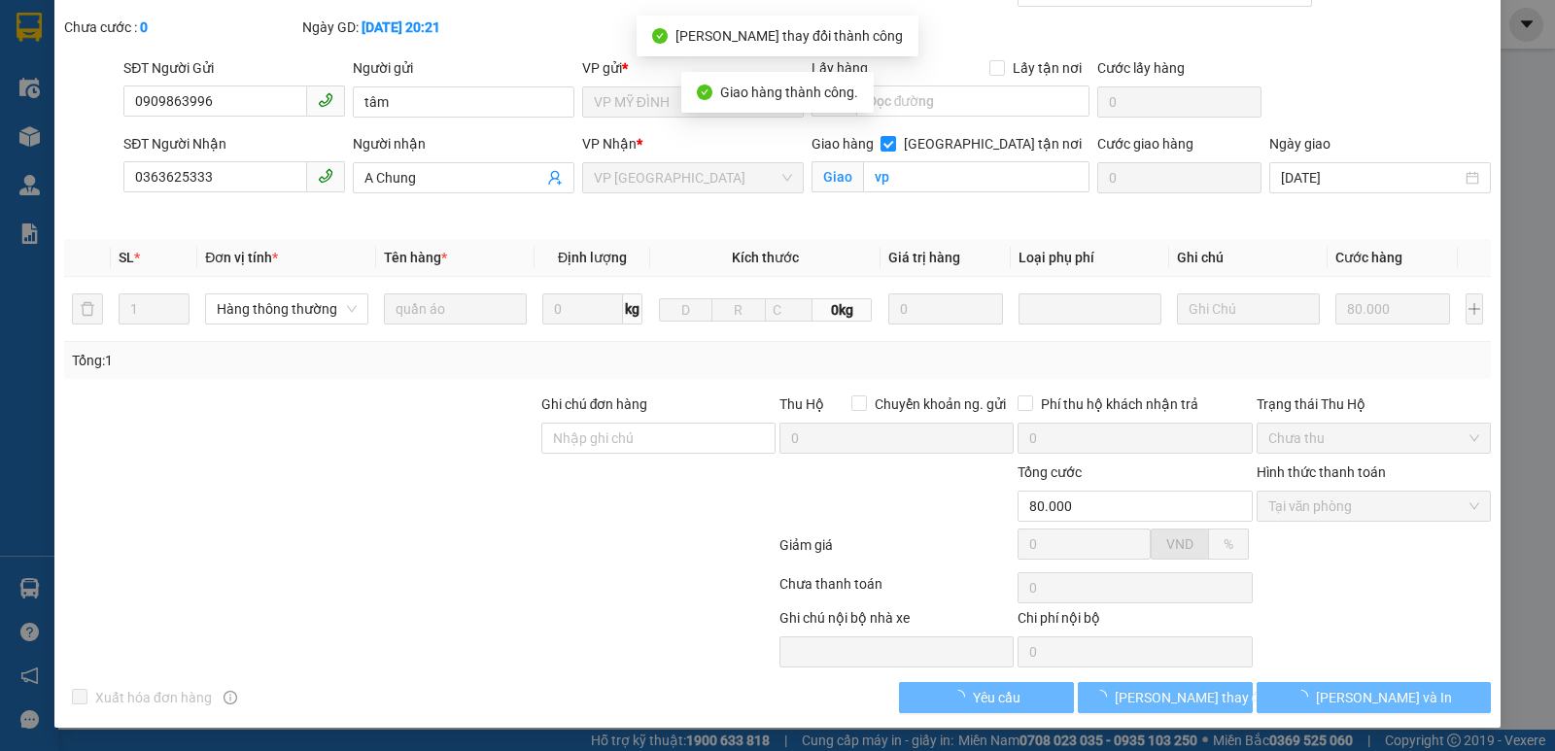
scroll to position [0, 0]
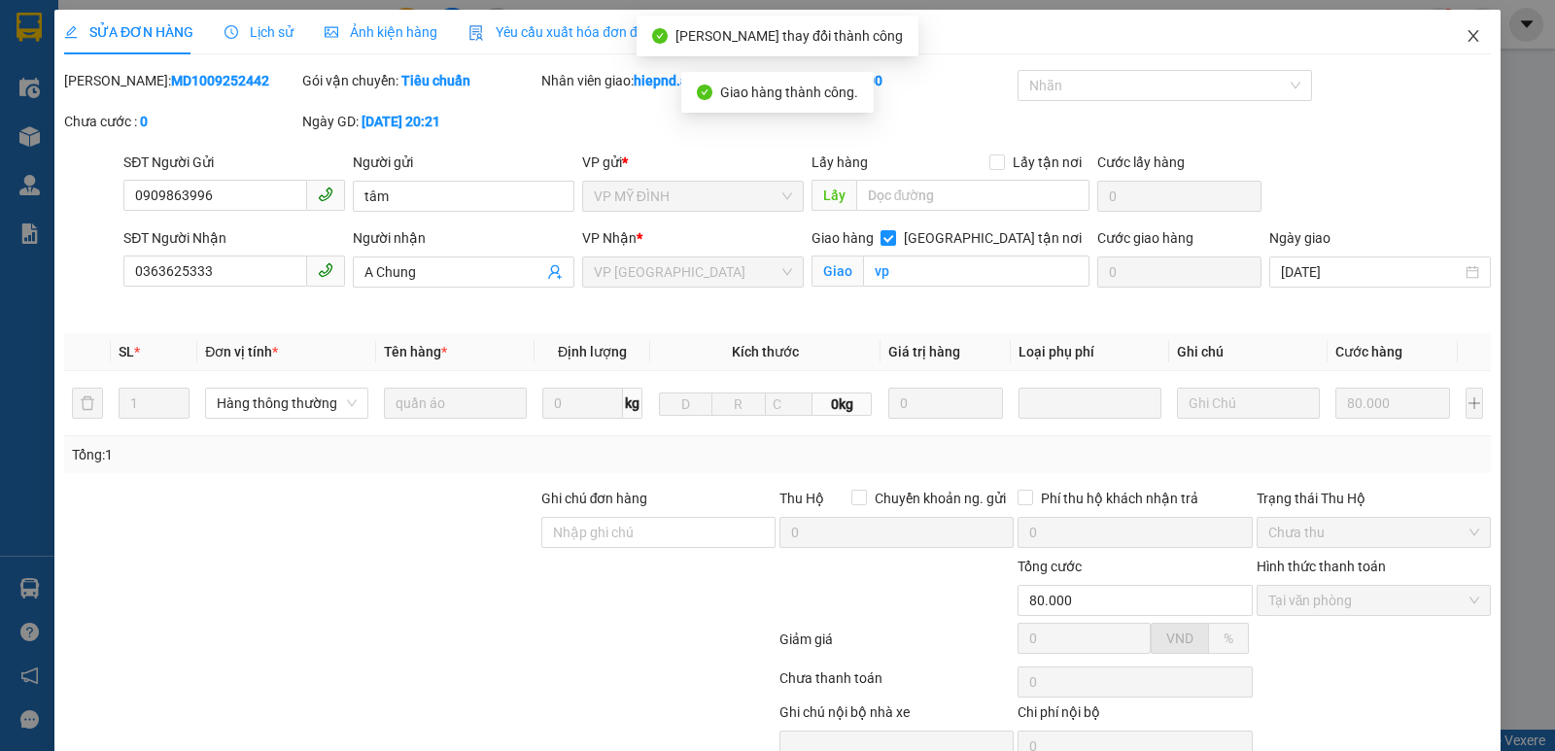
click at [1467, 36] on icon "close" at bounding box center [1472, 36] width 11 height 12
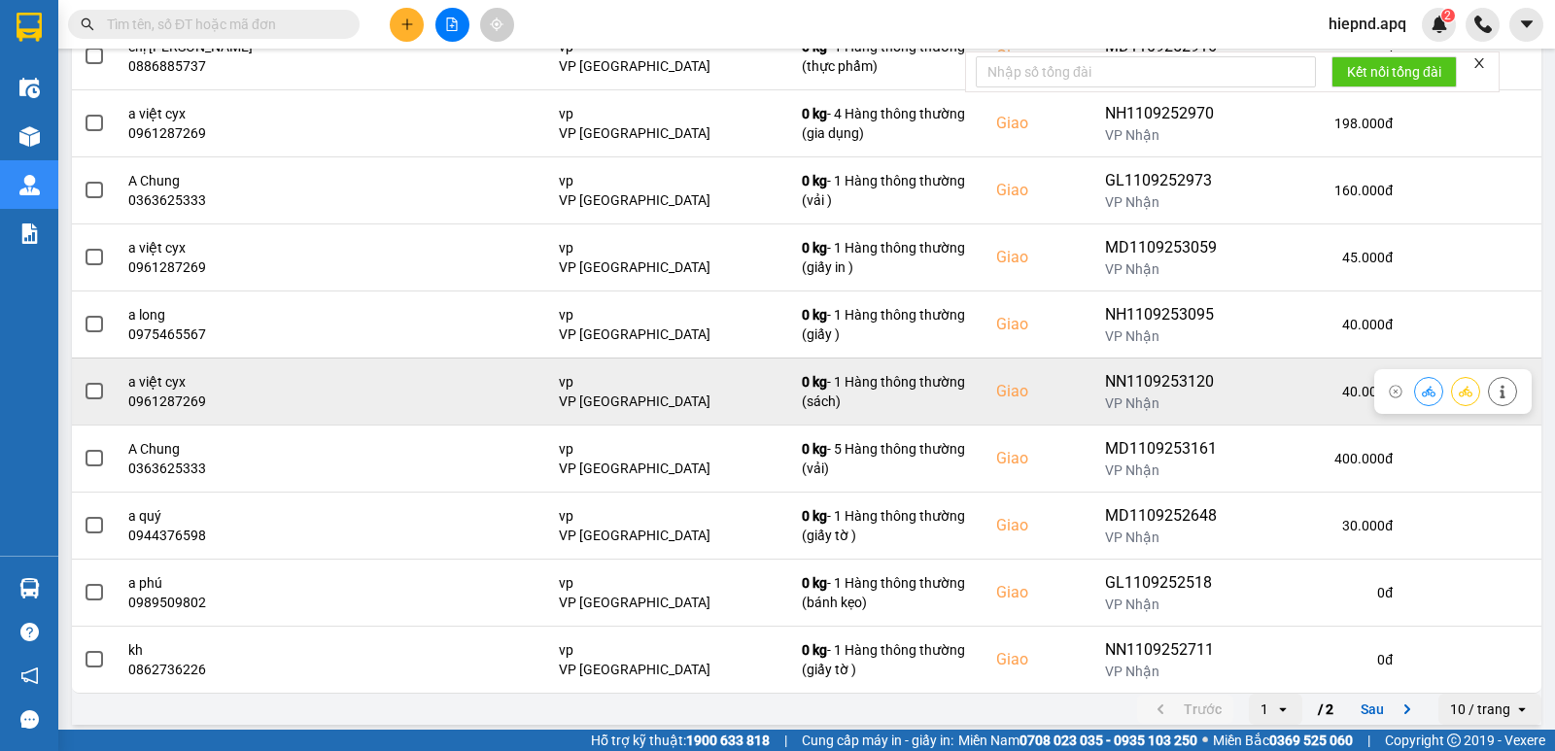
scroll to position [298, 0]
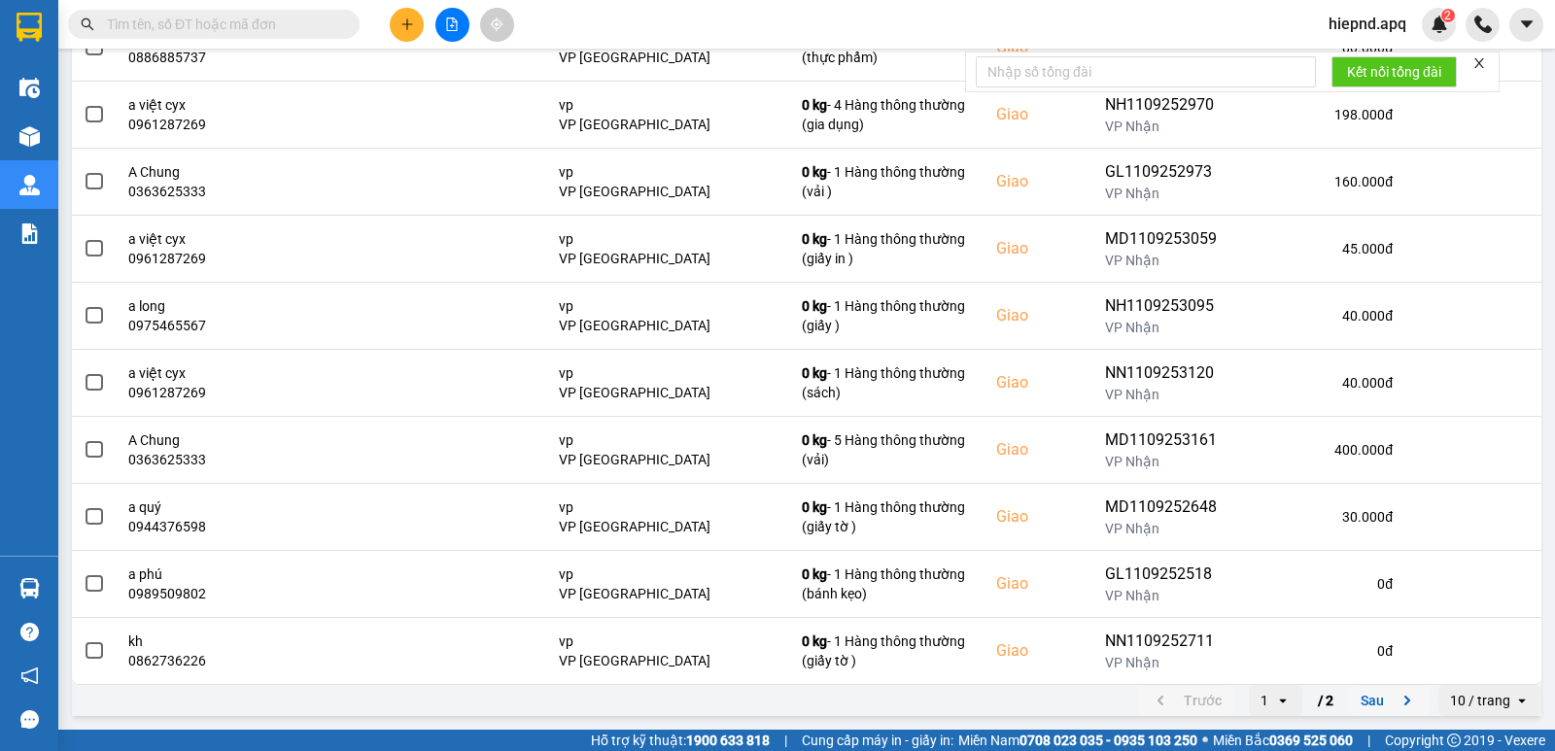
click at [1396, 693] on icon "next page. current page 1 / 2" at bounding box center [1407, 700] width 23 height 23
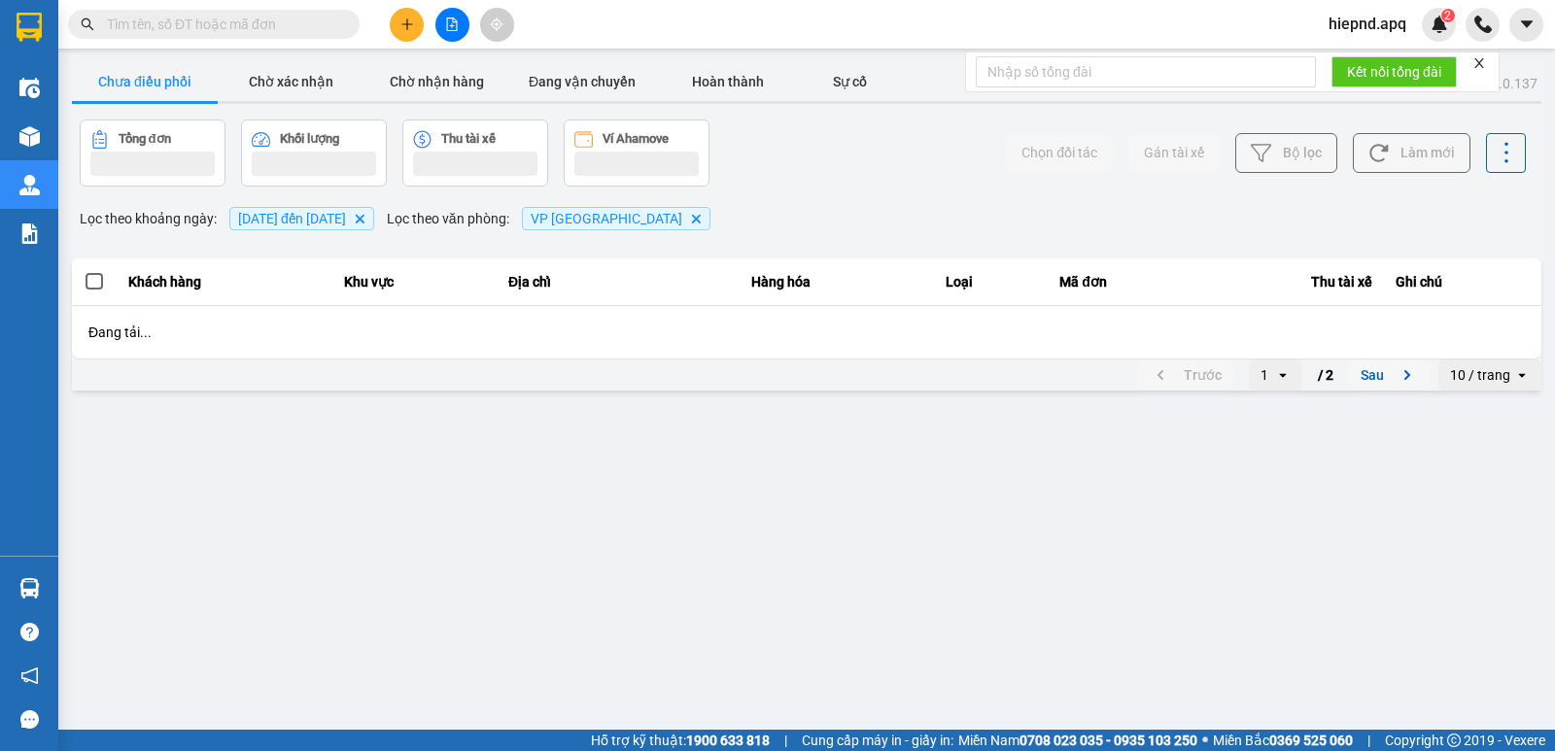
scroll to position [0, 0]
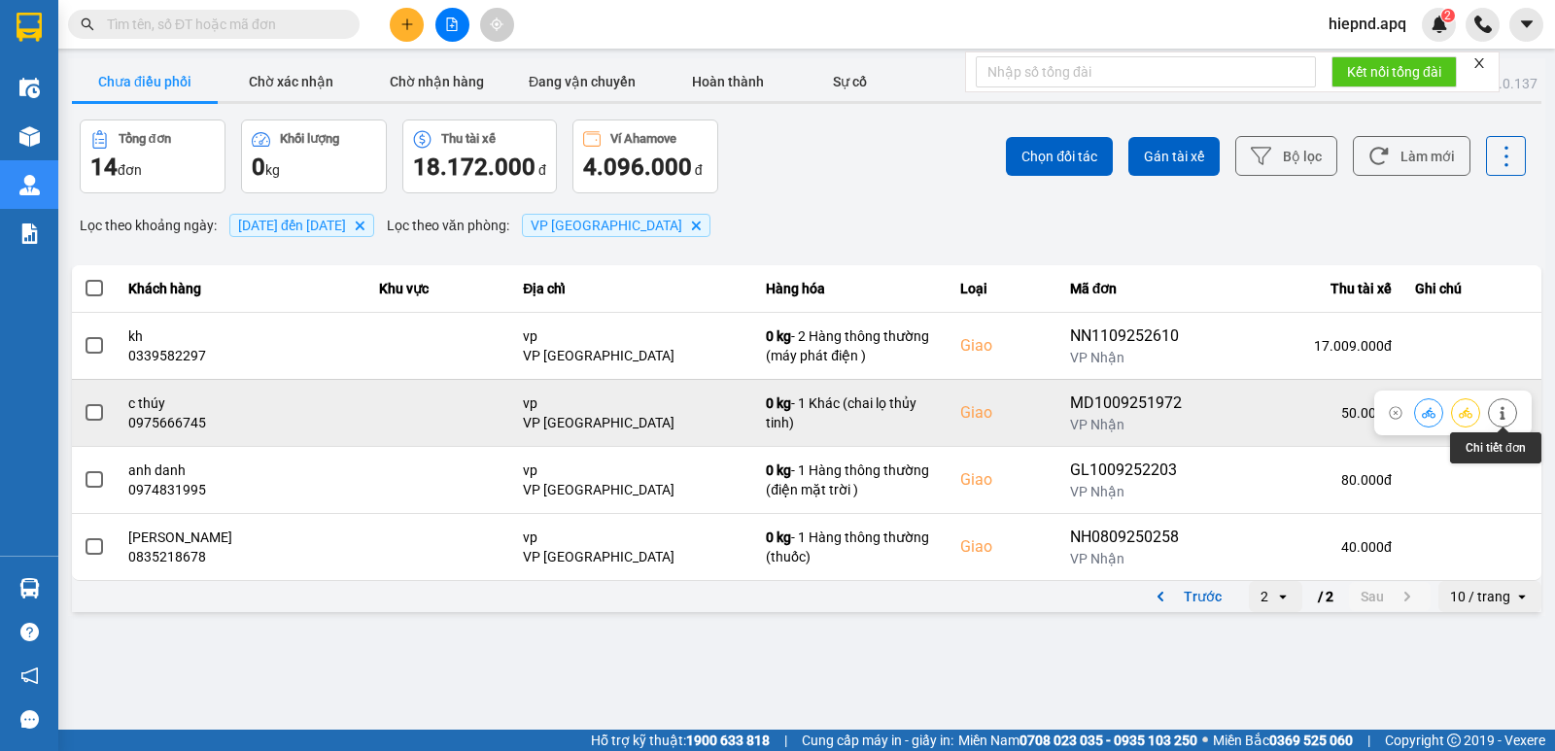
click at [1496, 415] on icon at bounding box center [1503, 413] width 14 height 14
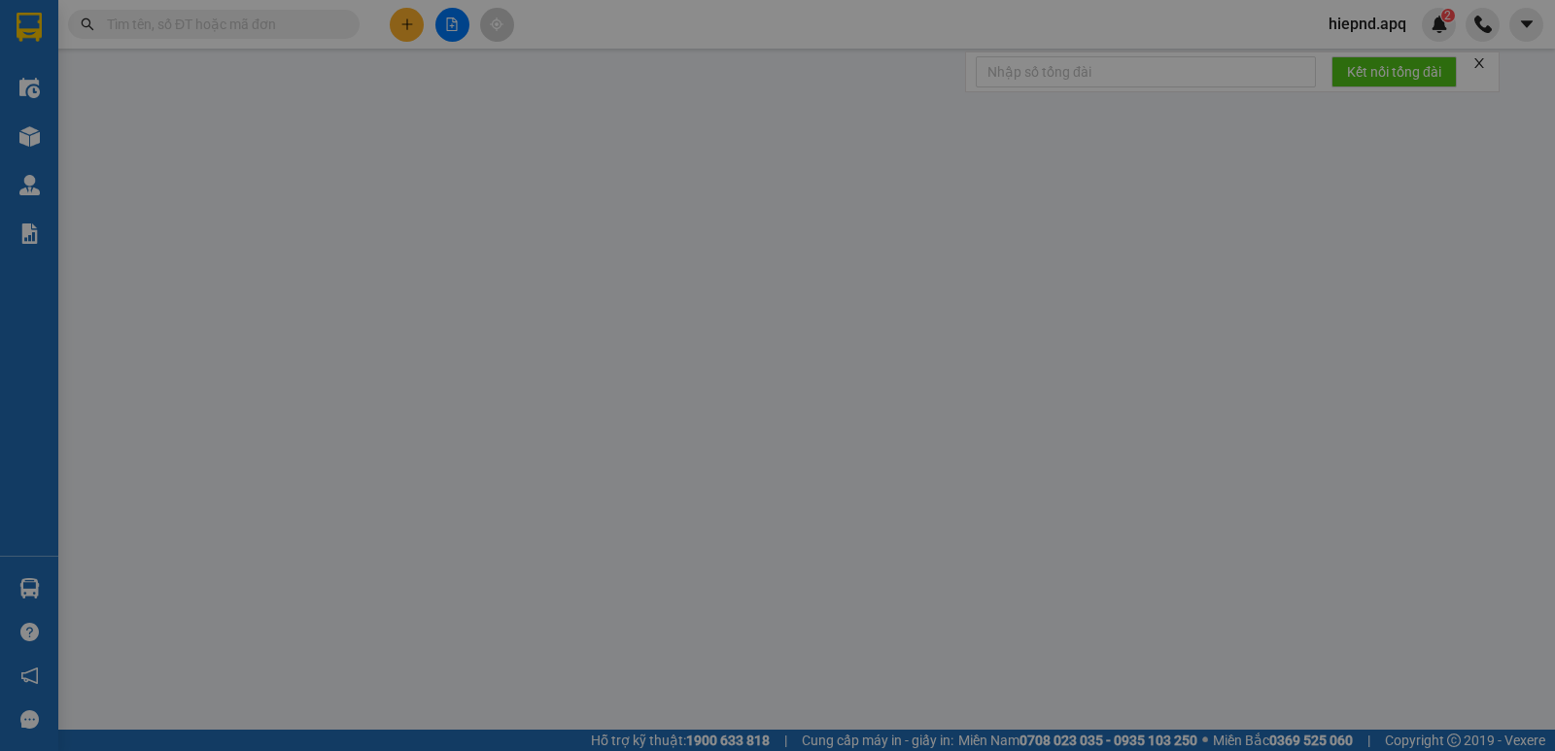
type input "0355736898"
type input "QUỲNH"
type input "0975666745"
type input "c thúy"
checkbox input "true"
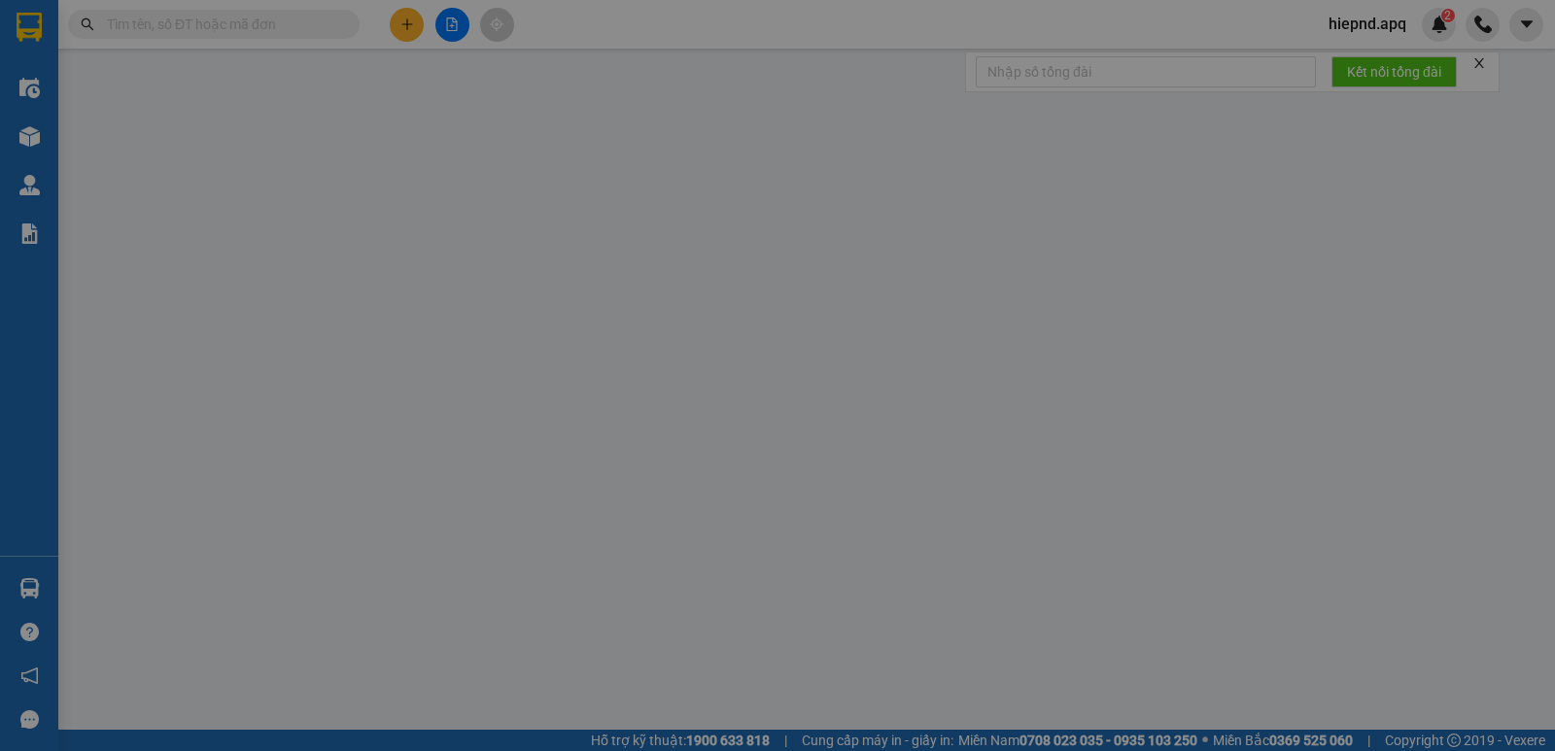
type input "vp"
type input "50.000"
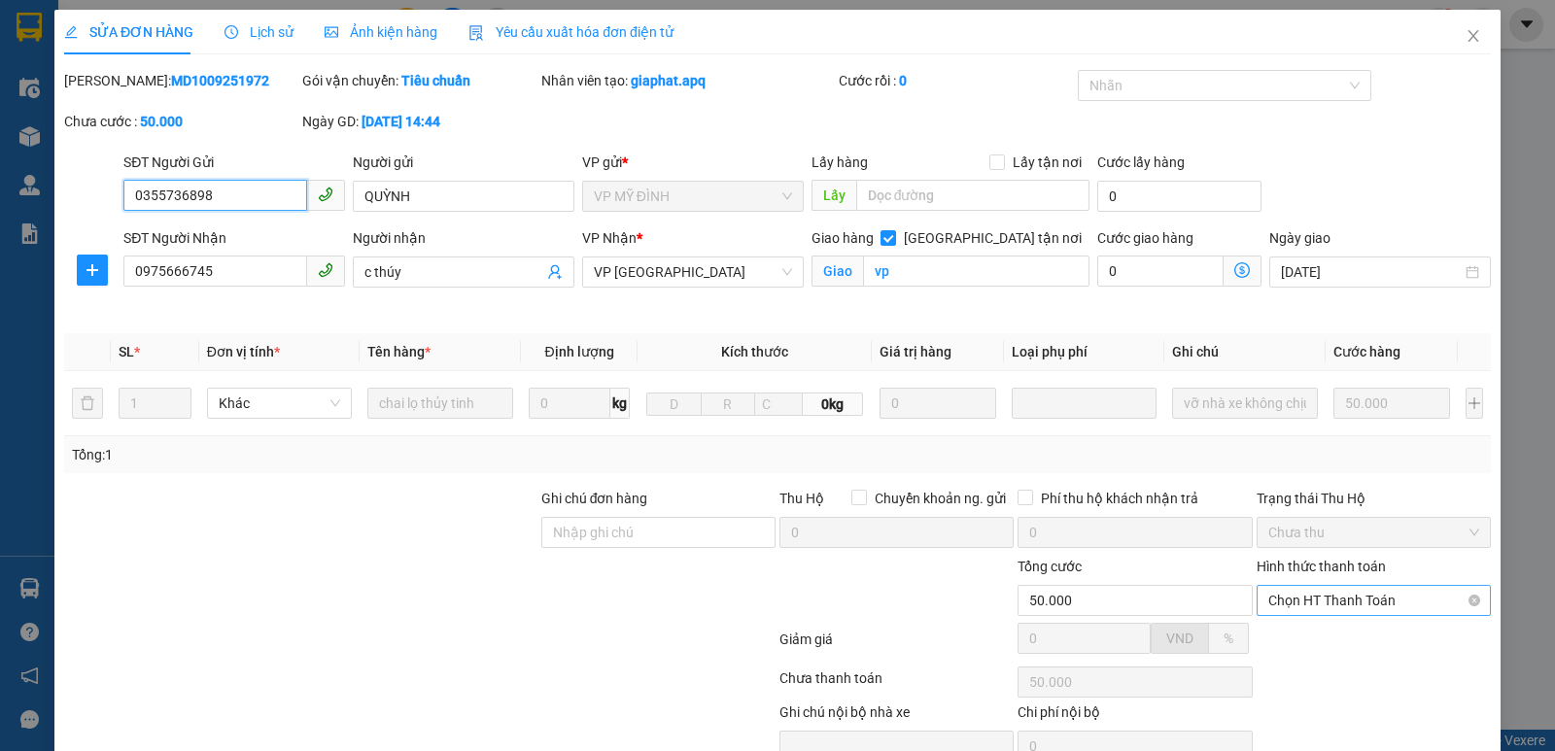
click at [1373, 595] on span "Chọn HT Thanh Toán" at bounding box center [1373, 600] width 211 height 29
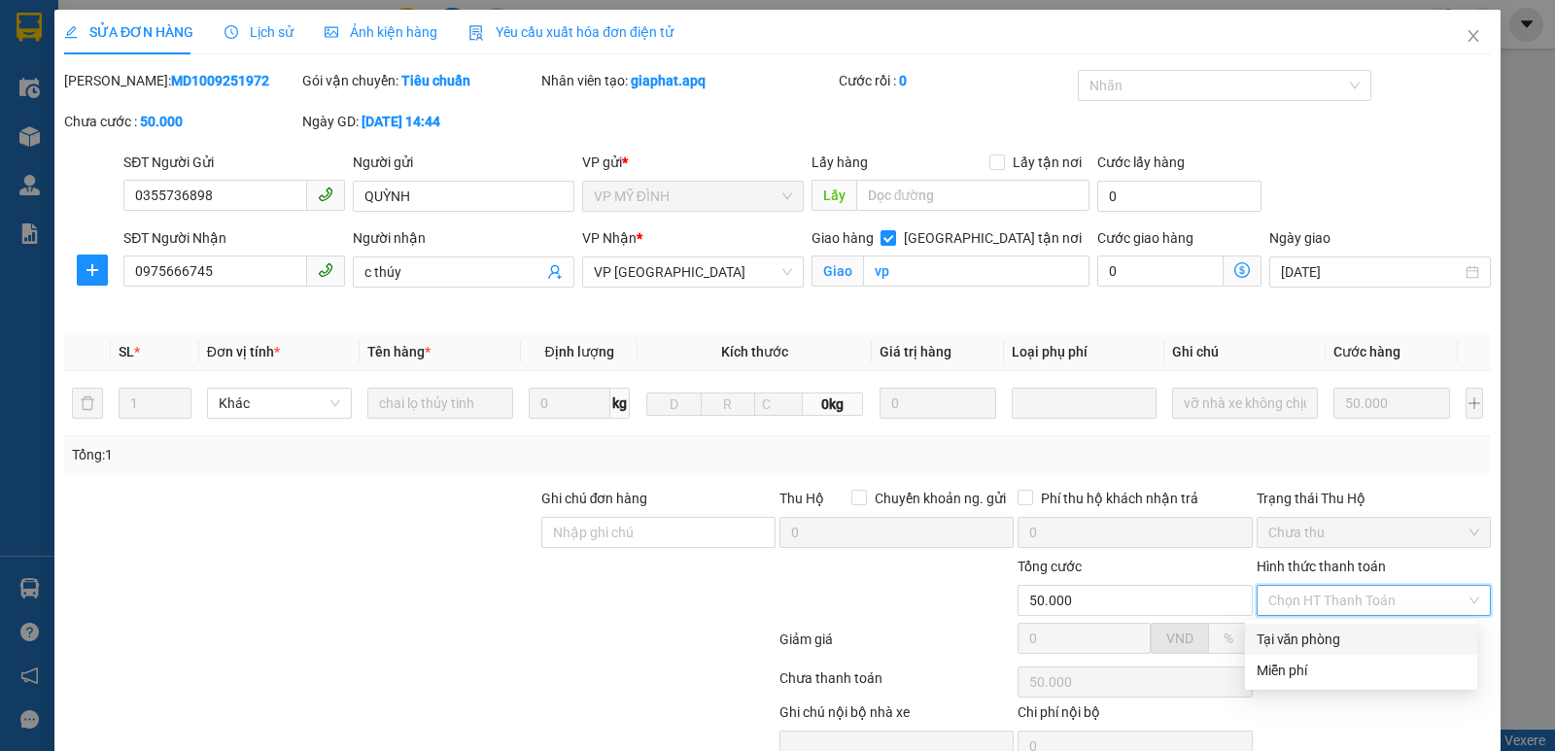
click at [1338, 639] on div "Tại văn phòng" at bounding box center [1361, 639] width 209 height 21
type input "0"
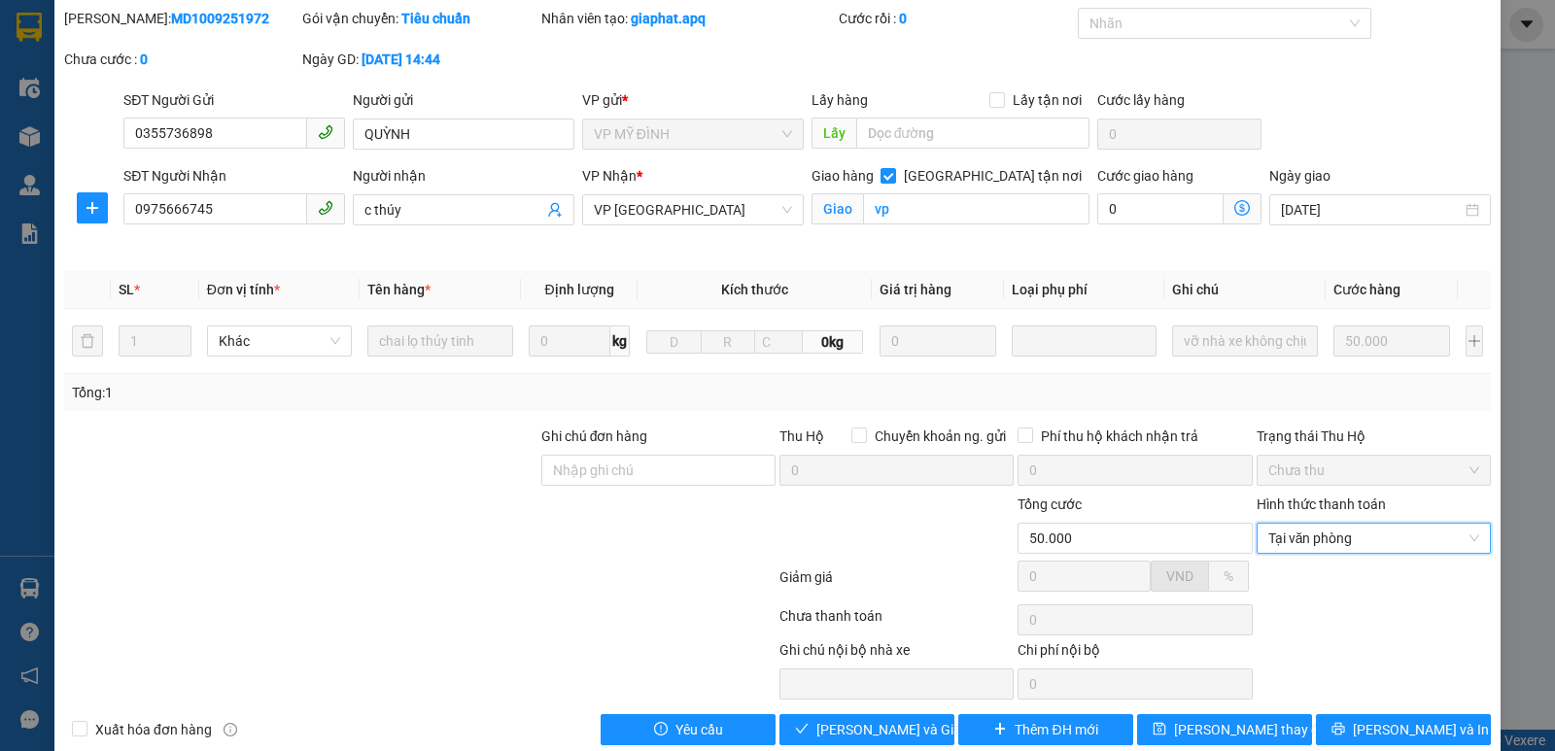
scroll to position [94, 0]
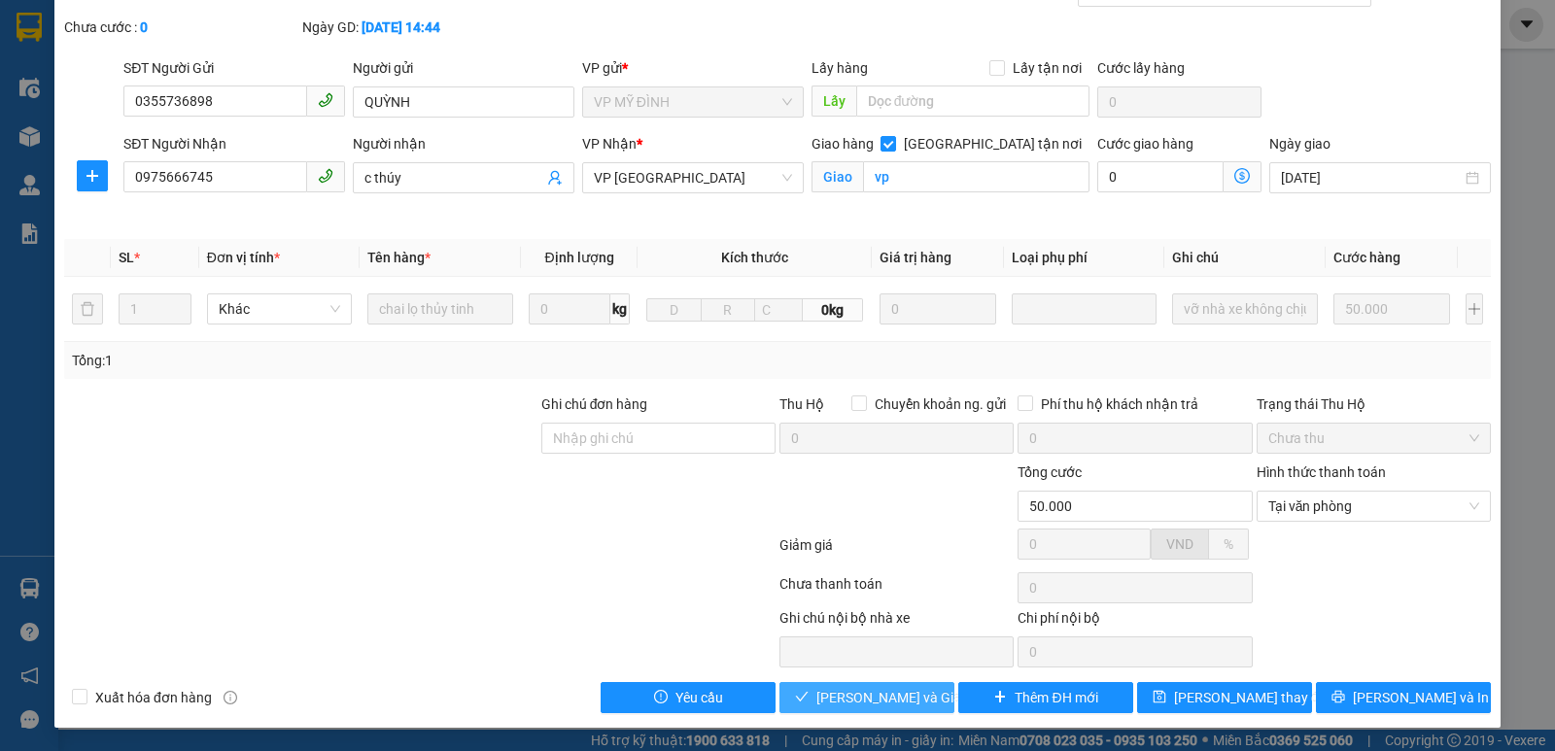
click at [846, 689] on span "[PERSON_NAME] và Giao hàng" at bounding box center [909, 697] width 187 height 21
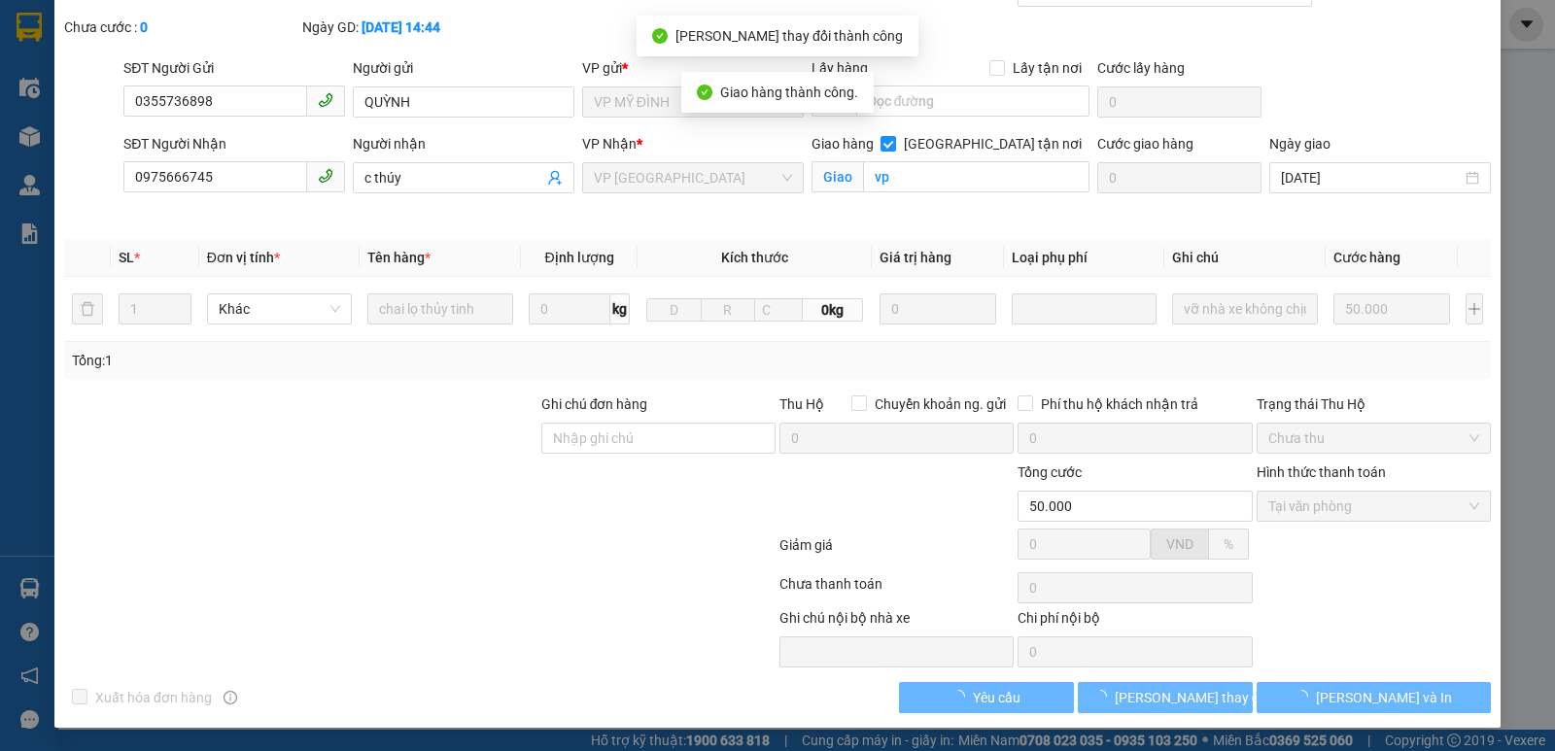
scroll to position [0, 0]
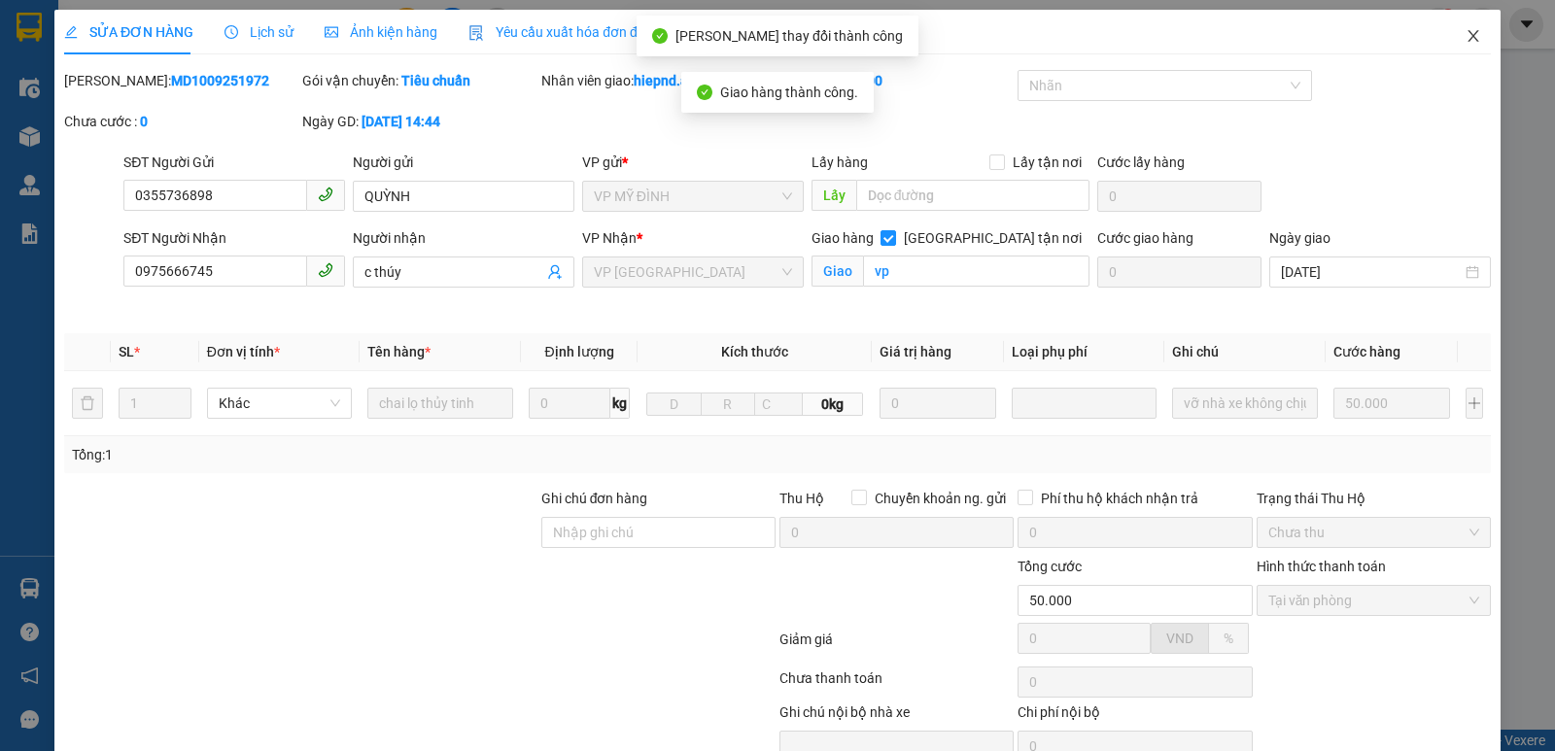
click at [1466, 43] on icon "close" at bounding box center [1474, 36] width 16 height 16
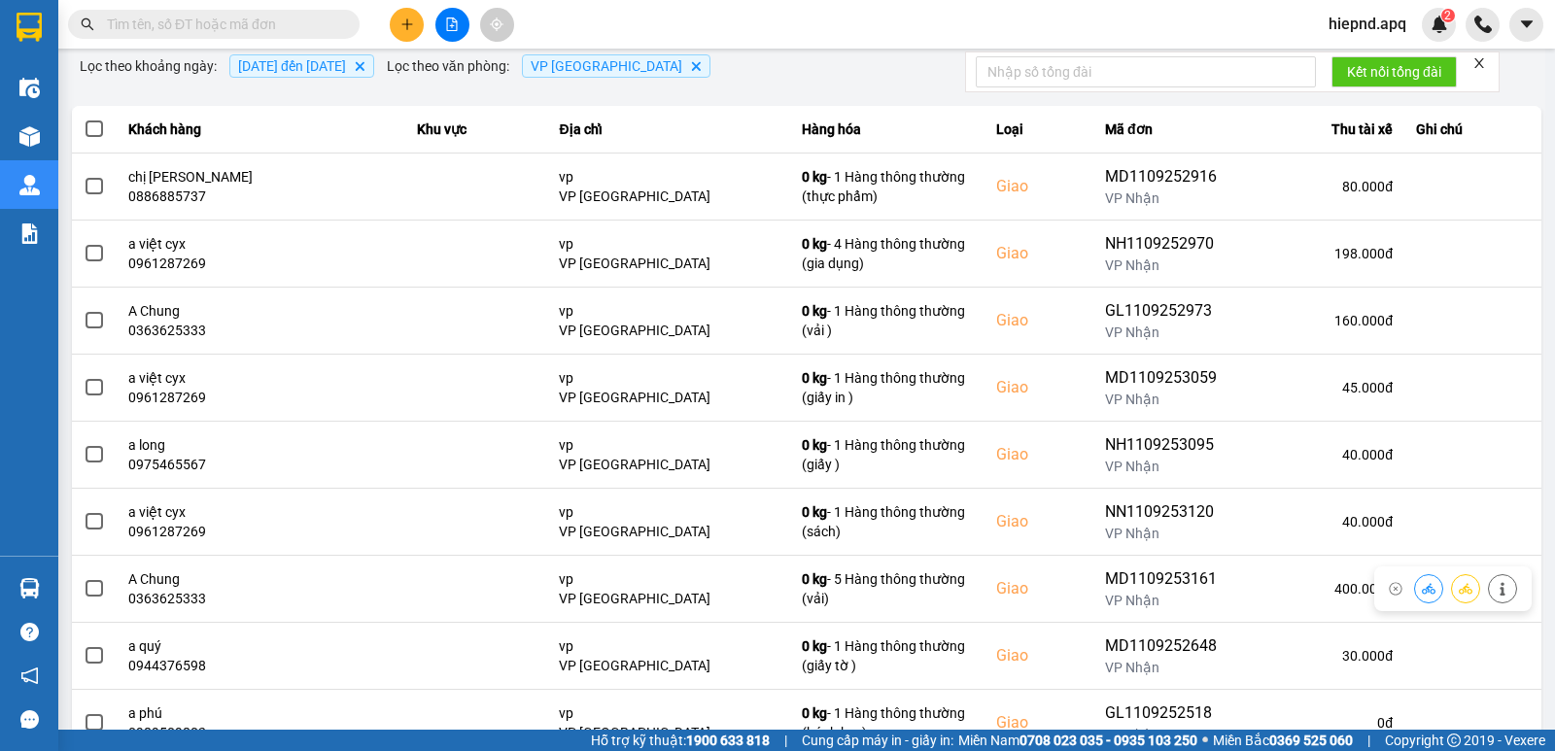
scroll to position [194, 0]
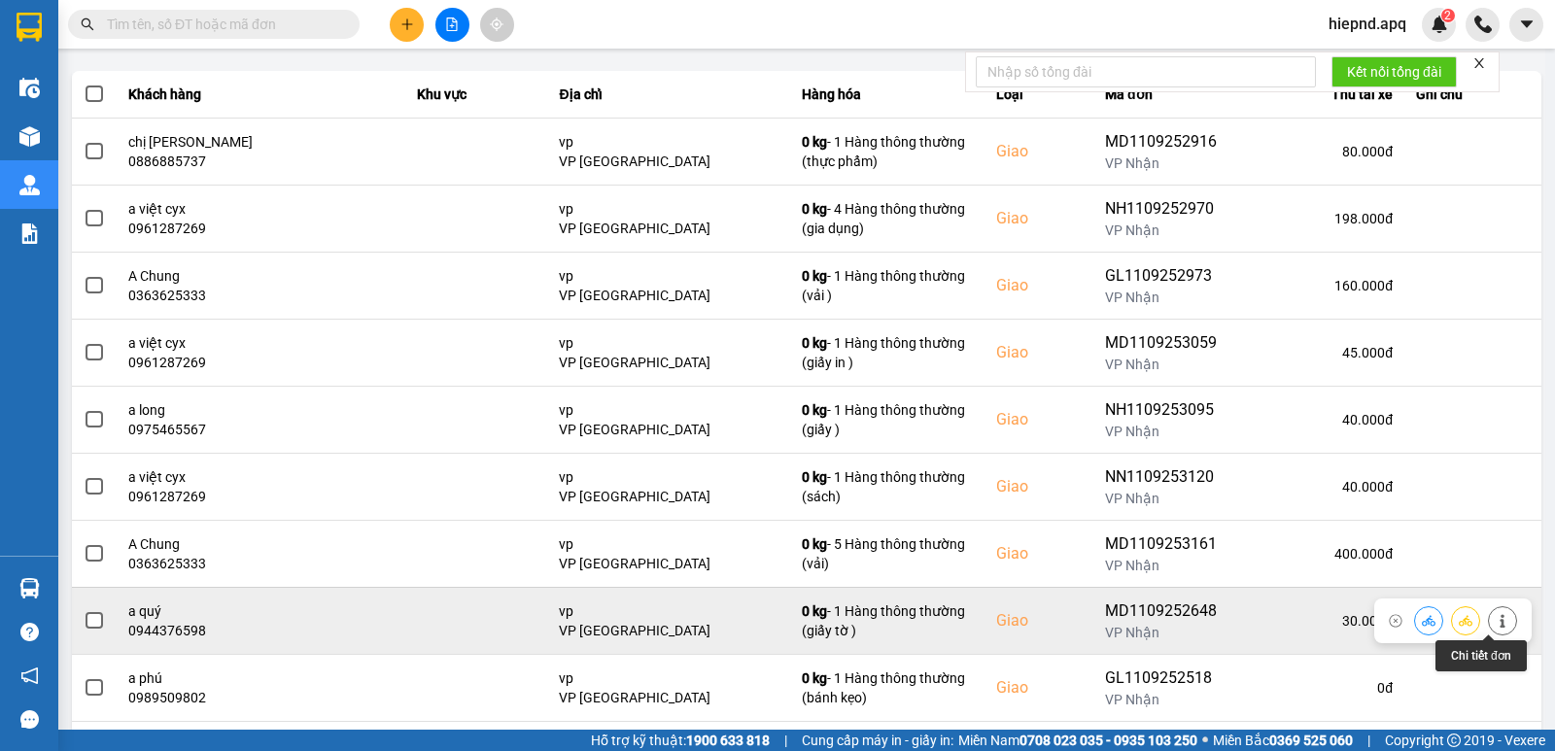
click at [1496, 617] on icon at bounding box center [1503, 621] width 14 height 14
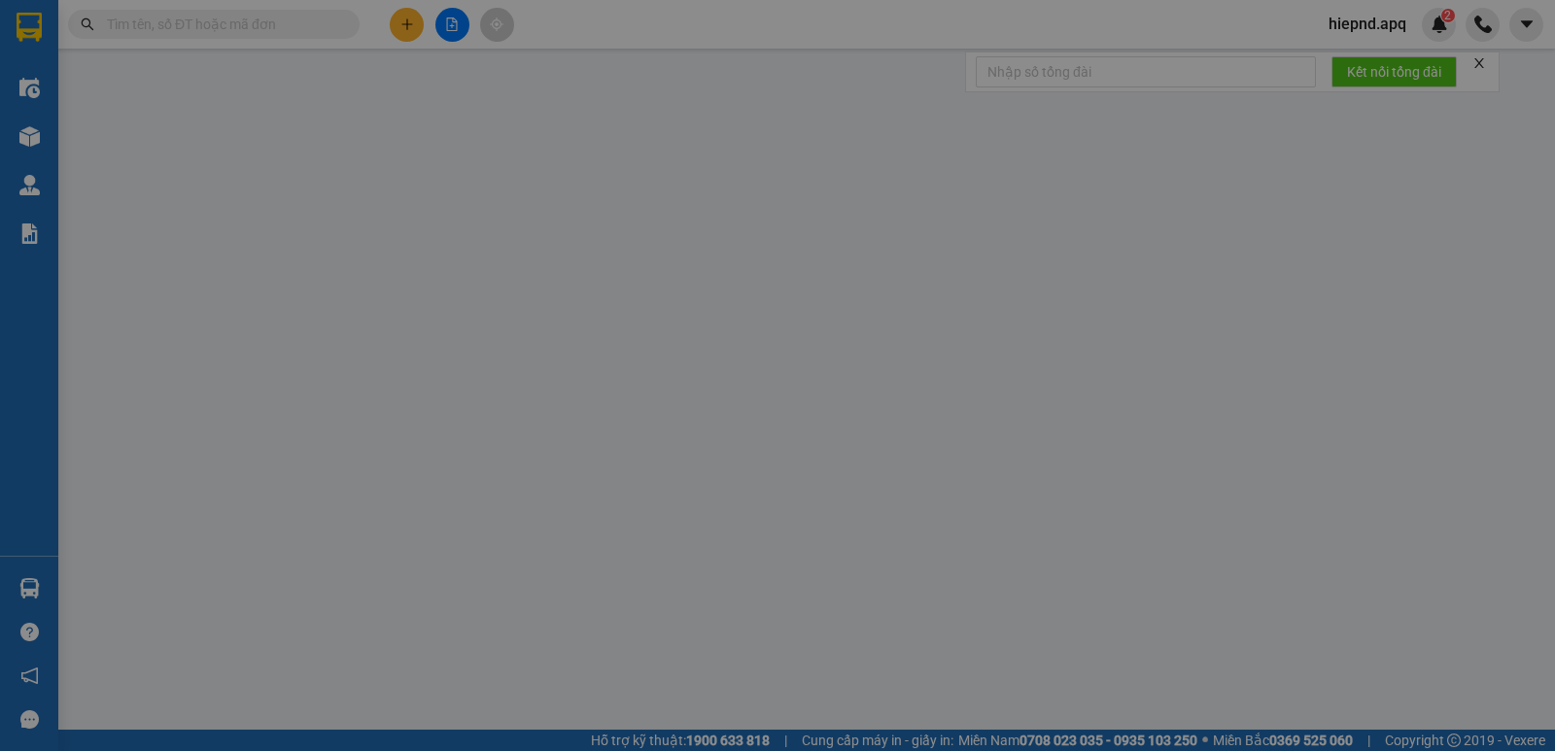
type input "0902130802"
type input "trà my"
type input "0944376598"
type input "a quý"
checkbox input "true"
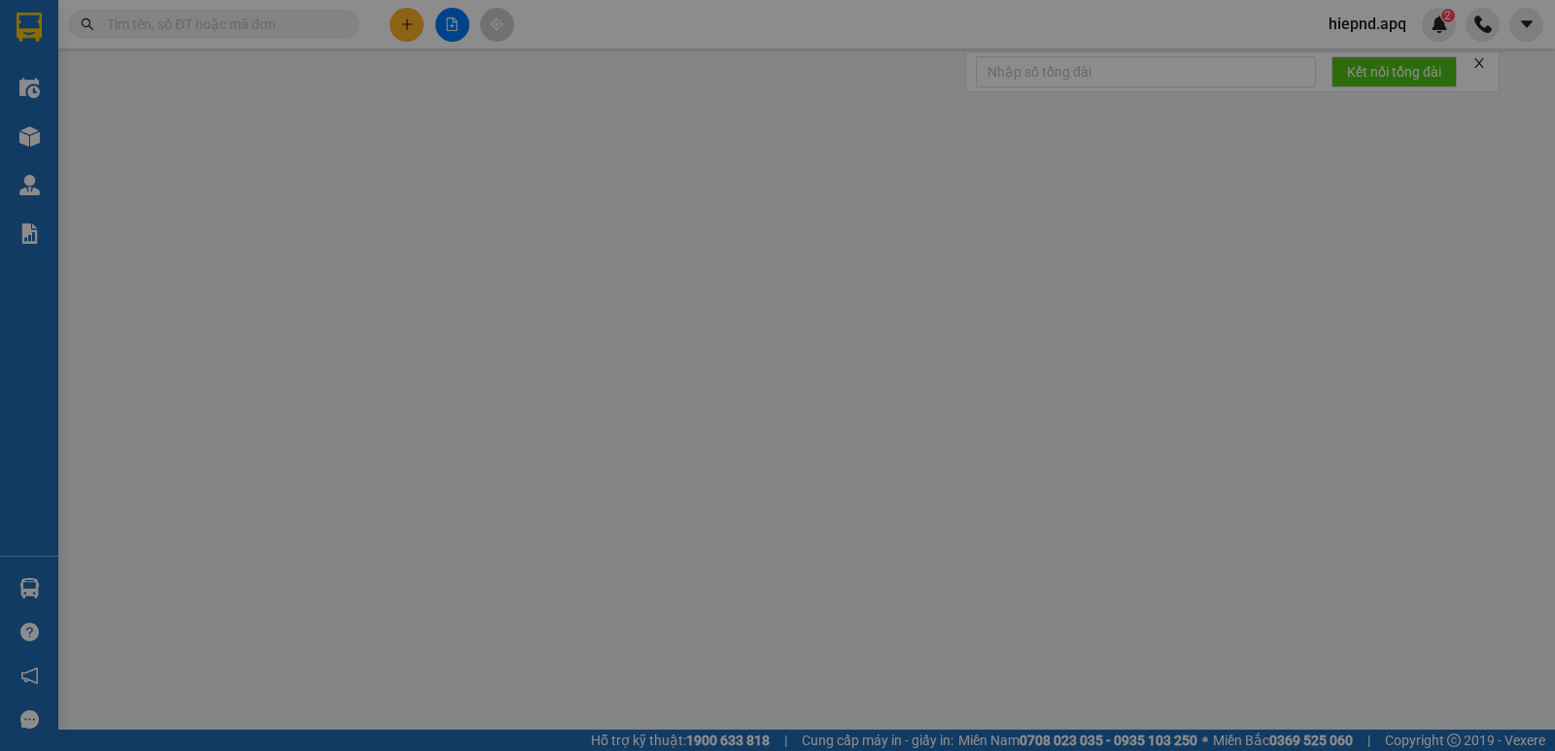
type input "vp"
type input "30.000"
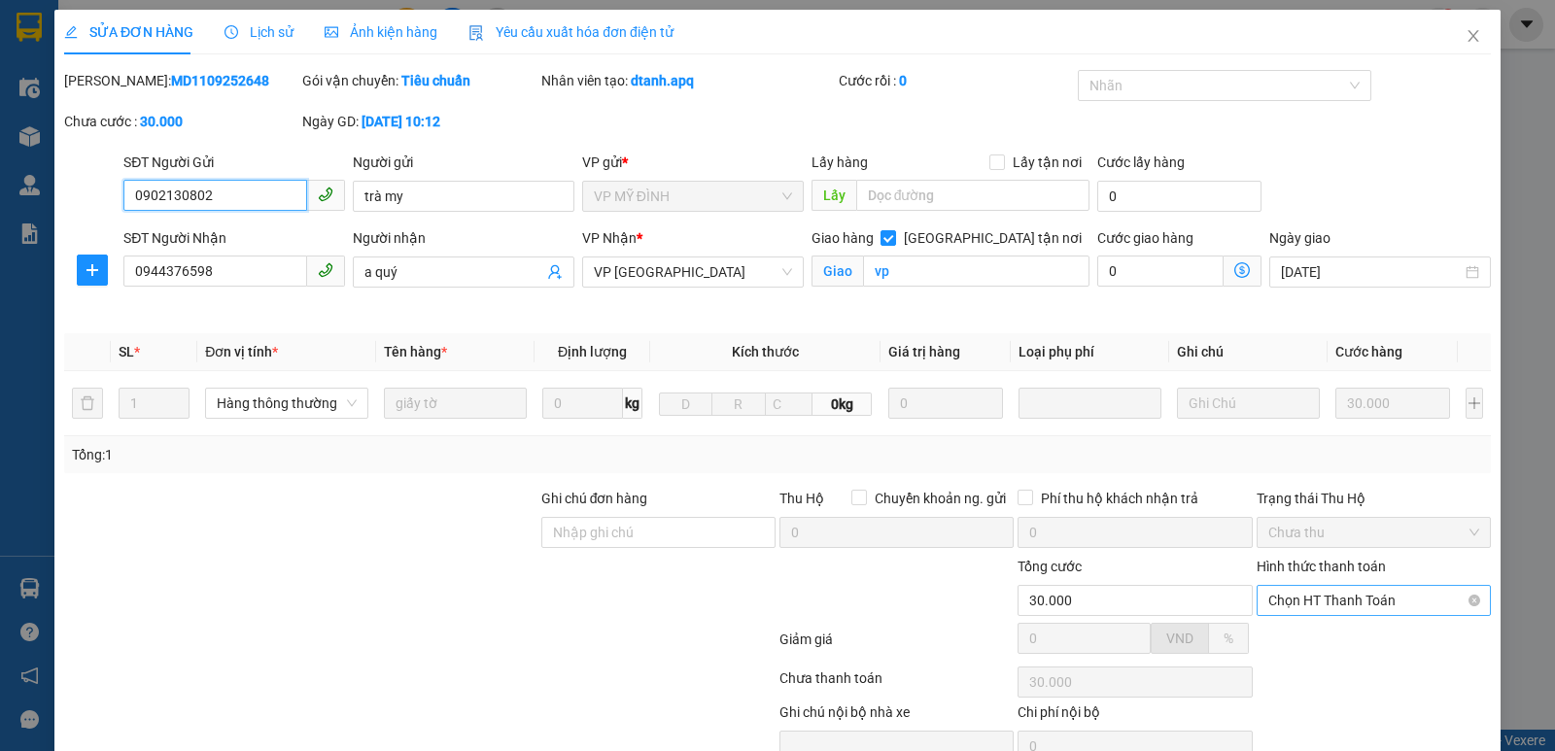
click at [1384, 604] on span "Chọn HT Thanh Toán" at bounding box center [1373, 600] width 211 height 29
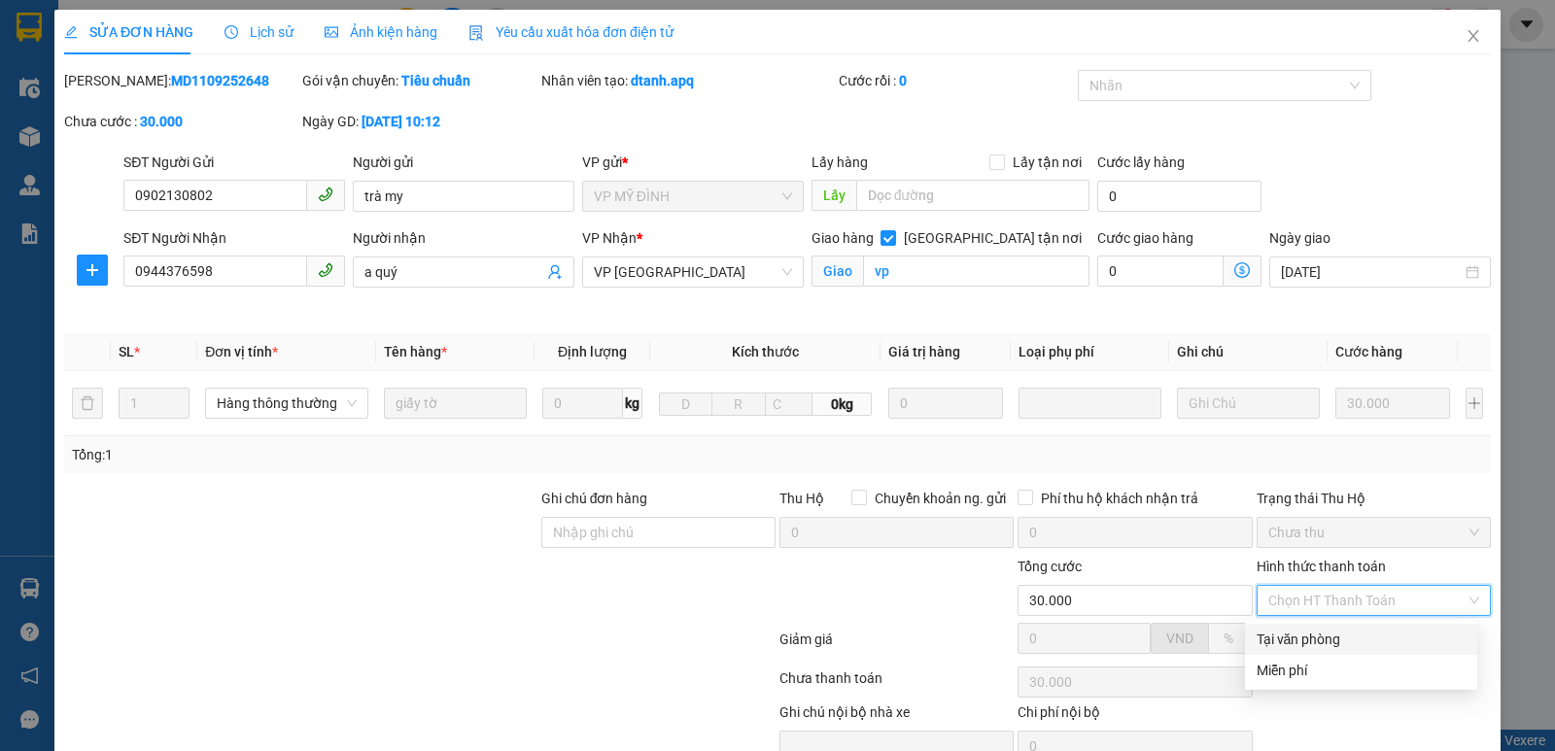
click at [1346, 639] on div "Tại văn phòng" at bounding box center [1361, 639] width 209 height 21
type input "0"
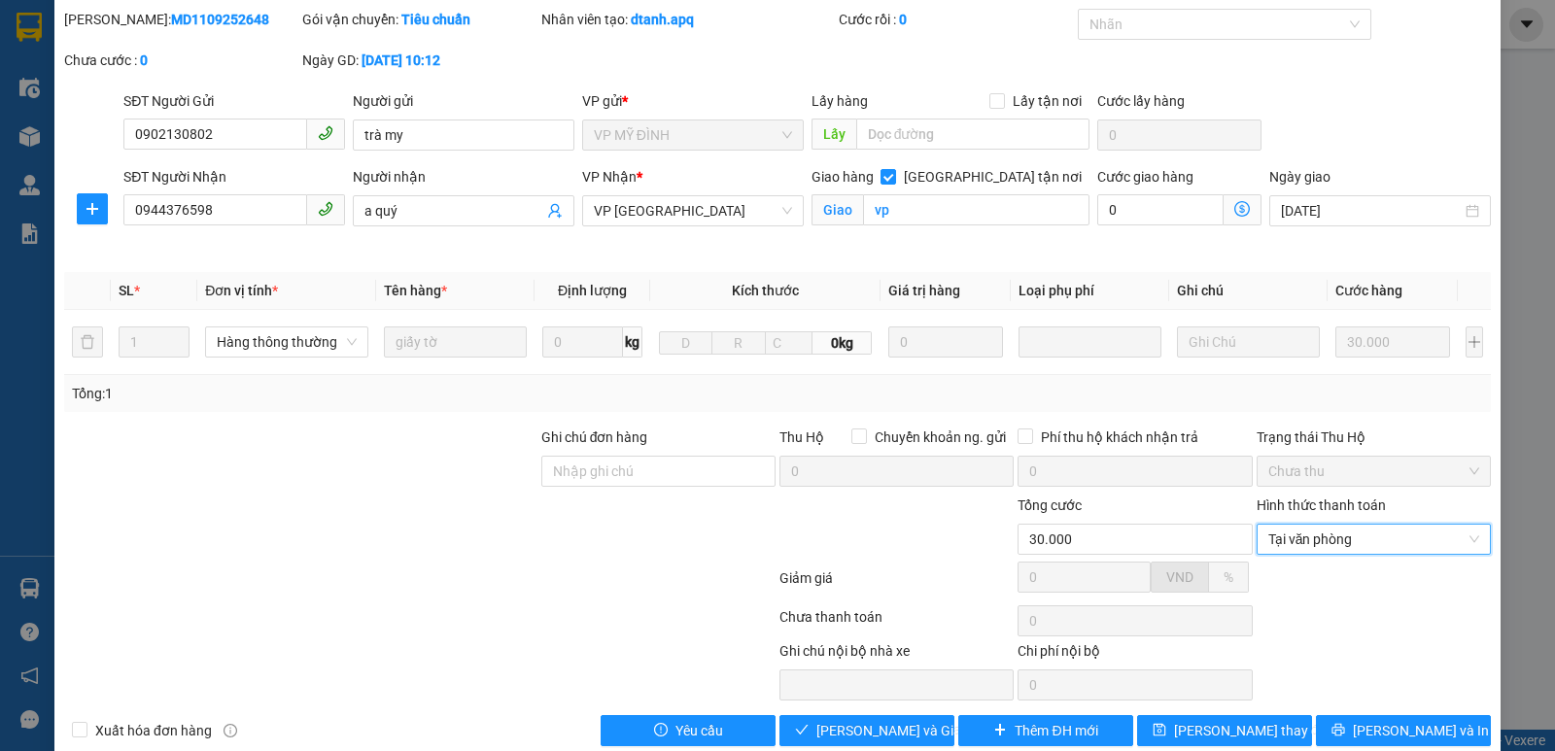
scroll to position [94, 0]
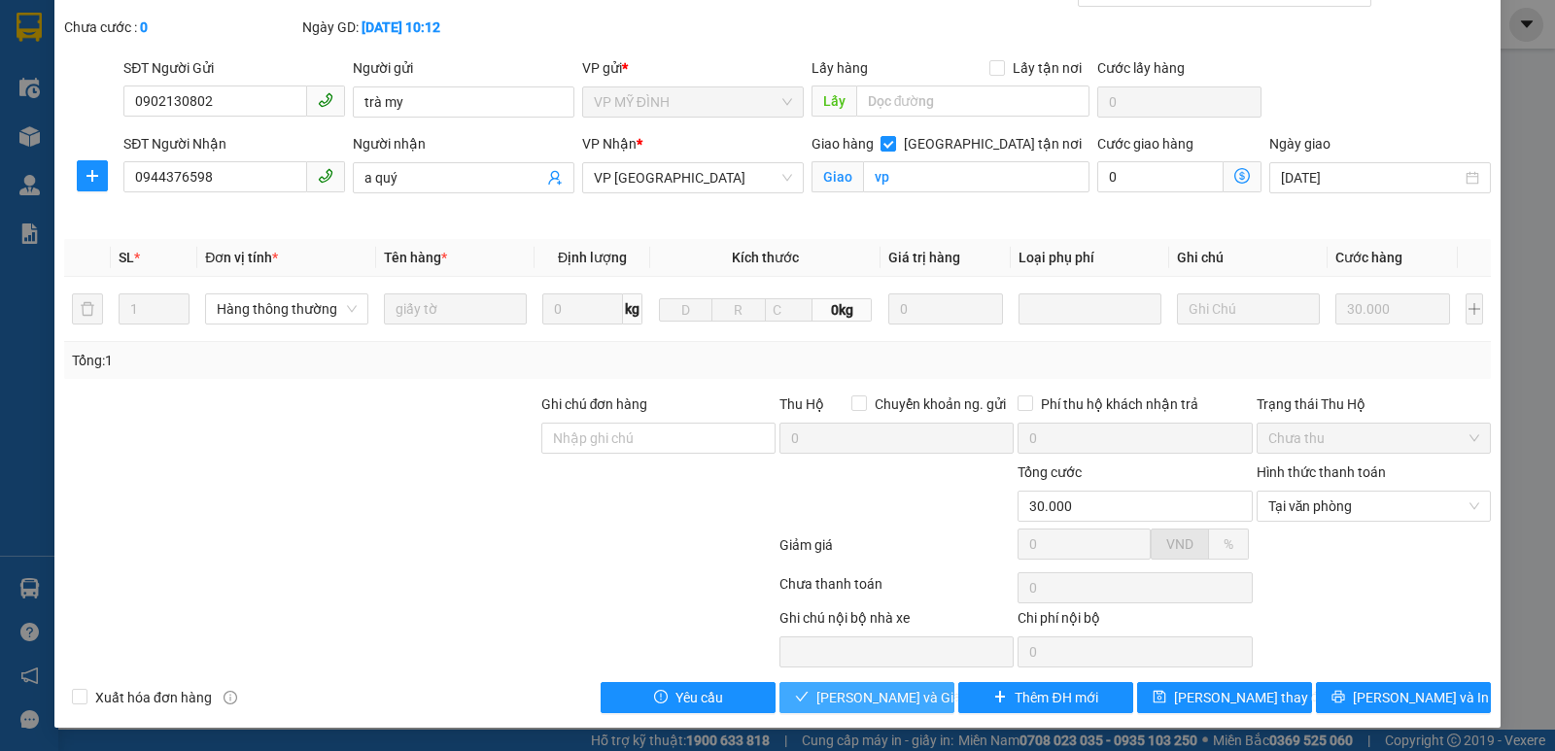
click at [898, 689] on span "[PERSON_NAME] và Giao hàng" at bounding box center [909, 697] width 187 height 21
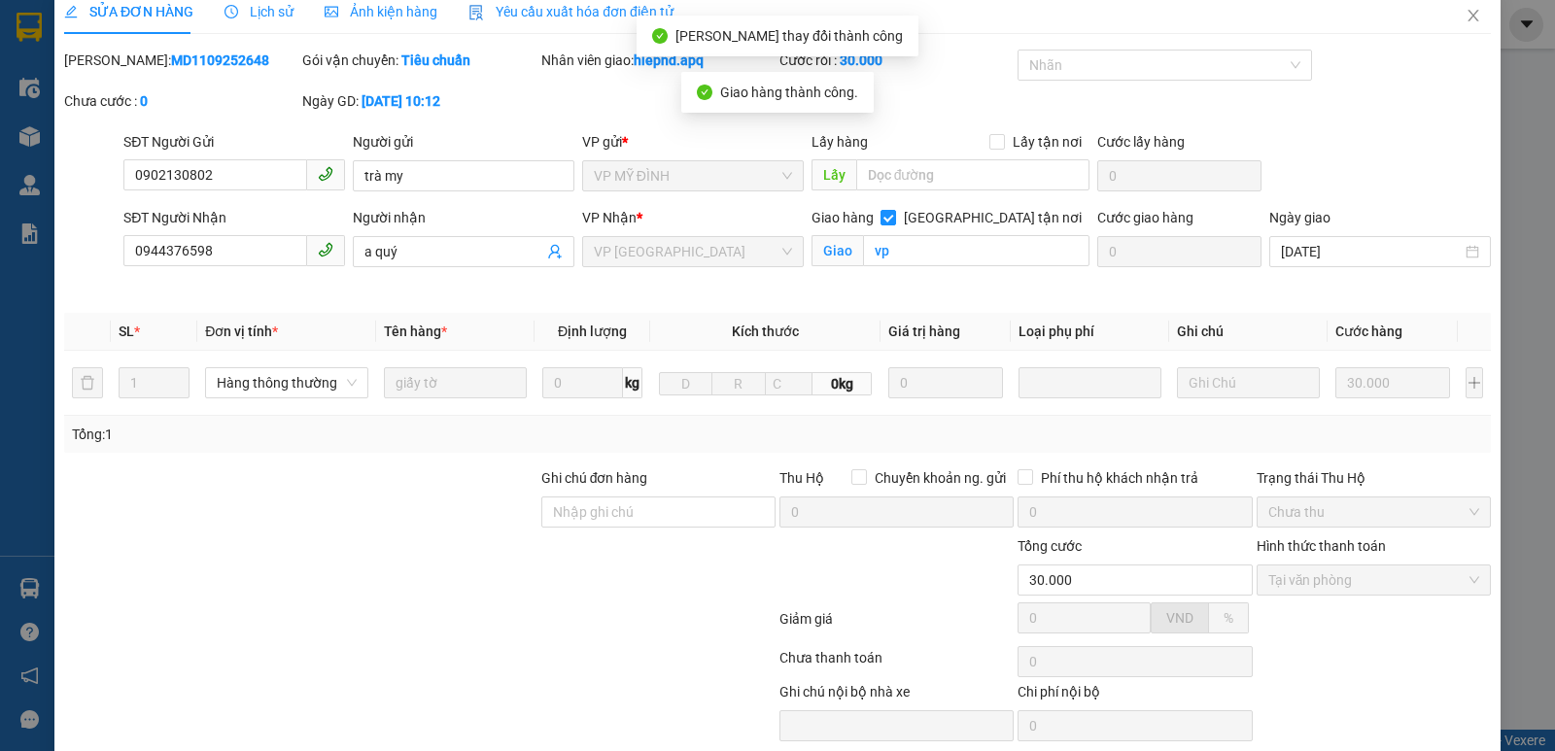
scroll to position [0, 0]
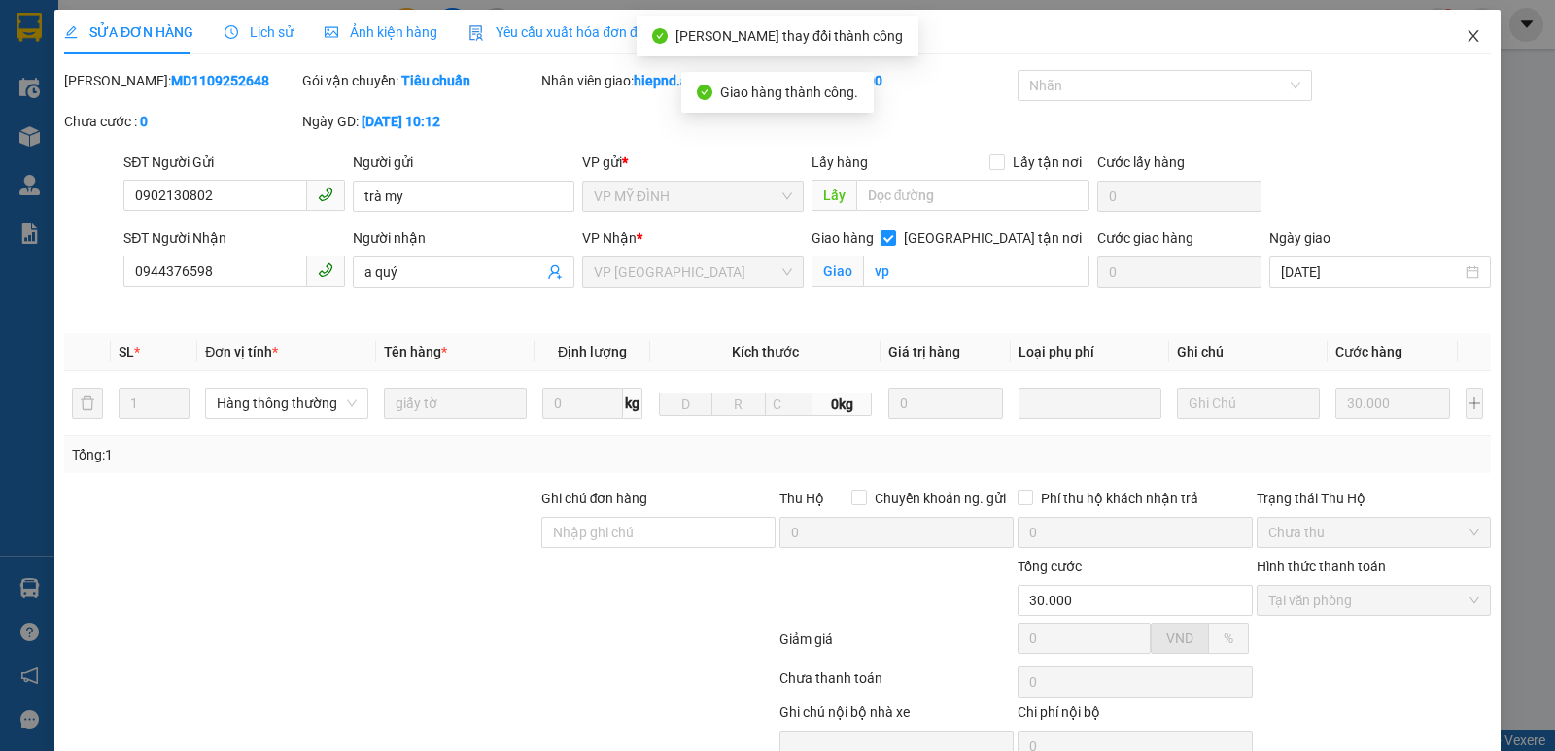
click at [1467, 38] on icon "close" at bounding box center [1472, 36] width 11 height 12
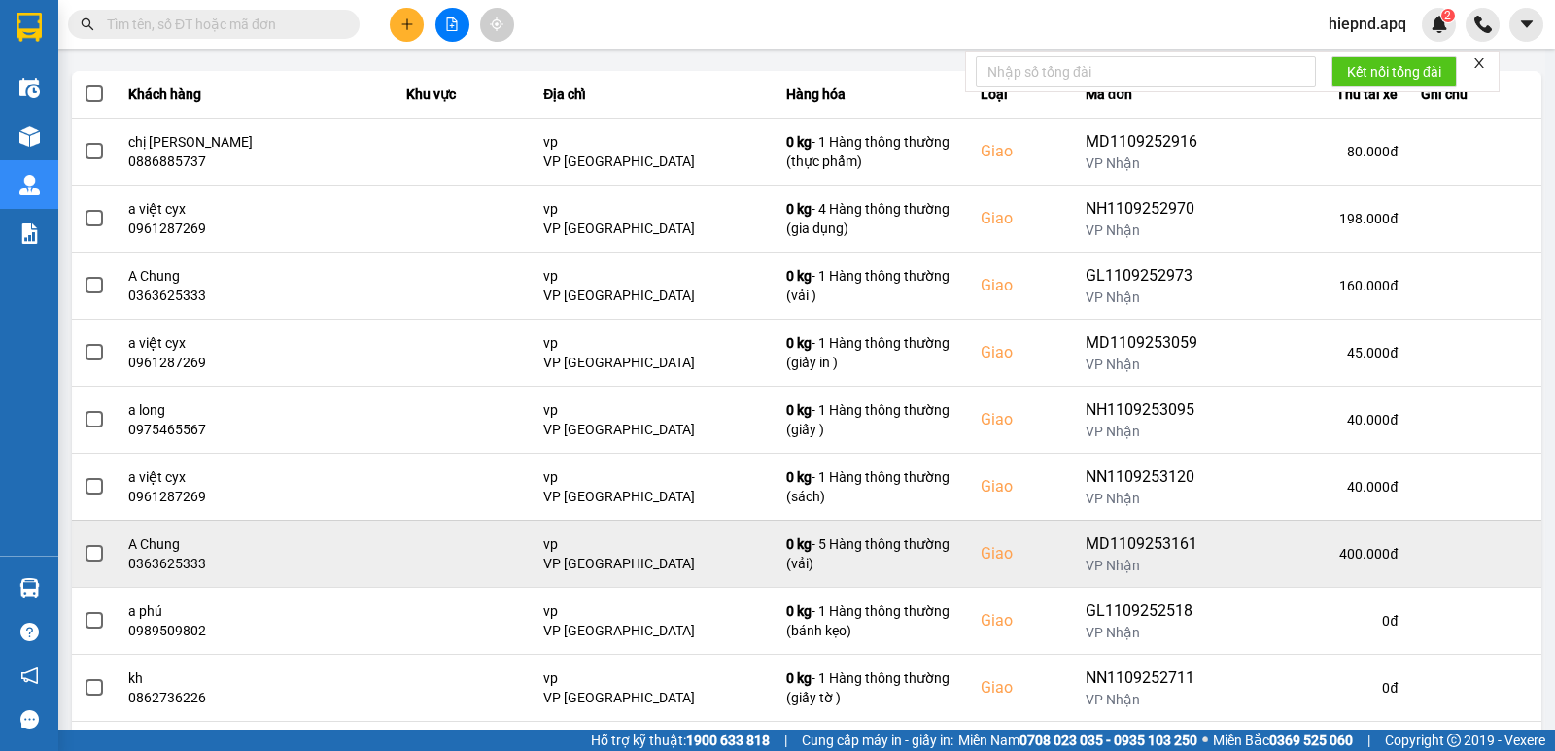
scroll to position [298, 0]
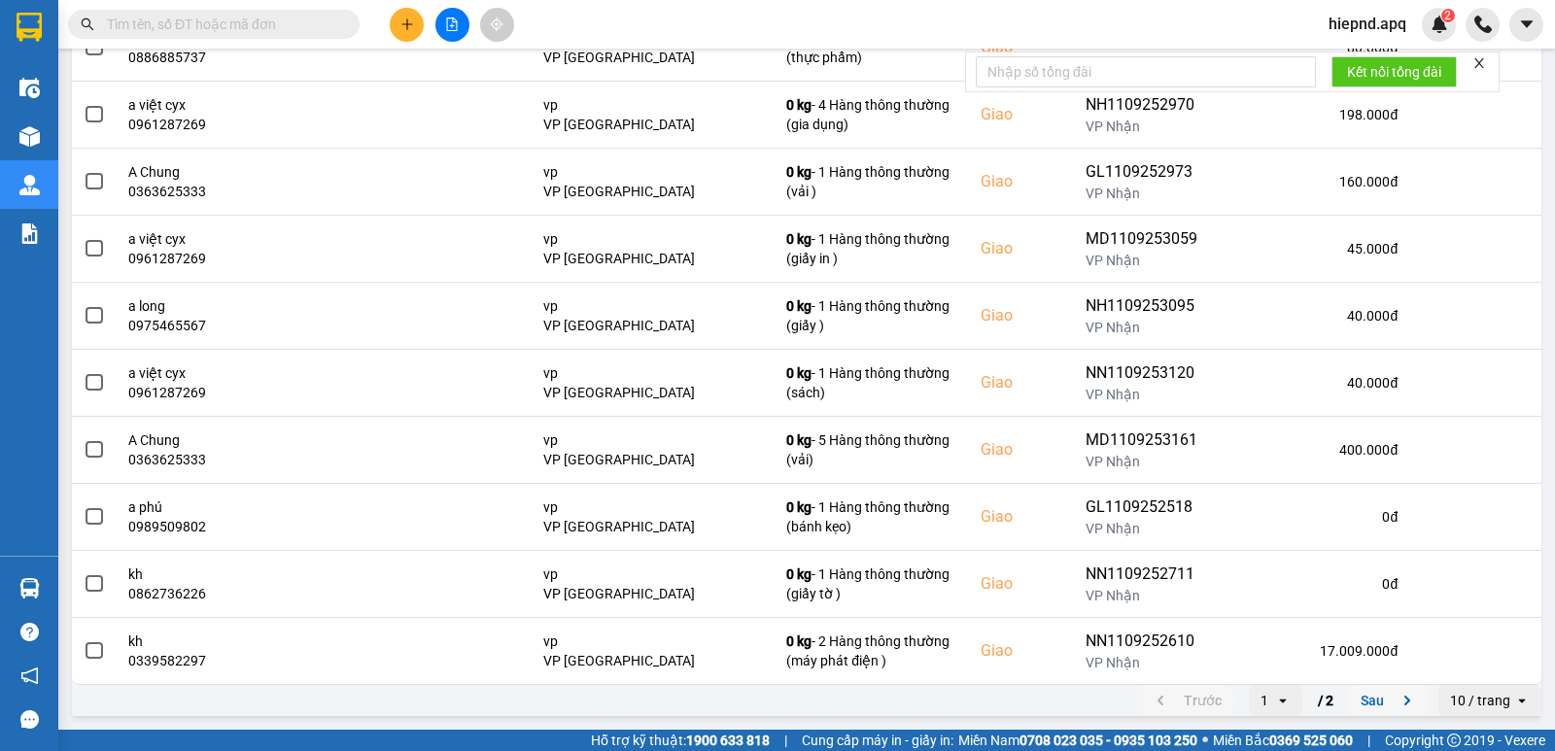
click at [1396, 693] on icon "next page. current page 1 / 2" at bounding box center [1407, 700] width 23 height 23
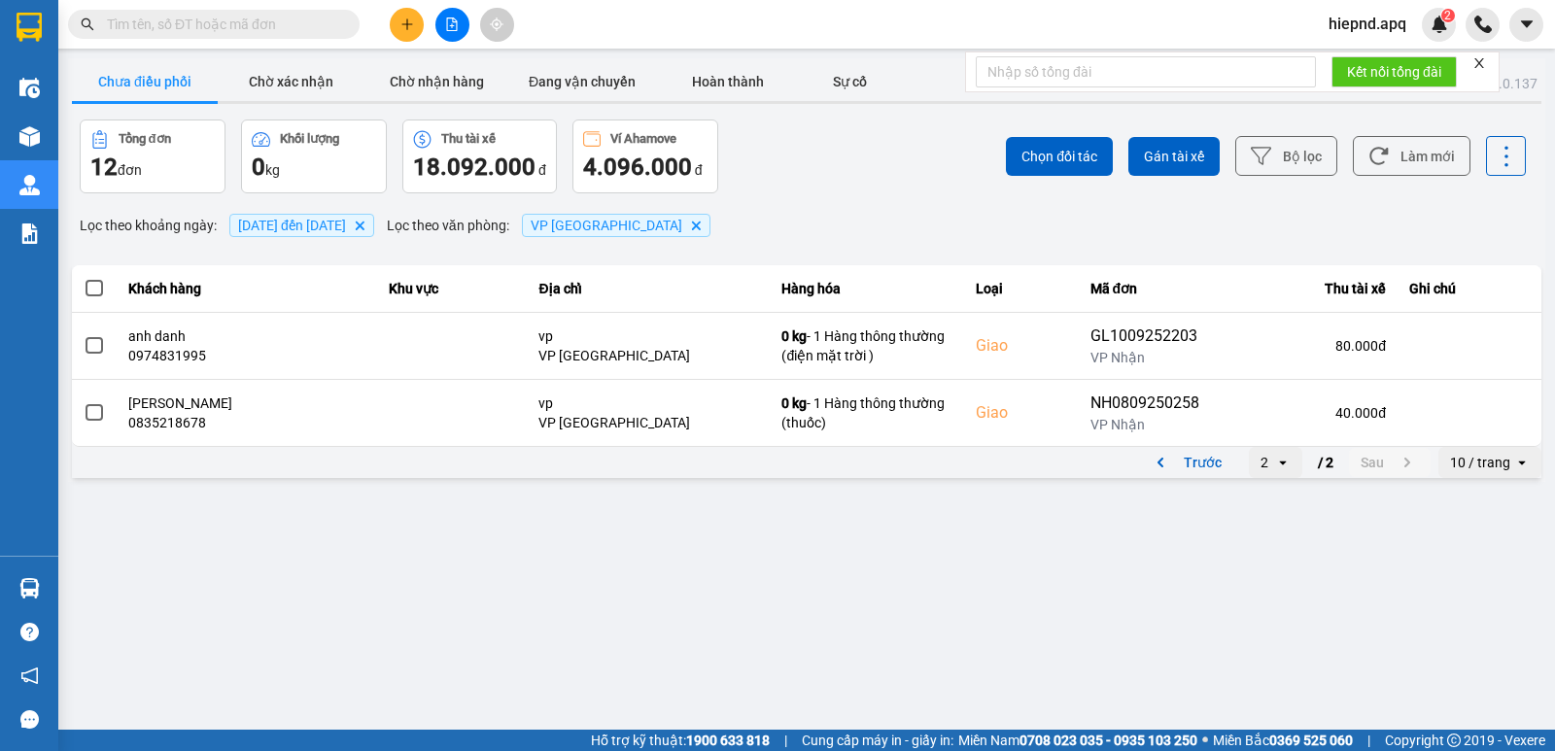
scroll to position [0, 0]
